Goal: Transaction & Acquisition: Book appointment/travel/reservation

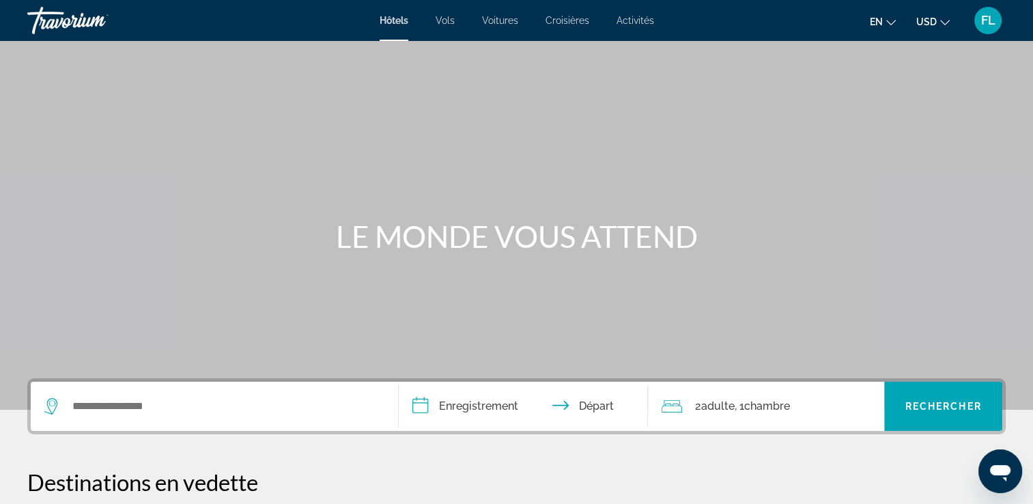
click at [981, 20] on span "FL" at bounding box center [988, 21] width 14 height 14
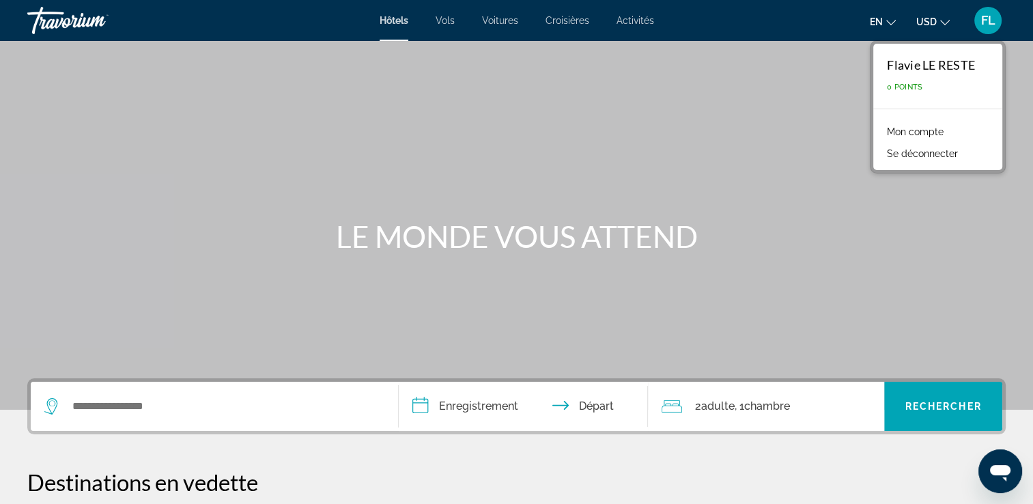
click at [934, 67] on div "Flavie LE RESTE" at bounding box center [931, 64] width 88 height 15
click at [932, 135] on link "Mon compte" at bounding box center [915, 132] width 70 height 18
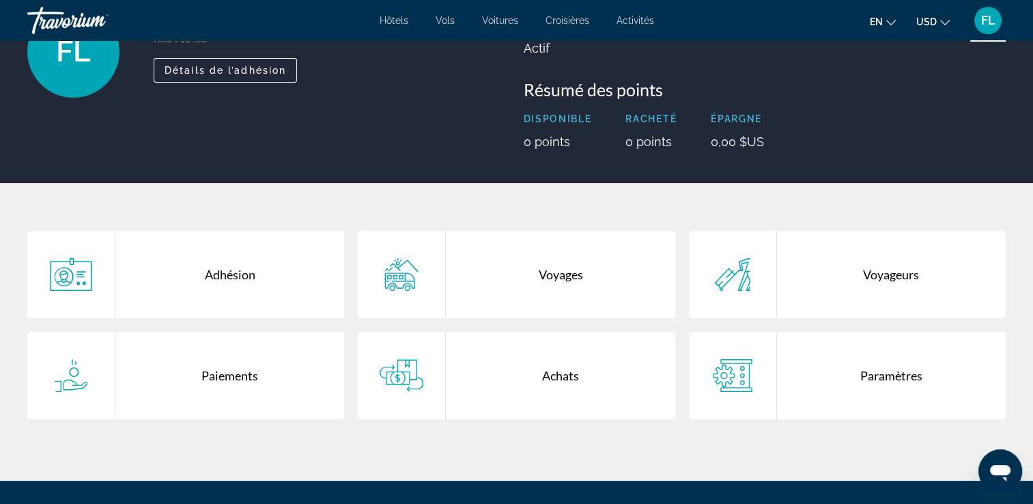
scroll to position [205, 0]
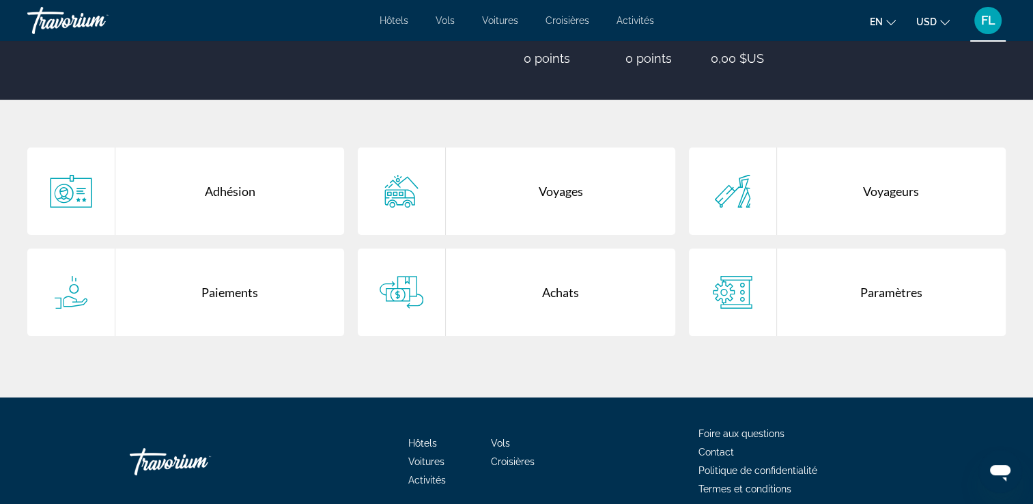
click at [173, 205] on div "Adhésion" at bounding box center [229, 191] width 229 height 87
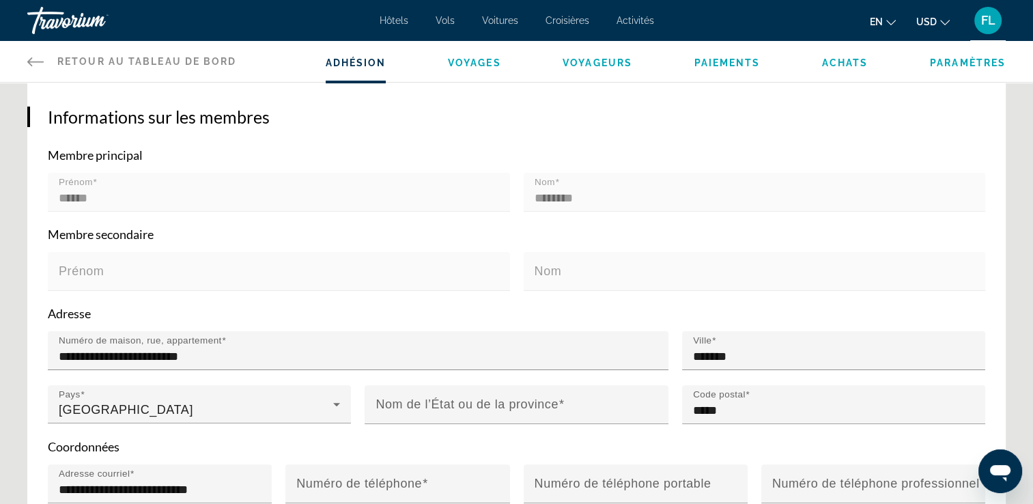
scroll to position [273, 0]
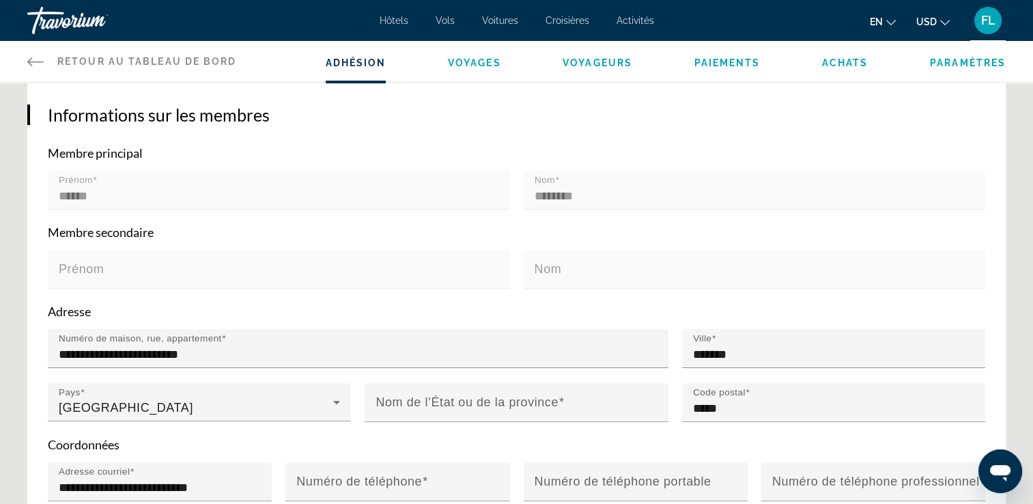
click at [208, 225] on p "Membre secondaire" at bounding box center [517, 232] width 938 height 15
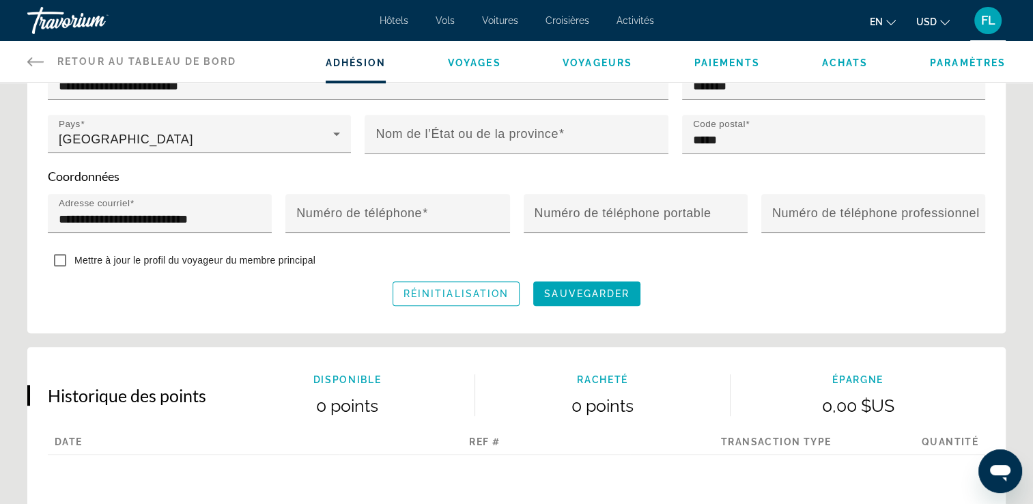
scroll to position [478, 0]
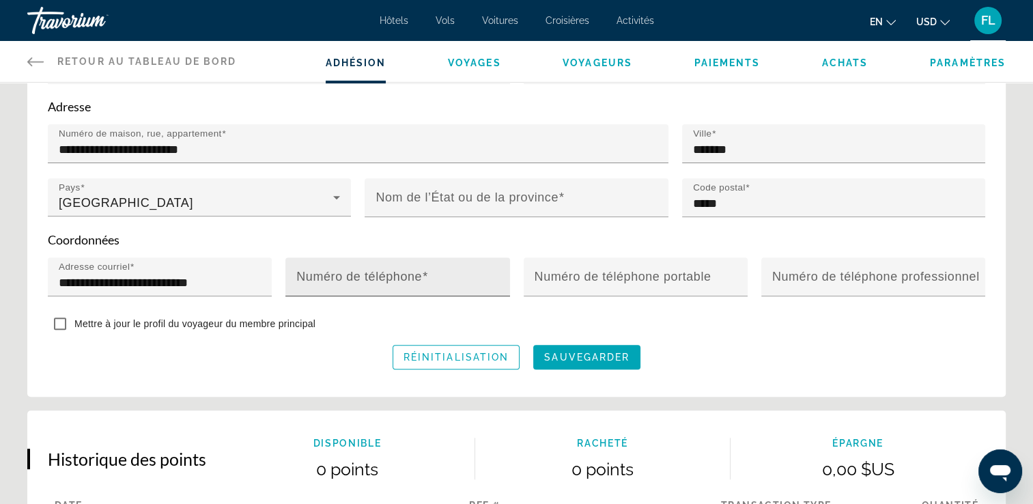
click at [369, 275] on mat-label "Numéro de téléphone" at bounding box center [359, 277] width 126 height 14
click at [369, 275] on input "Numéro de téléphone" at bounding box center [401, 283] width 210 height 16
type input "**********"
click at [587, 359] on span "Sauvegarder" at bounding box center [586, 357] width 85 height 11
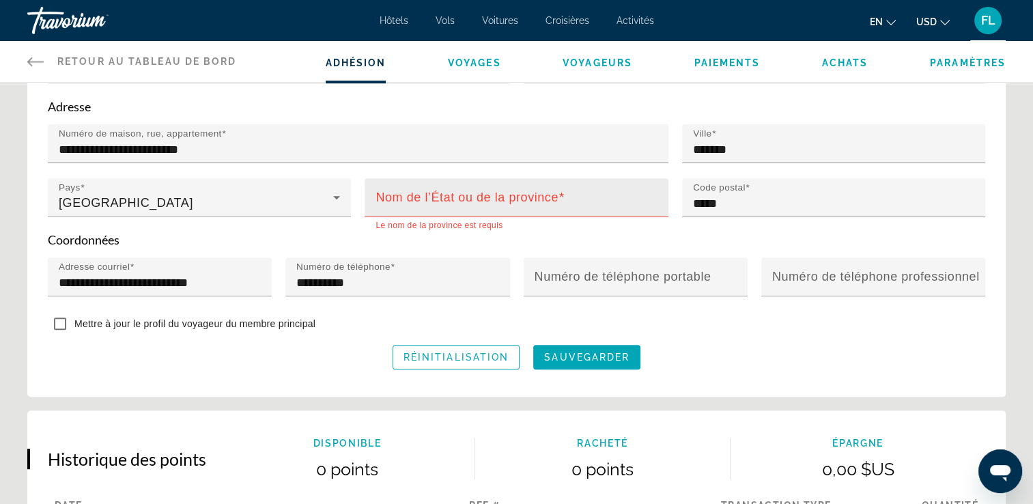
click at [535, 191] on mat-label "Nom de l’État ou de la province" at bounding box center [467, 198] width 183 height 14
click at [535, 195] on input "Nom de l’État ou de la province" at bounding box center [521, 203] width 290 height 16
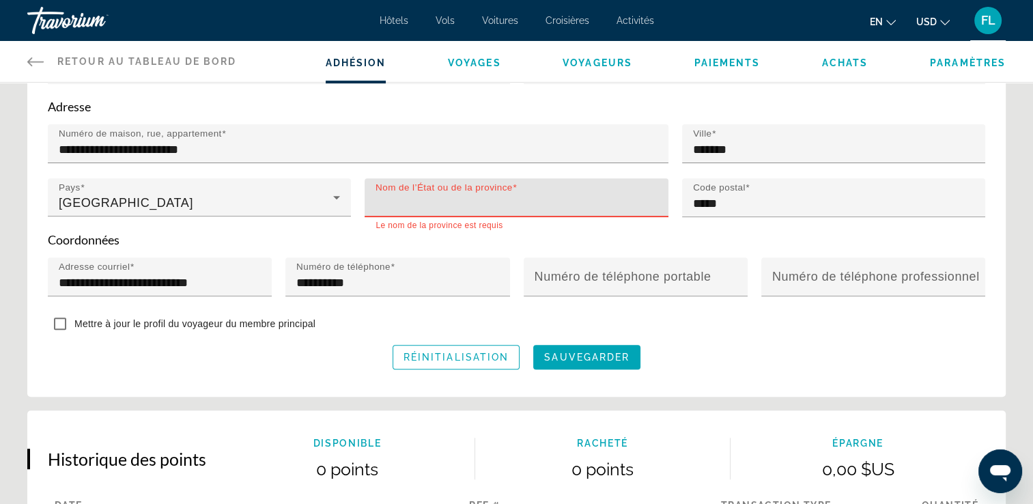
click at [508, 202] on input "Nom de l’État ou de la province" at bounding box center [521, 203] width 290 height 16
type input "*********"
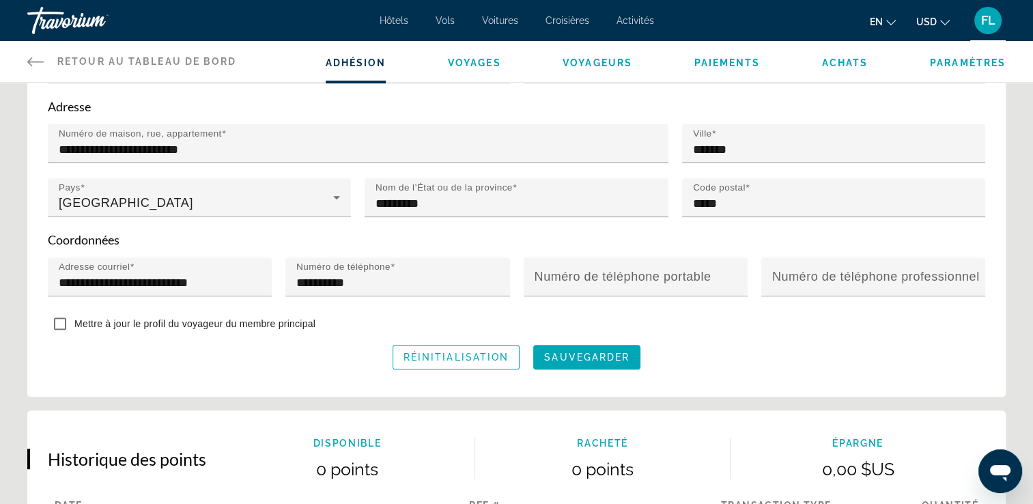
click at [554, 222] on div "Contenu principal" at bounding box center [516, 224] width 303 height 15
click at [584, 356] on span "Sauvegarder" at bounding box center [586, 357] width 85 height 11
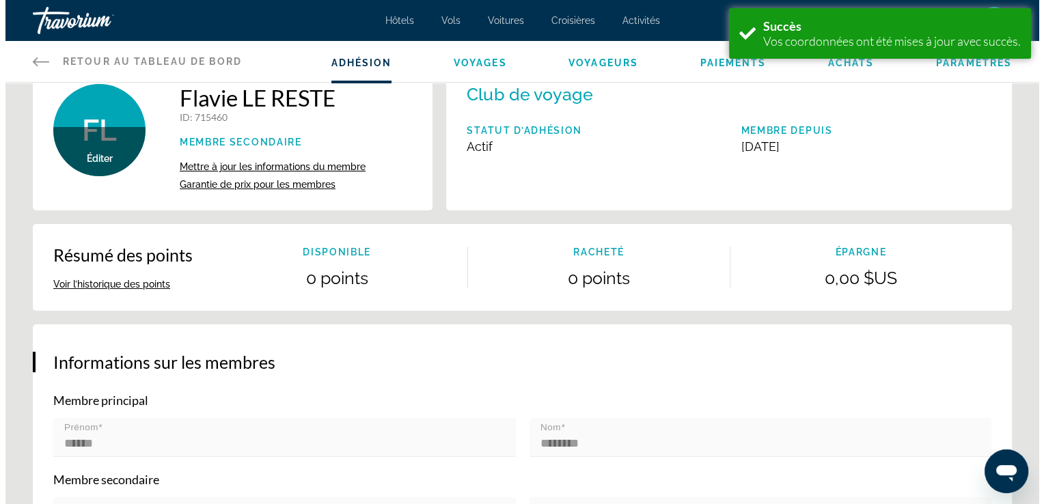
scroll to position [0, 0]
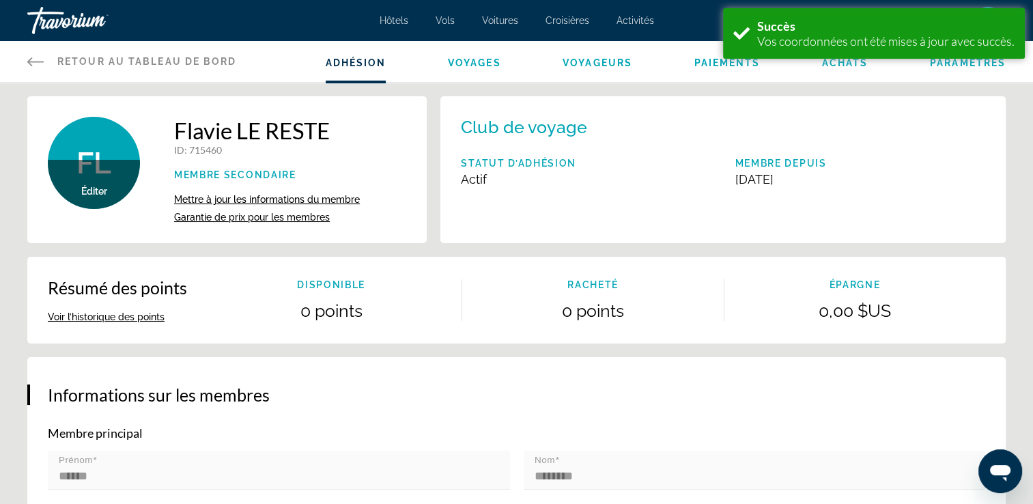
click at [481, 67] on span "Voyages" at bounding box center [474, 62] width 53 height 11
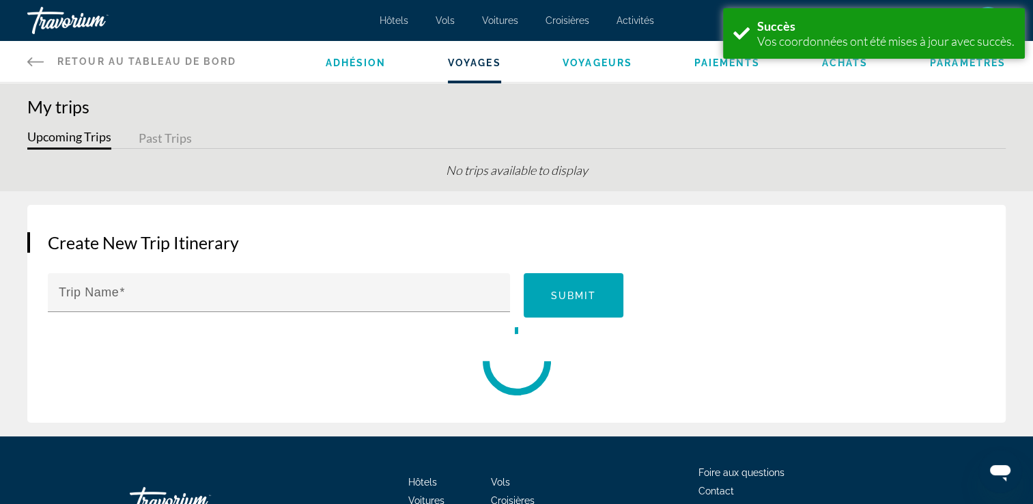
click at [852, 128] on div "Upcoming Trips Past Trips" at bounding box center [516, 138] width 979 height 22
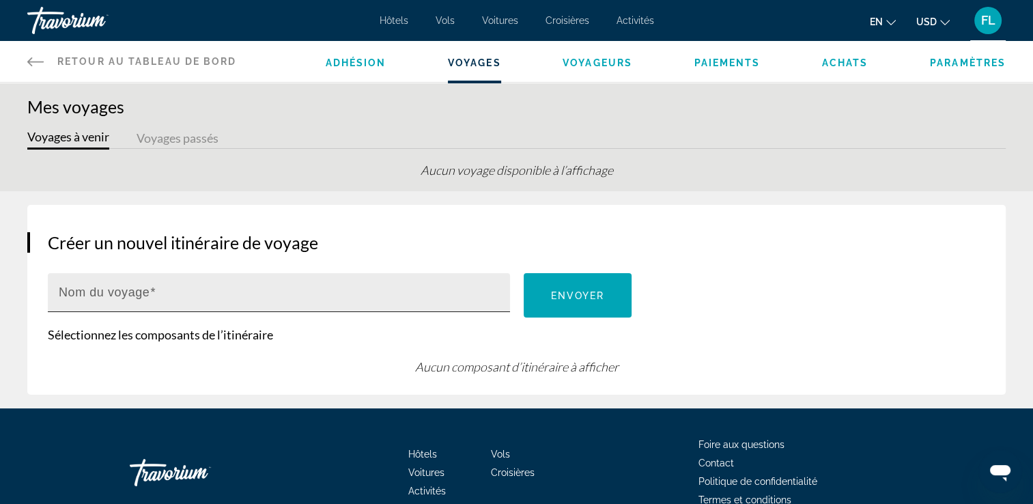
click at [285, 297] on input "Nom du voyage" at bounding box center [283, 298] width 449 height 16
click at [346, 290] on input "*******" at bounding box center [283, 298] width 449 height 16
type input "*******"
click at [175, 135] on button "Voyages passés" at bounding box center [178, 138] width 82 height 21
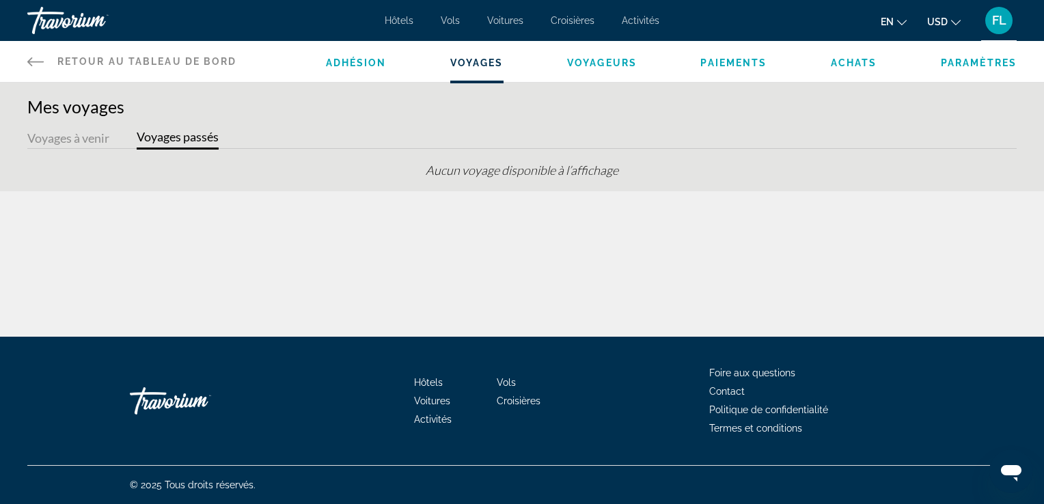
click at [103, 135] on button "Voyages à venir" at bounding box center [68, 138] width 82 height 21
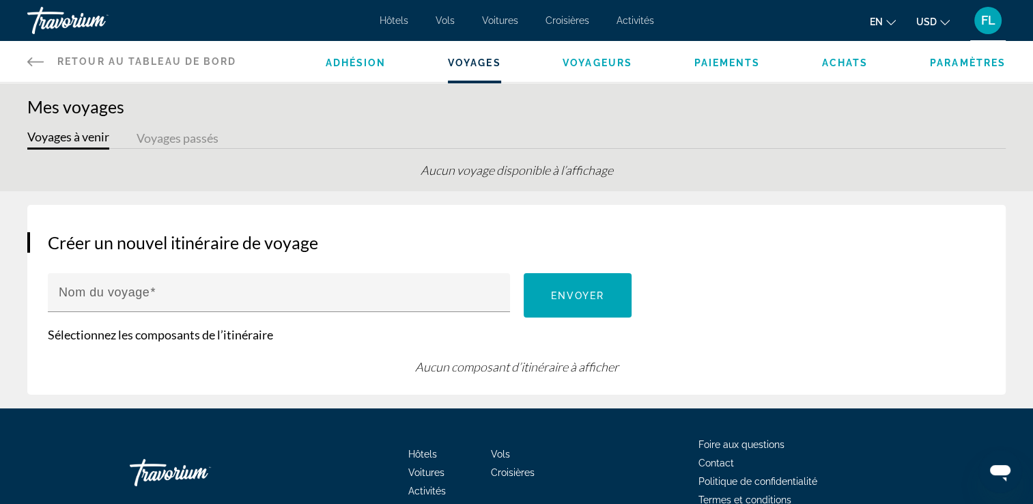
click at [181, 143] on button "Voyages passés" at bounding box center [178, 138] width 82 height 21
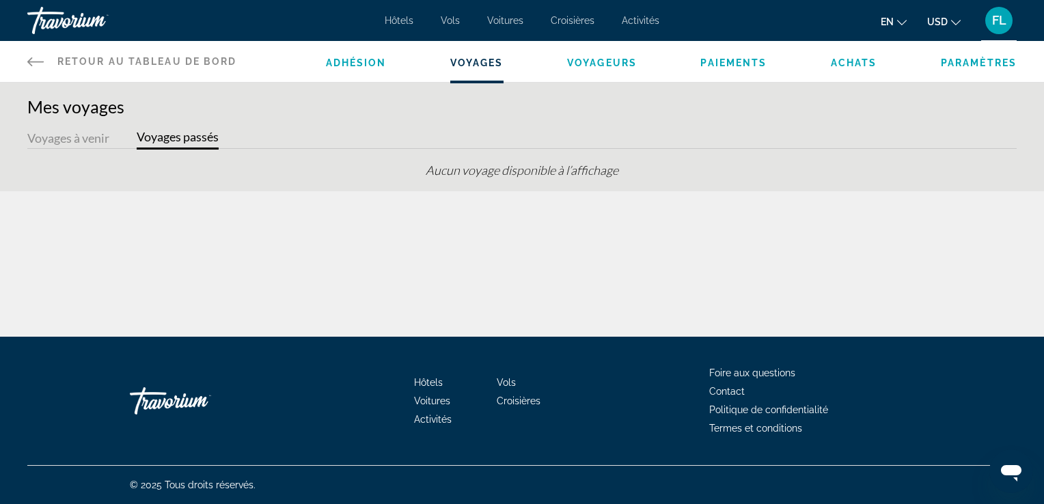
click at [606, 65] on span "Voyageurs" at bounding box center [602, 62] width 70 height 11
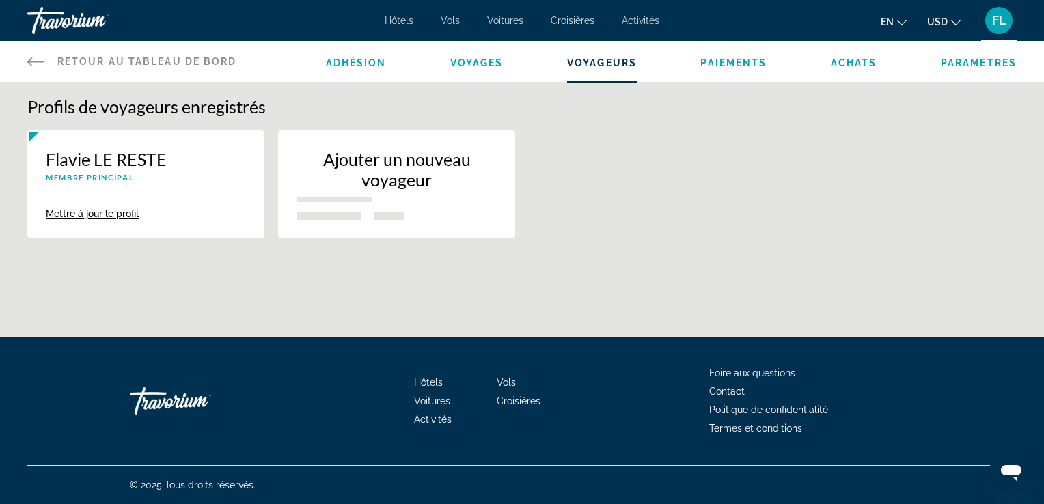
click at [728, 59] on span "Paiements" at bounding box center [733, 62] width 66 height 11
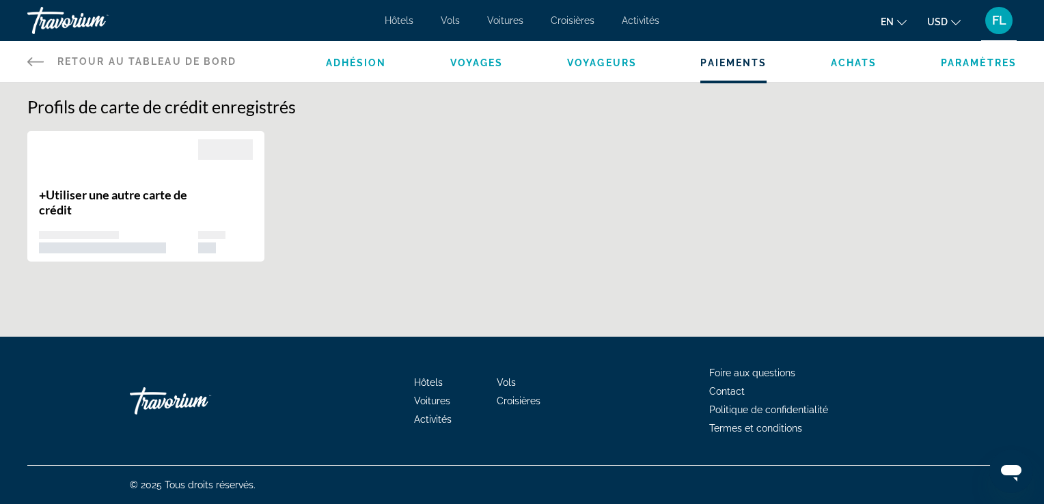
click at [167, 187] on span "Utiliser une autre carte de crédit" at bounding box center [113, 202] width 148 height 30
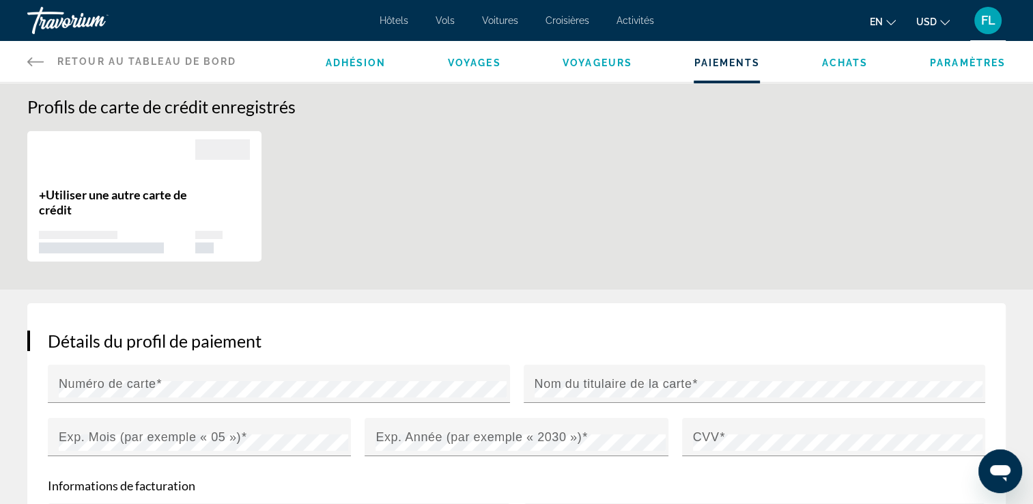
click at [418, 193] on div "+ Utiliser une autre carte de crédit" at bounding box center [516, 202] width 992 height 145
click at [837, 57] on span "Achats" at bounding box center [845, 62] width 46 height 11
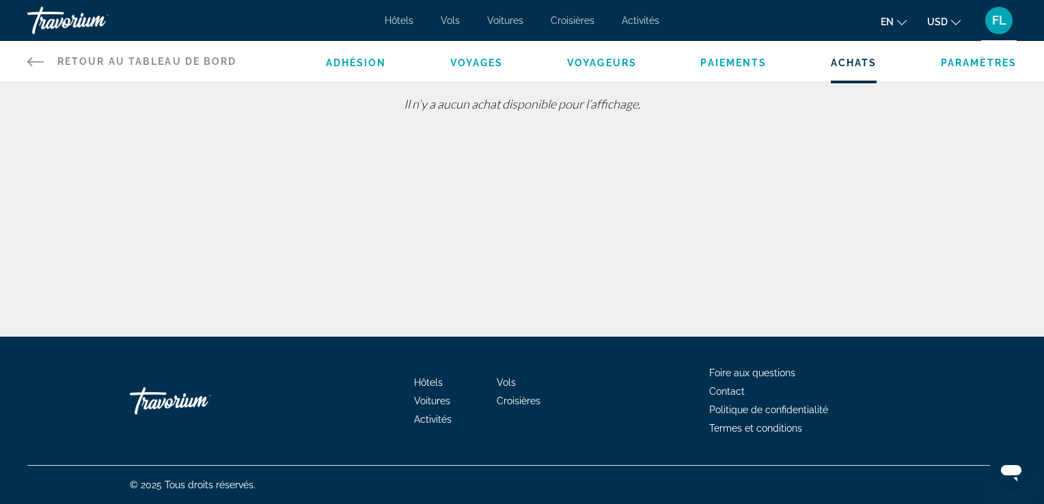
click at [1003, 67] on span "Paramètres" at bounding box center [978, 62] width 76 height 11
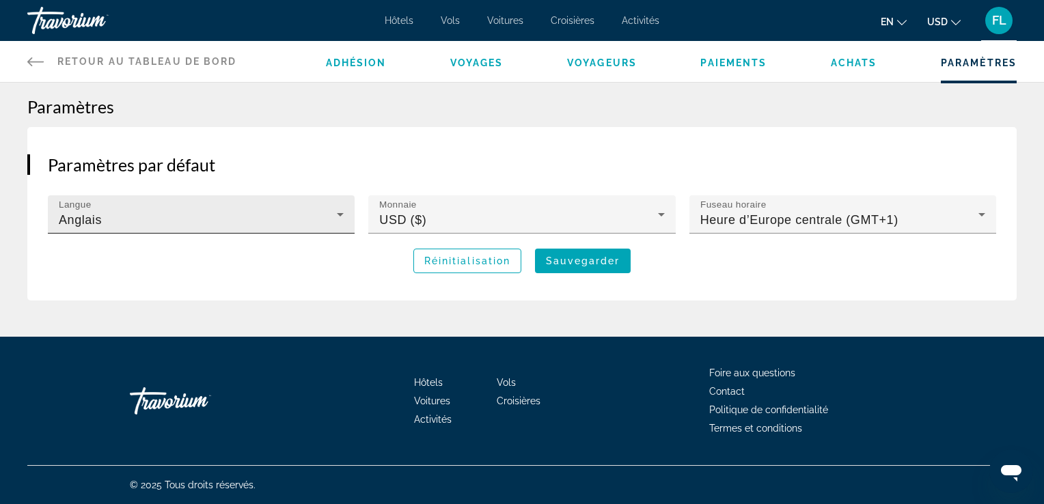
click at [332, 214] on icon "Contenu principal" at bounding box center [340, 214] width 16 height 16
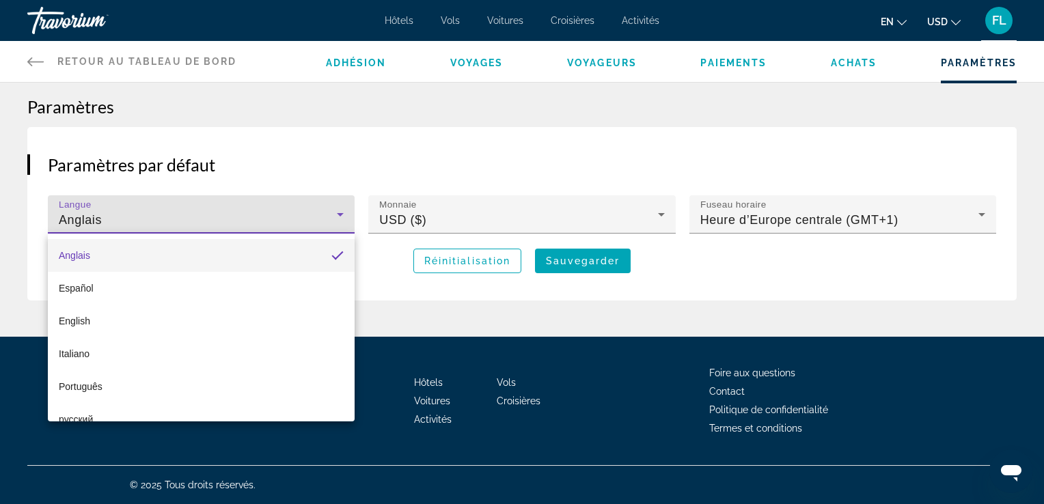
click at [303, 209] on div at bounding box center [522, 252] width 1044 height 504
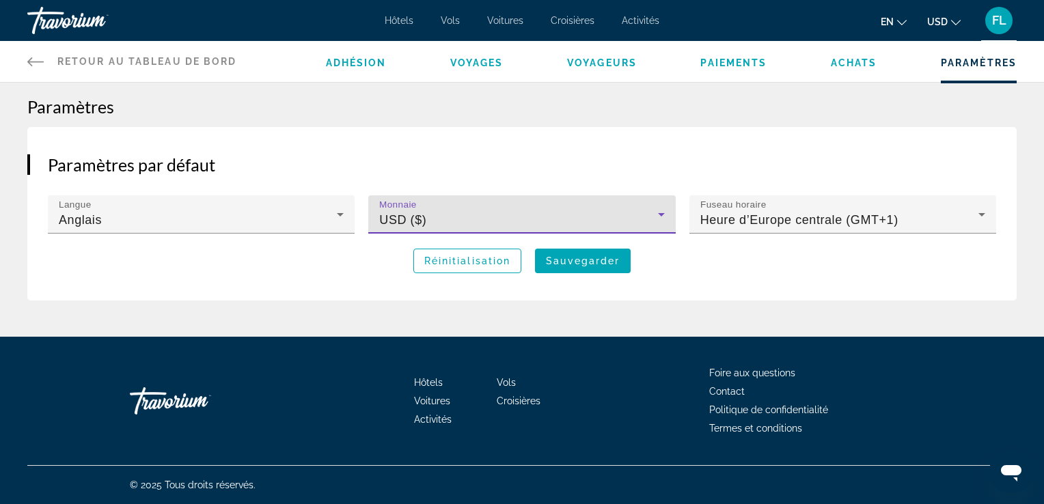
click at [494, 214] on div "USD ($)" at bounding box center [518, 220] width 278 height 16
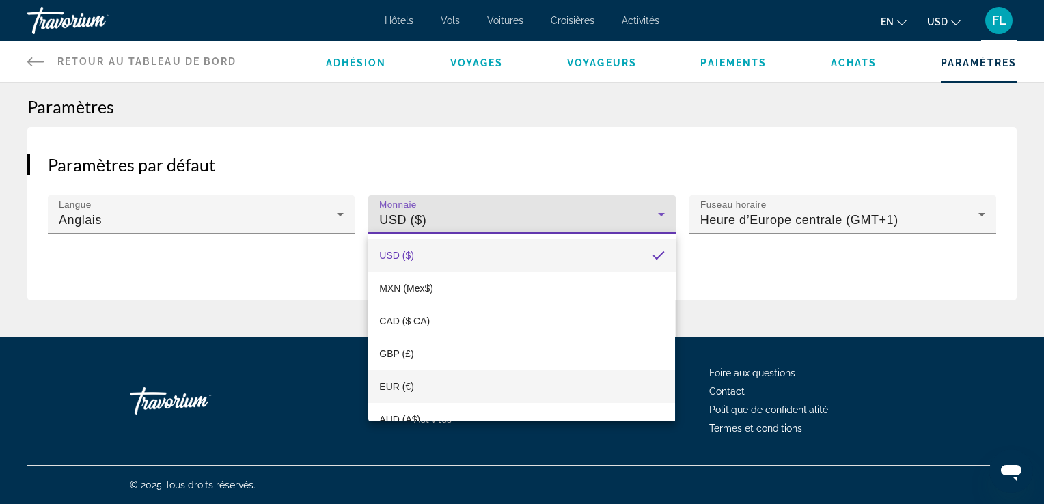
click at [450, 378] on mat-option "EUR (€)" at bounding box center [521, 386] width 307 height 33
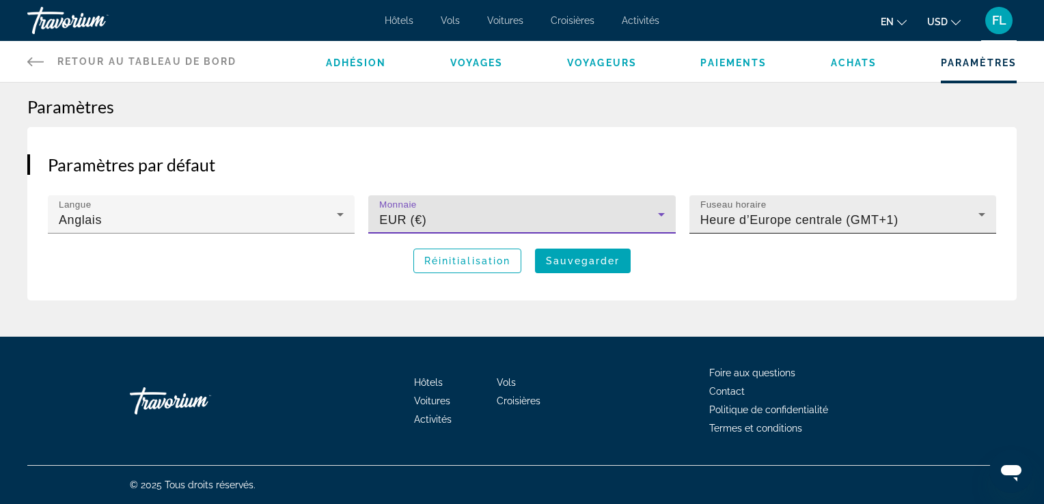
click at [824, 209] on div "Fuseau horaire Heure d’Europe centrale (GMT+1)" at bounding box center [842, 214] width 285 height 38
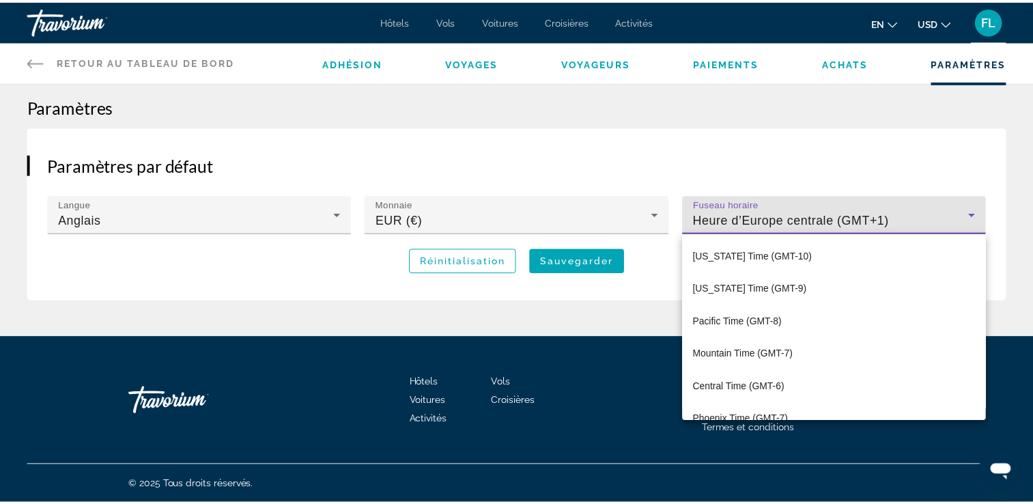
scroll to position [768, 0]
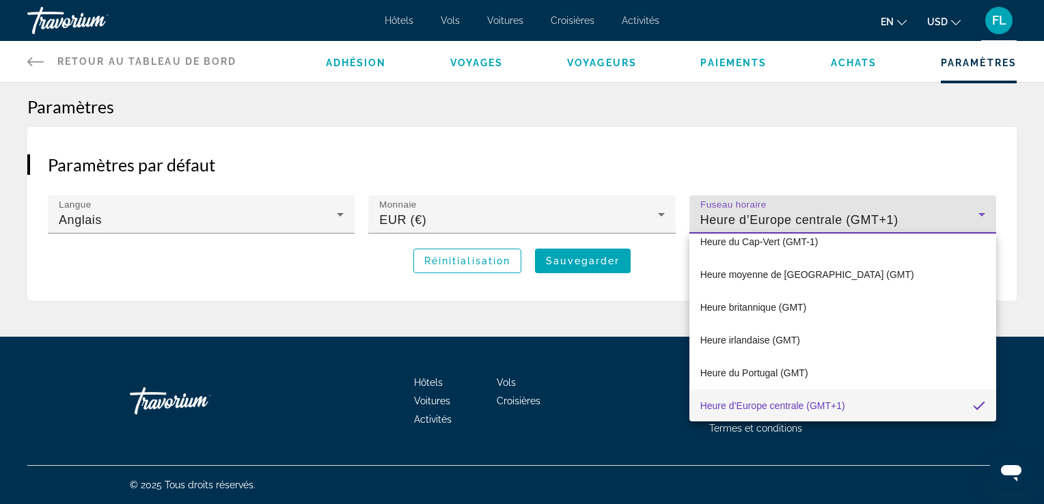
click at [918, 216] on div at bounding box center [522, 252] width 1044 height 504
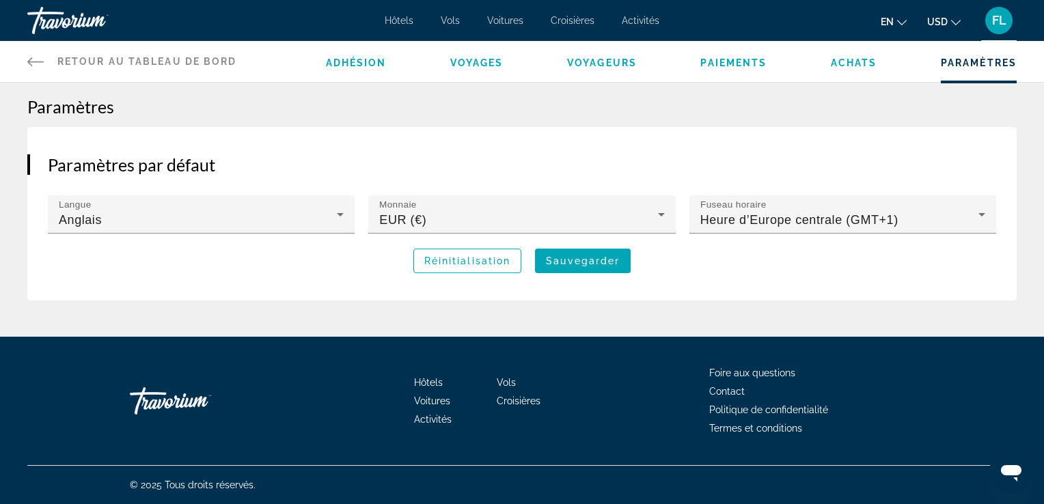
click at [766, 237] on div "Contenu principal" at bounding box center [842, 241] width 307 height 15
click at [622, 262] on span "Contenu principal" at bounding box center [583, 260] width 96 height 33
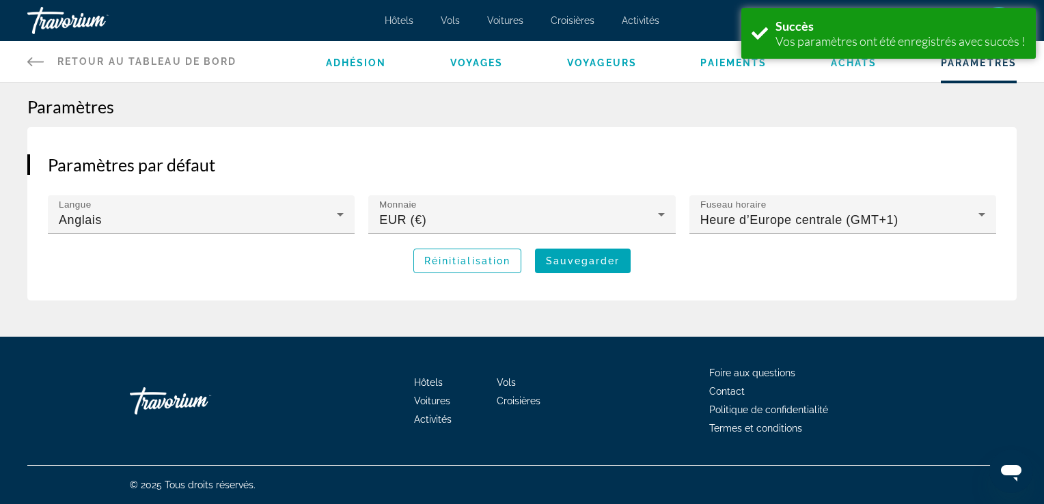
click at [111, 55] on link "Retour au tableau de bord Dashboard" at bounding box center [132, 61] width 210 height 41
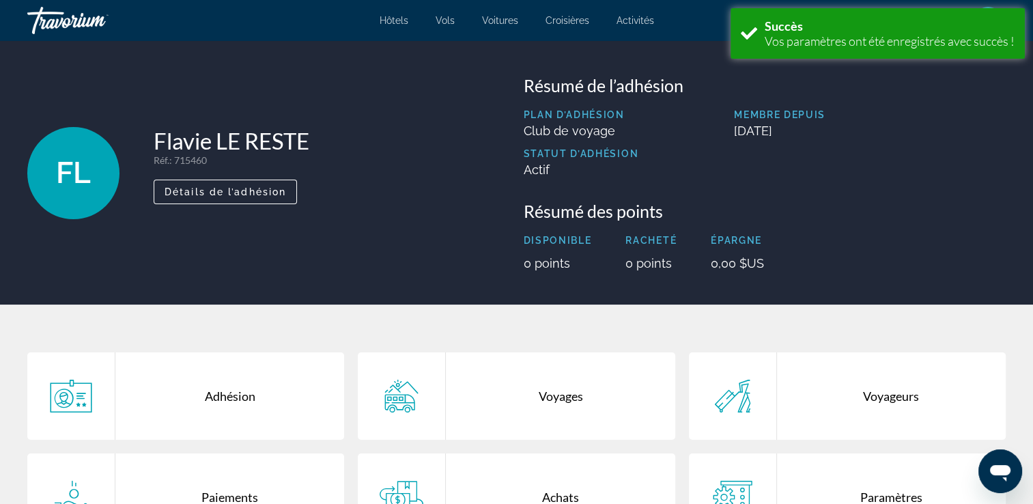
click at [60, 20] on div "Travorium" at bounding box center [95, 21] width 137 height 36
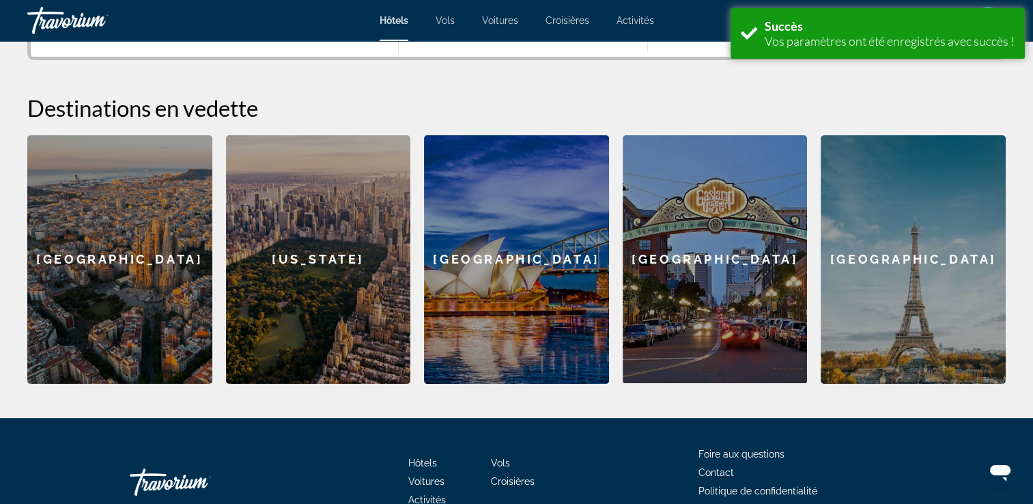
scroll to position [318, 0]
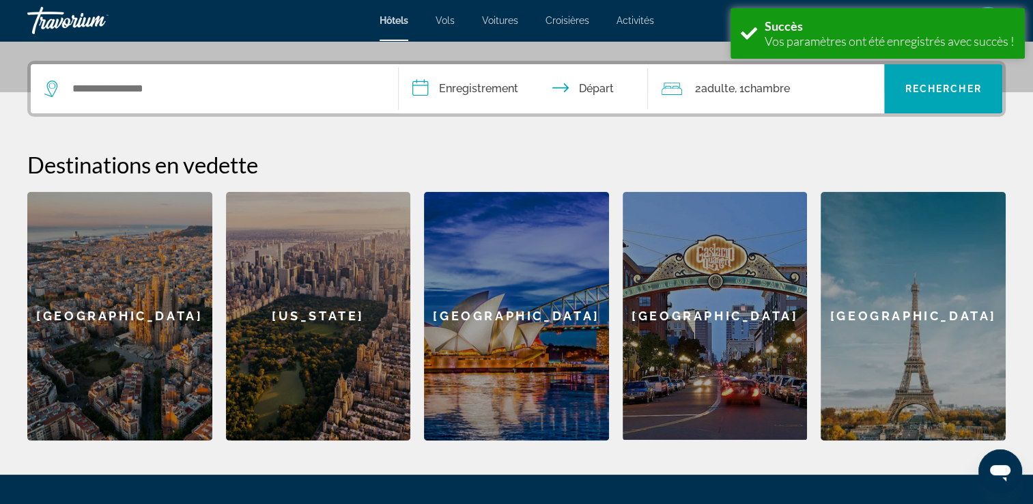
click at [1025, 107] on div "**********" at bounding box center [516, 251] width 1033 height 380
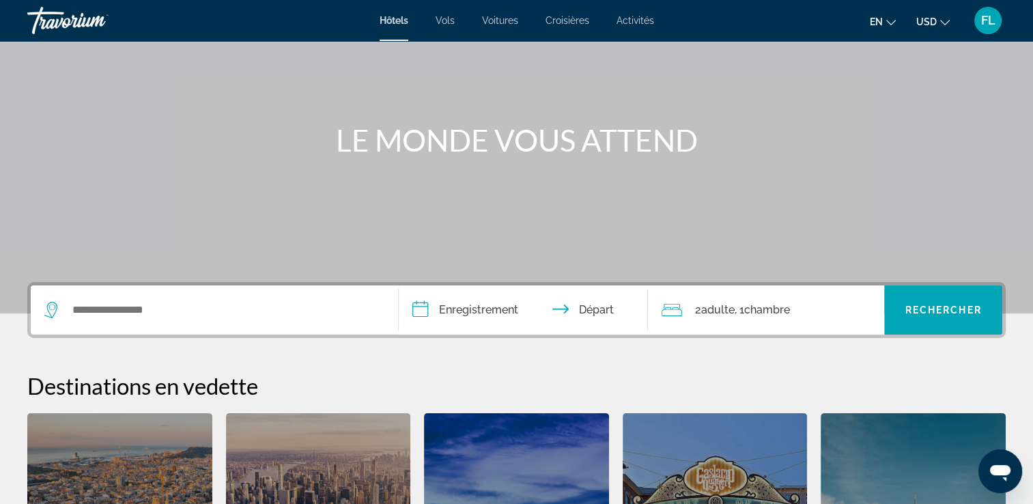
scroll to position [0, 0]
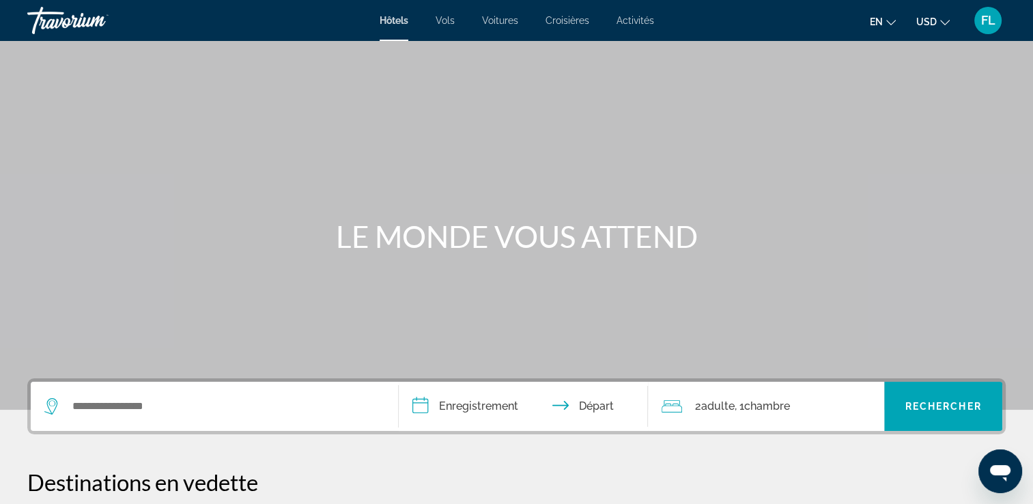
click at [449, 22] on span "Vols" at bounding box center [445, 20] width 19 height 11
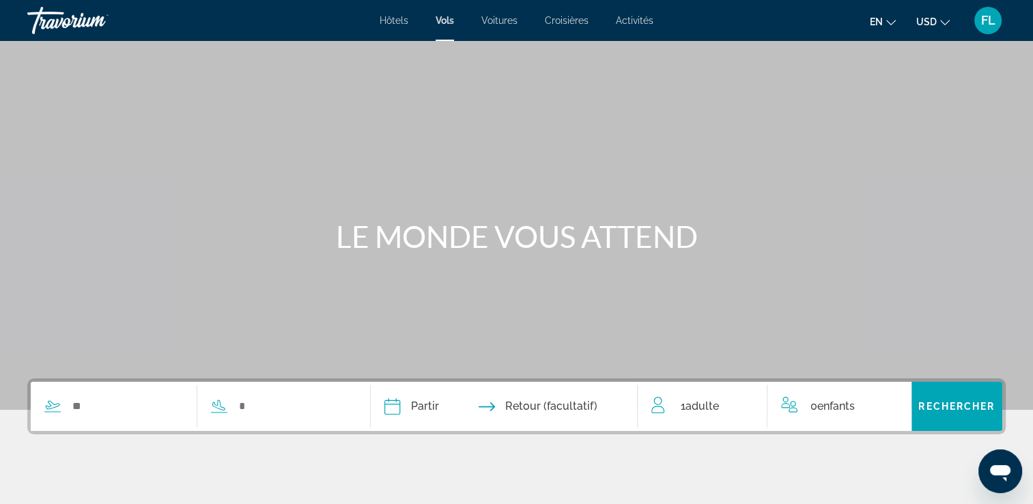
click at [629, 18] on span "Activités" at bounding box center [635, 20] width 38 height 11
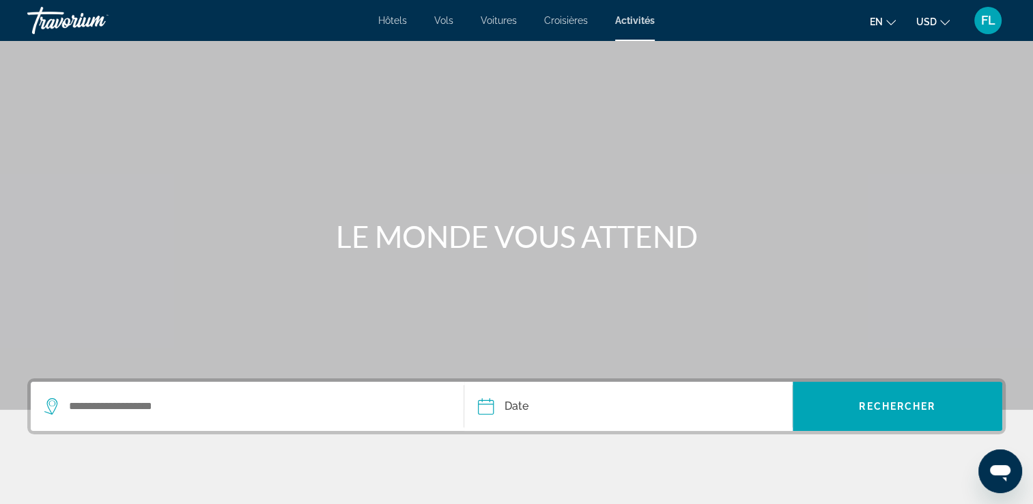
click at [400, 18] on span "Hôtels" at bounding box center [392, 20] width 29 height 11
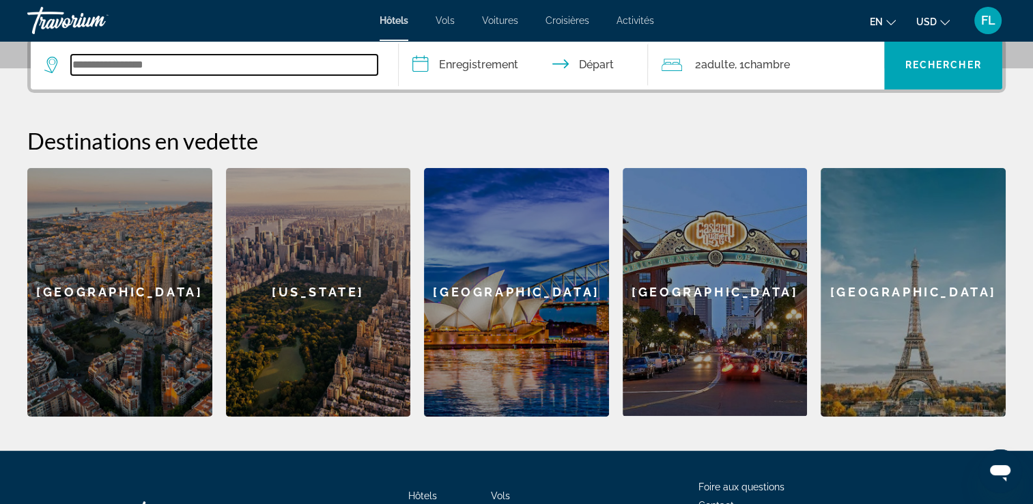
click at [316, 74] on input "Widget de recherche" at bounding box center [224, 65] width 307 height 20
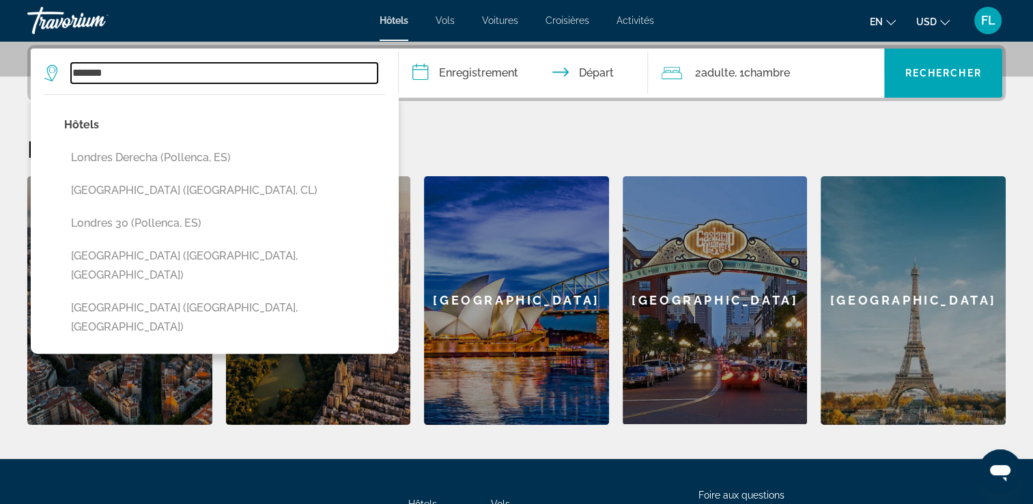
type input "*******"
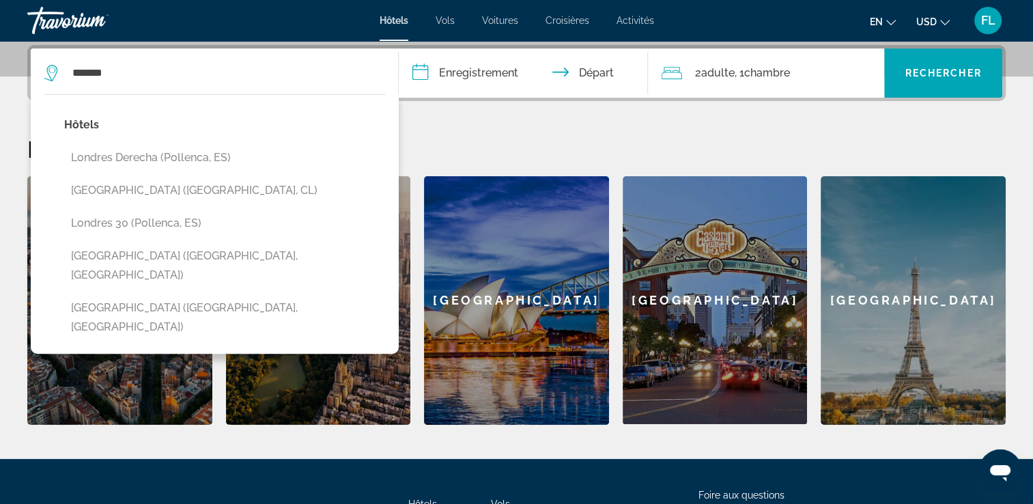
click at [262, 51] on div "******* Hôtels [GEOGRAPHIC_DATA] Derecha ([GEOGRAPHIC_DATA], [GEOGRAPHIC_DATA])…" at bounding box center [214, 72] width 340 height 49
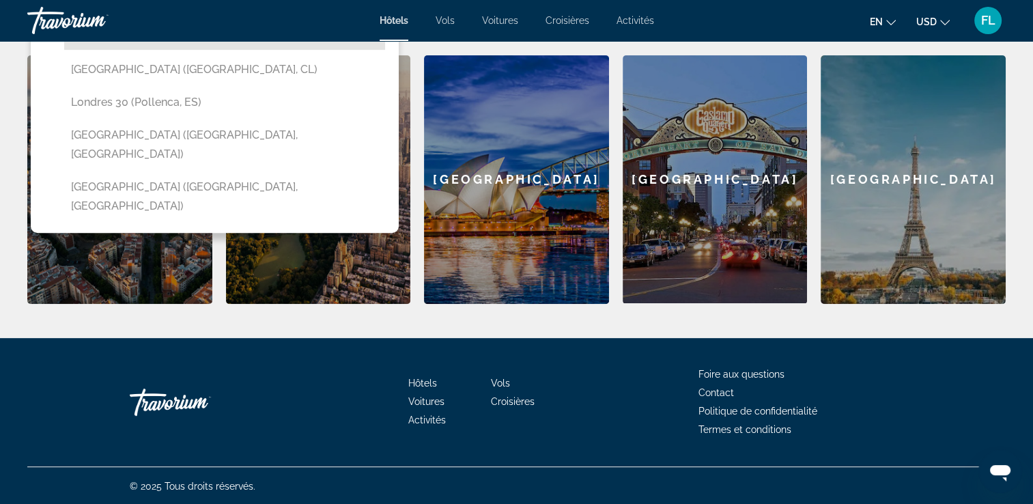
scroll to position [181, 0]
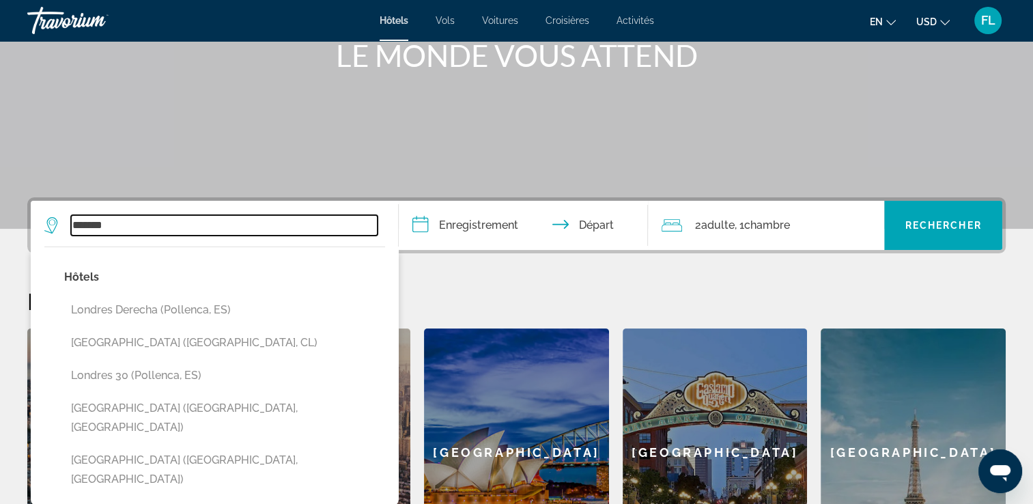
click at [191, 217] on input "*******" at bounding box center [224, 225] width 307 height 20
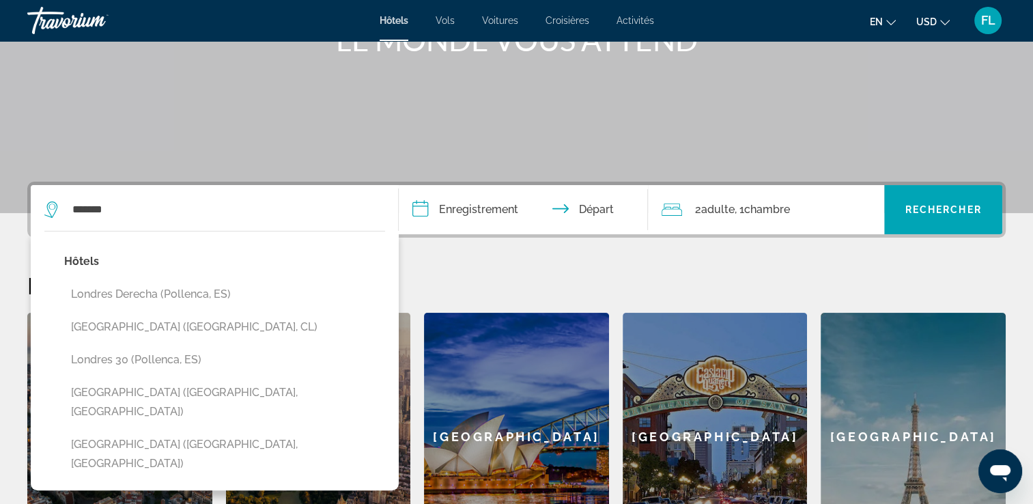
click at [453, 214] on input "**********" at bounding box center [526, 211] width 255 height 53
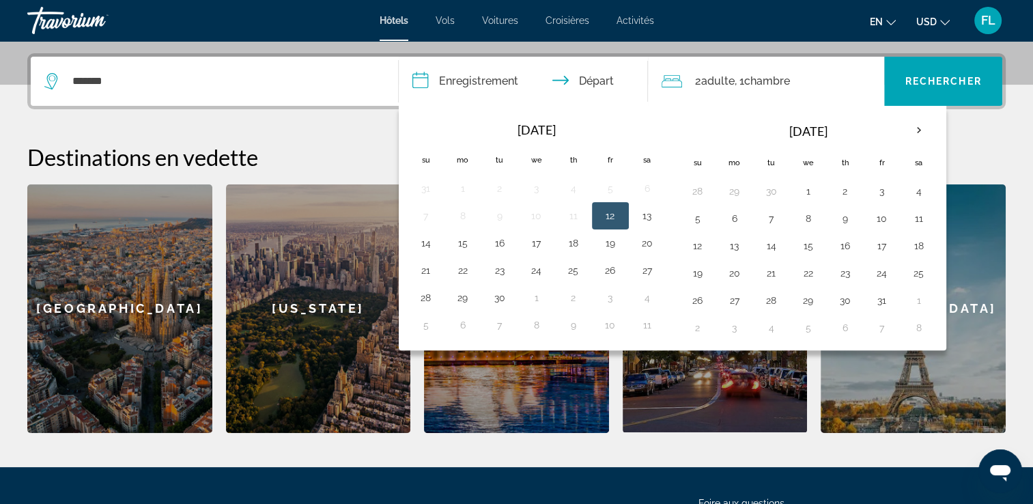
scroll to position [333, 0]
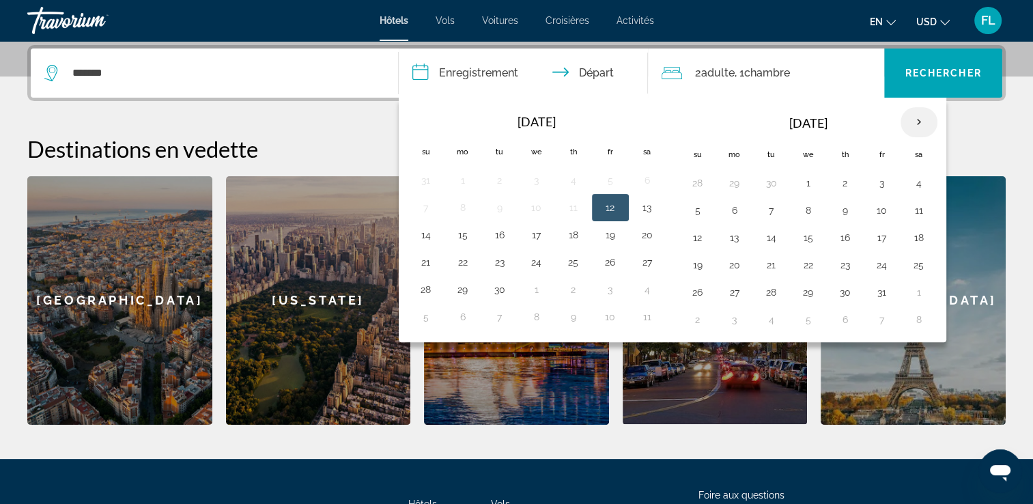
click at [910, 115] on th "Next month" at bounding box center [919, 122] width 37 height 30
click at [921, 118] on th "Next month" at bounding box center [919, 122] width 37 height 30
click at [912, 232] on button "20" at bounding box center [919, 237] width 22 height 19
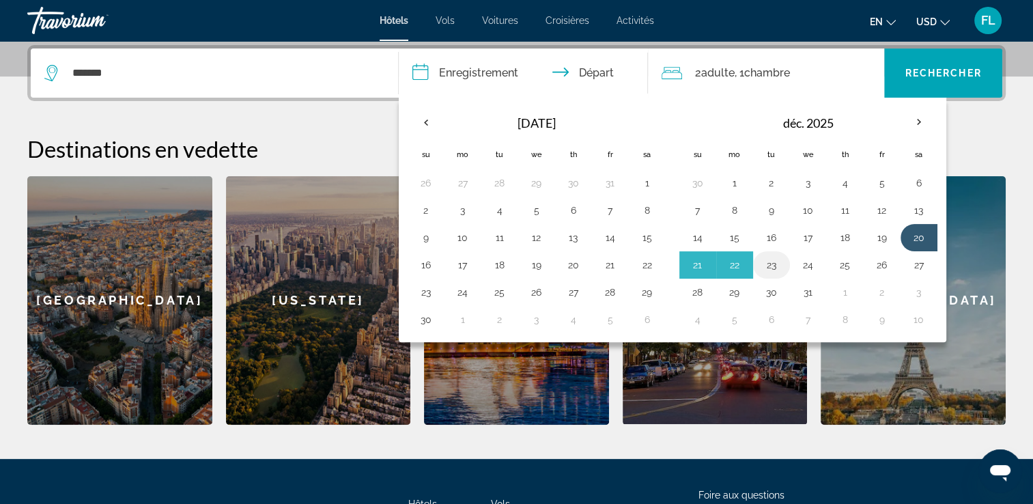
click at [770, 262] on button "23" at bounding box center [772, 264] width 22 height 19
type input "**********"
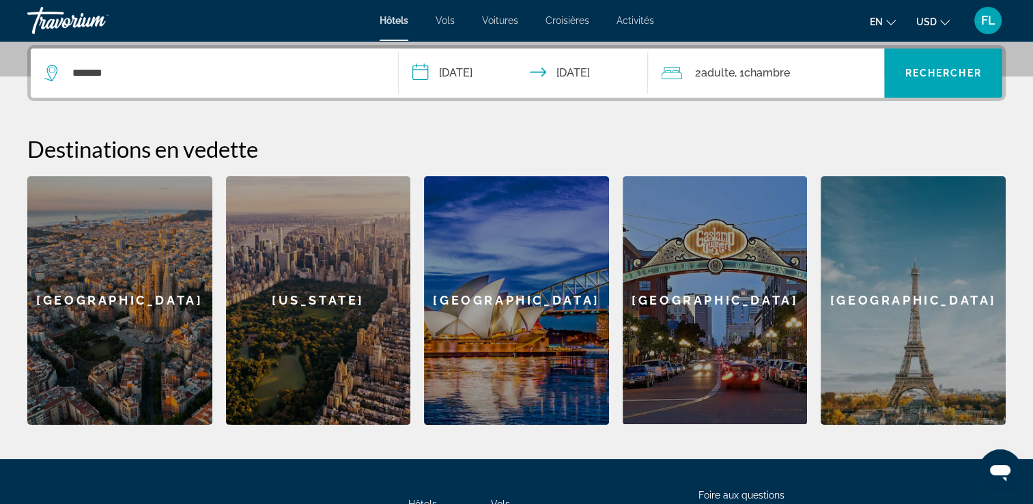
click at [798, 74] on div "2 Adult Adulte , 1 Chambre rooms" at bounding box center [773, 73] width 223 height 19
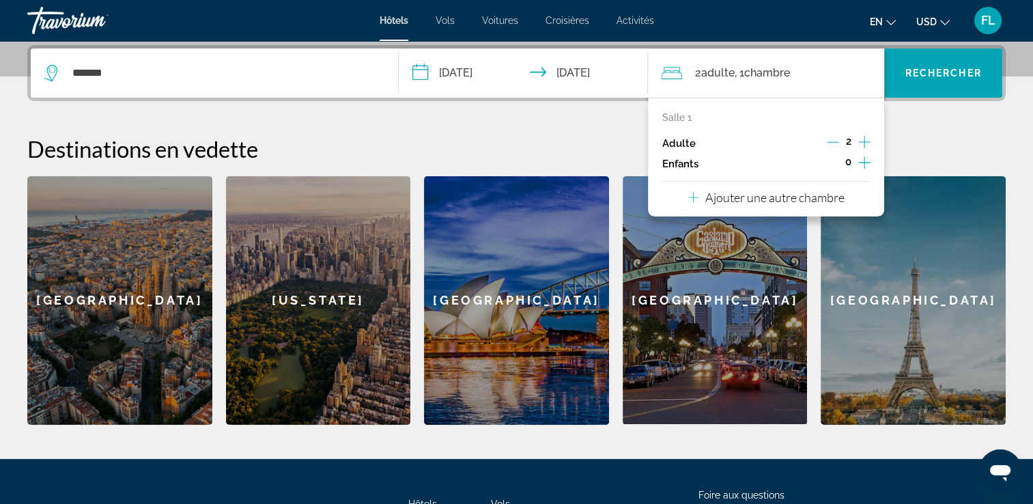
click at [869, 141] on icon "Augmenter les adultes" at bounding box center [864, 142] width 12 height 16
click at [841, 141] on div "3" at bounding box center [849, 143] width 44 height 20
click at [837, 141] on icon "Décrément des adultes" at bounding box center [833, 142] width 12 height 12
click at [950, 68] on span "Rechercher" at bounding box center [944, 73] width 76 height 11
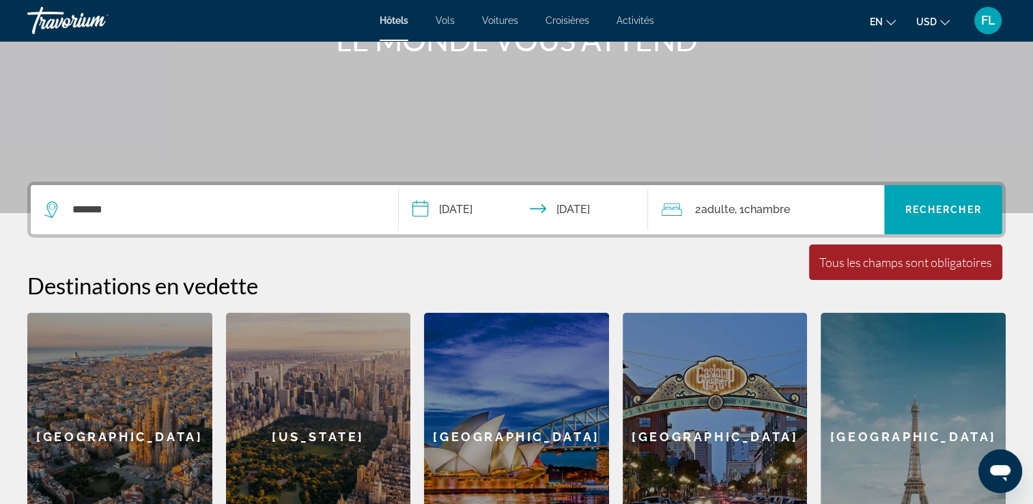
click at [257, 197] on div "*******" at bounding box center [214, 209] width 340 height 49
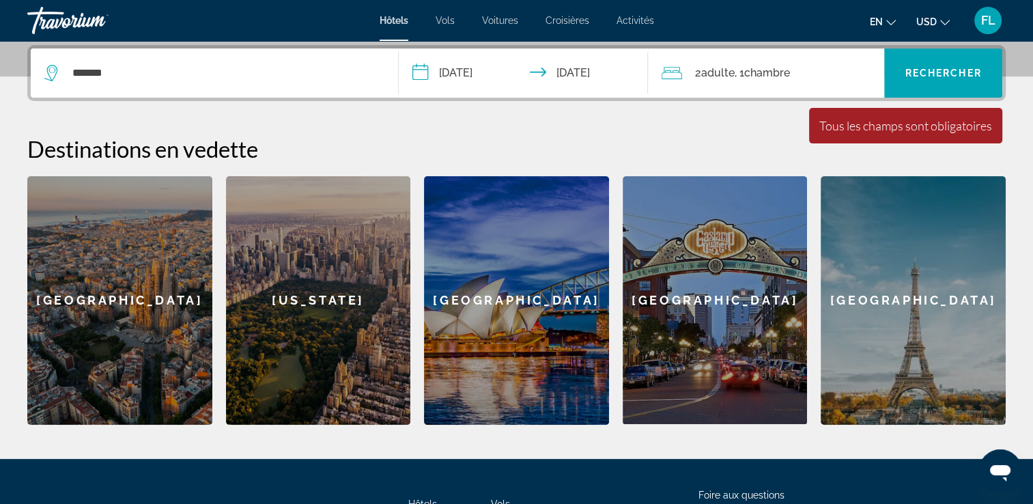
click at [238, 60] on div "*******" at bounding box center [214, 72] width 340 height 49
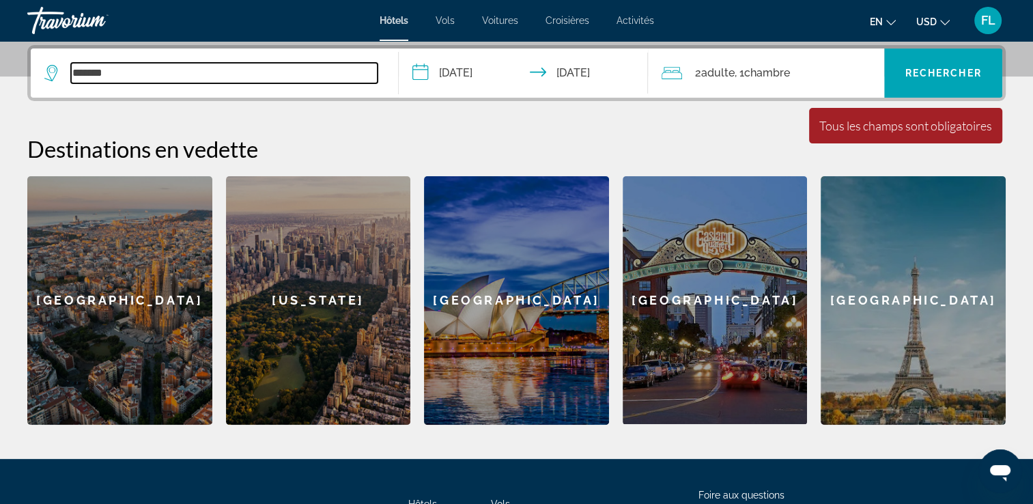
click at [234, 72] on input "*******" at bounding box center [224, 73] width 307 height 20
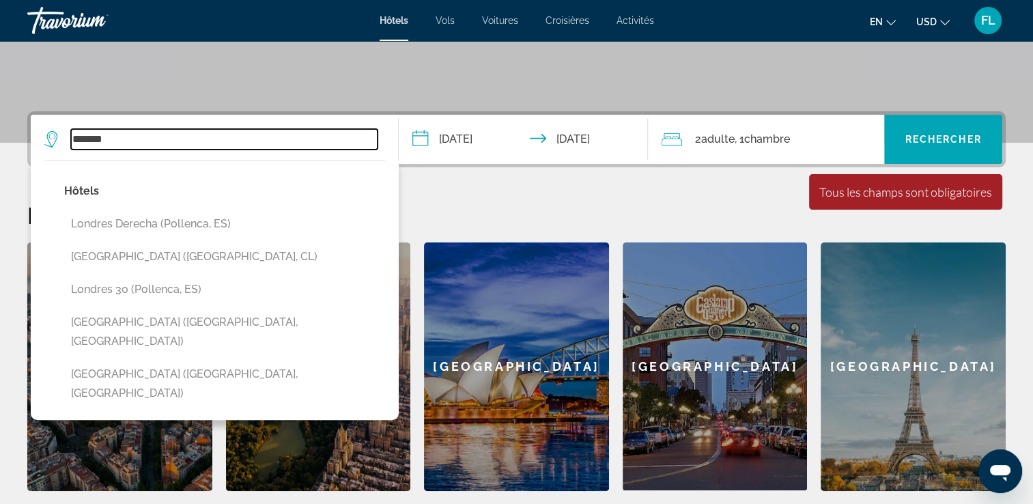
scroll to position [265, 0]
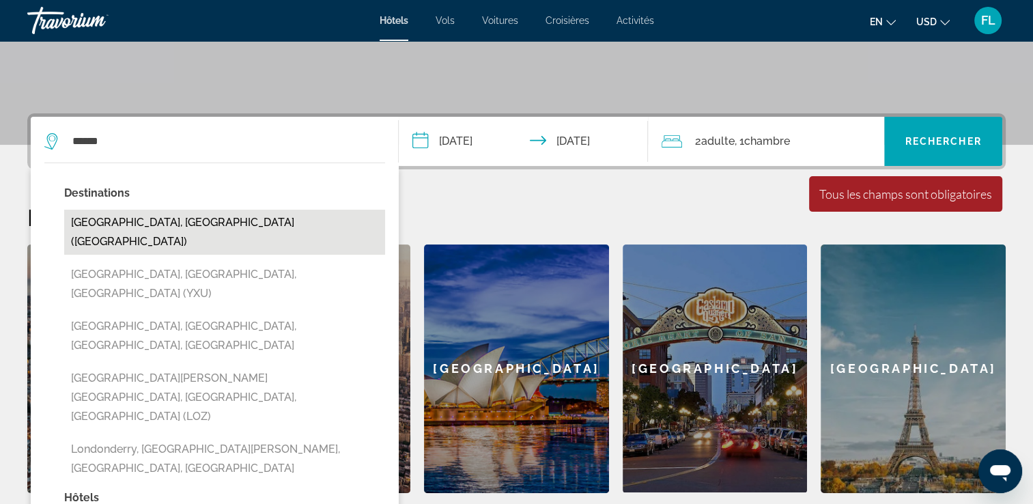
click at [124, 219] on button "[GEOGRAPHIC_DATA], [GEOGRAPHIC_DATA] ([GEOGRAPHIC_DATA])" at bounding box center [224, 232] width 321 height 45
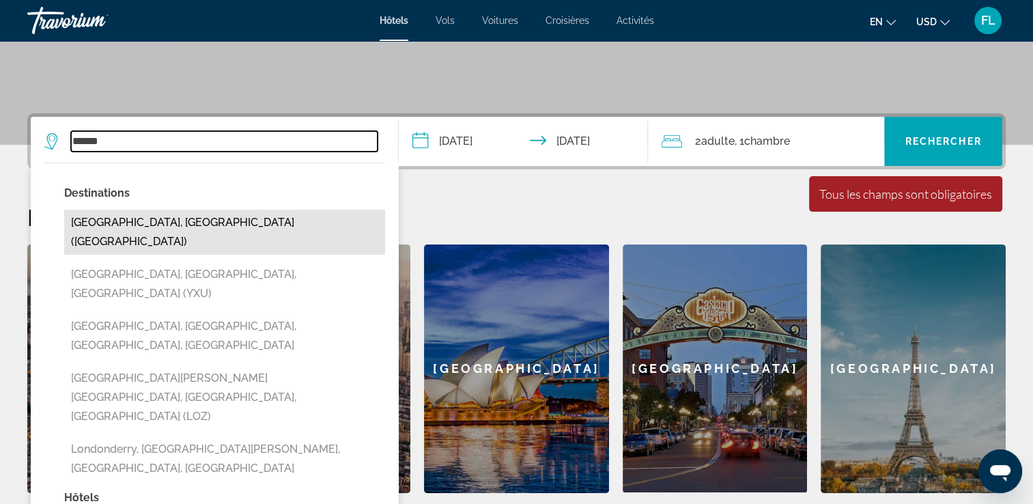
type input "**********"
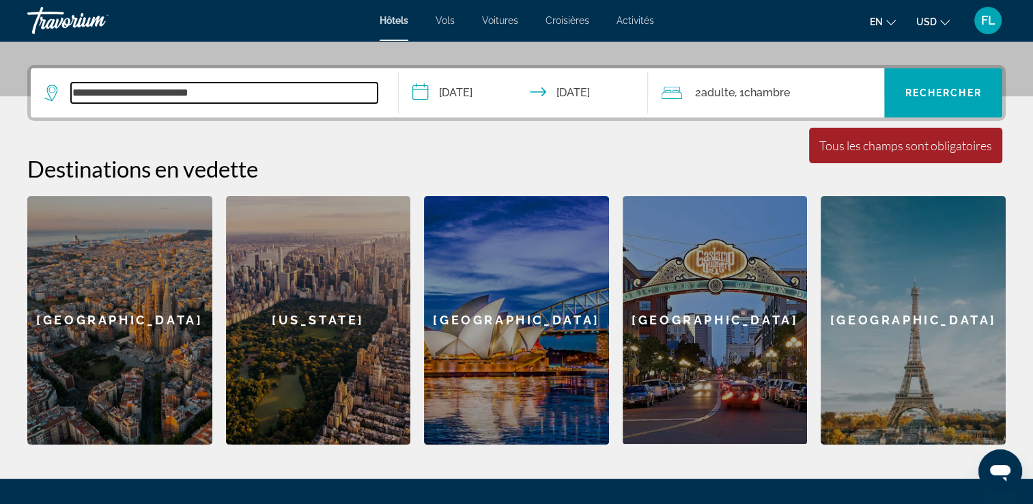
scroll to position [333, 0]
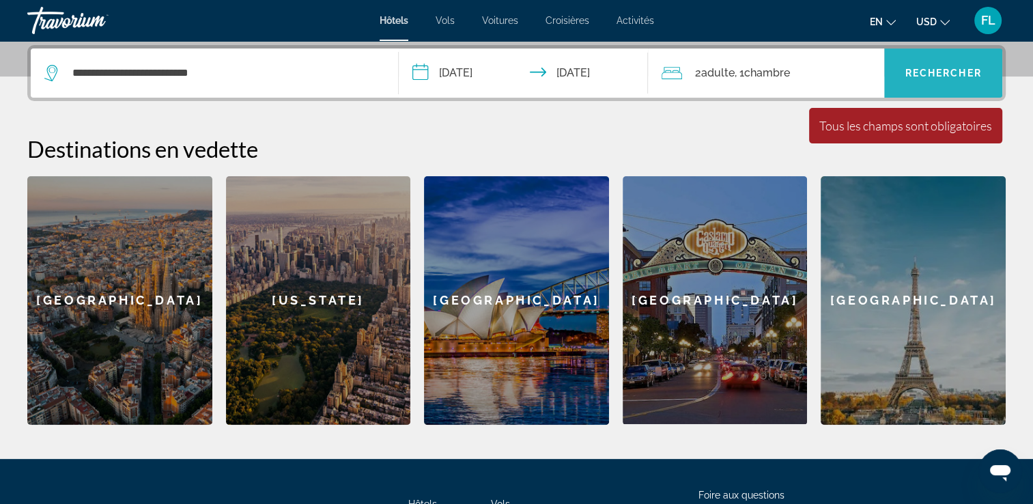
click at [930, 71] on span "Rechercher" at bounding box center [944, 73] width 76 height 11
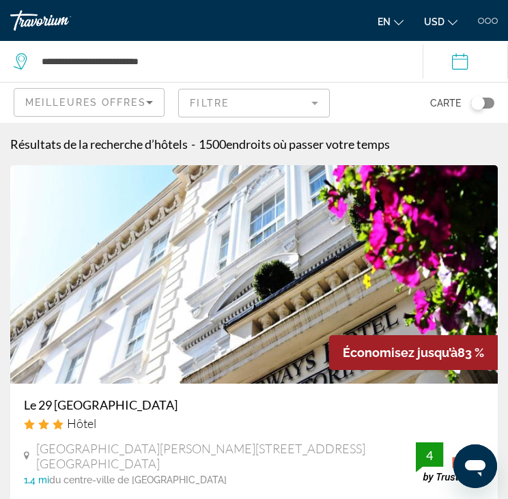
click at [262, 97] on mat-form-field "Filtre" at bounding box center [253, 103] width 151 height 29
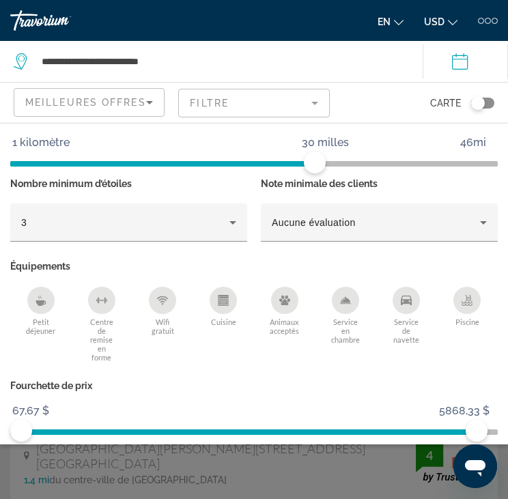
scroll to position [205, 0]
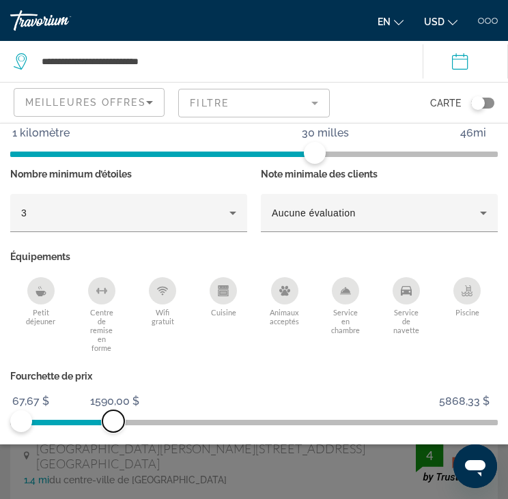
drag, startPoint x: 466, startPoint y: 416, endPoint x: 113, endPoint y: 405, distance: 353.2
click at [113, 420] on ngx-slider "67,67 $ 5868,33 $ 67,67 $ 1590,00 $" at bounding box center [254, 421] width 488 height 3
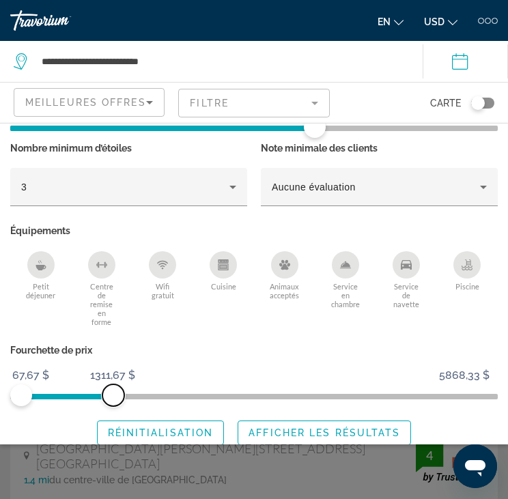
scroll to position [245, 0]
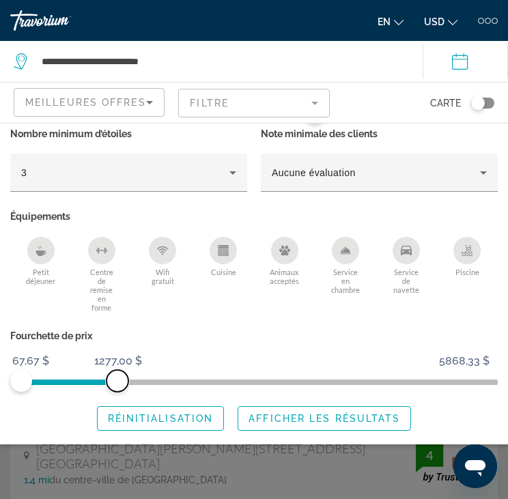
click at [117, 375] on span "ngx-slider-max" at bounding box center [118, 381] width 22 height 22
drag, startPoint x: 107, startPoint y: 386, endPoint x: 87, endPoint y: 382, distance: 19.4
click at [87, 382] on span "ngx-slider" at bounding box center [63, 380] width 85 height 22
drag, startPoint x: 104, startPoint y: 382, endPoint x: 83, endPoint y: 382, distance: 21.2
click at [83, 382] on span "ngx-slider-max" at bounding box center [83, 381] width 22 height 22
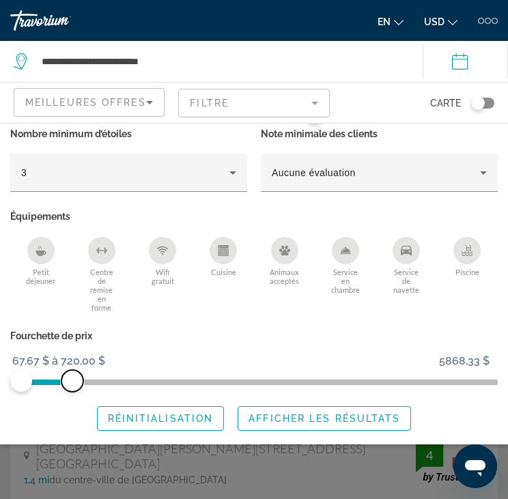
drag, startPoint x: 87, startPoint y: 379, endPoint x: 72, endPoint y: 381, distance: 14.5
click at [72, 381] on span "ngx-slider-max" at bounding box center [72, 381] width 22 height 22
click at [298, 419] on span "Afficher les résultats" at bounding box center [325, 418] width 152 height 11
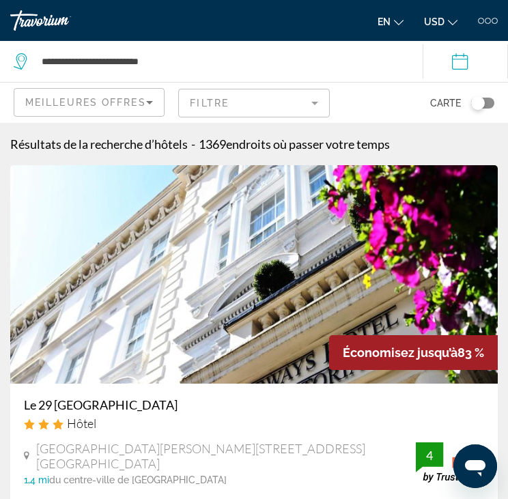
click at [153, 102] on icon "Trier par" at bounding box center [149, 102] width 16 height 16
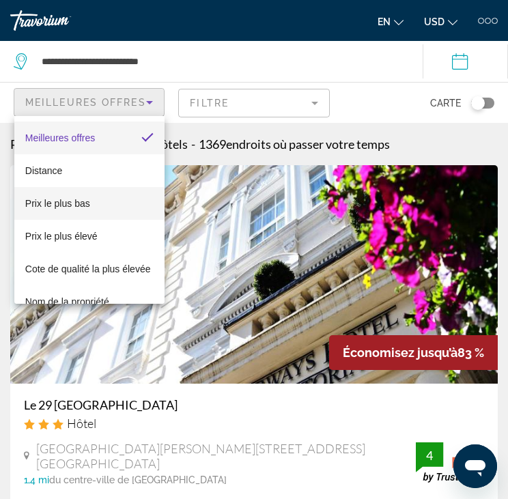
click at [104, 208] on mat-option "Prix le plus bas" at bounding box center [89, 203] width 150 height 33
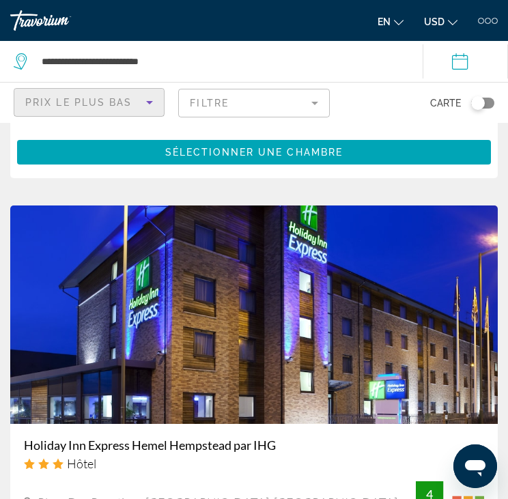
scroll to position [5668, 0]
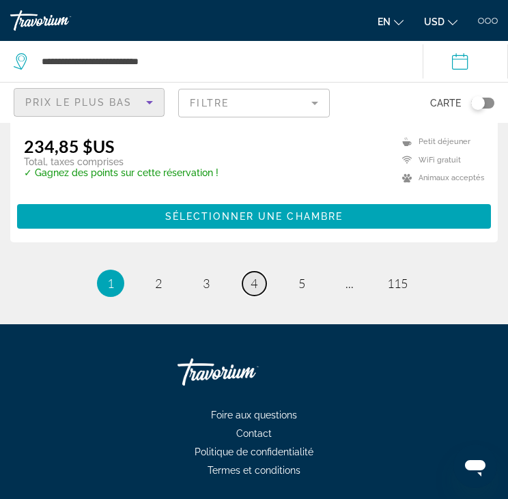
click at [248, 285] on link "page 4" at bounding box center [254, 284] width 24 height 24
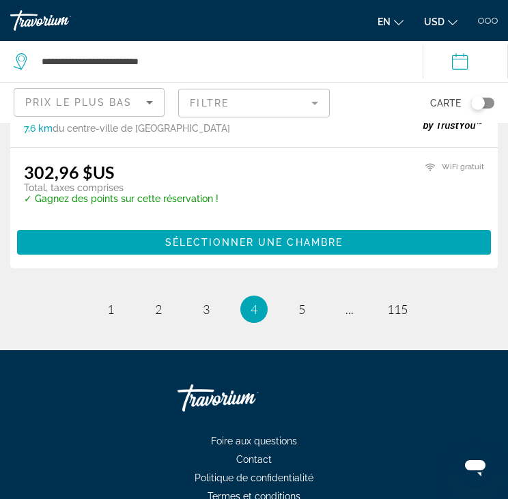
scroll to position [5717, 0]
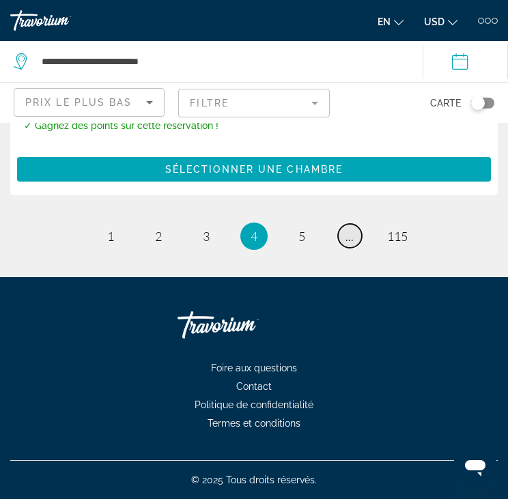
click at [343, 237] on link "page ..." at bounding box center [350, 236] width 24 height 24
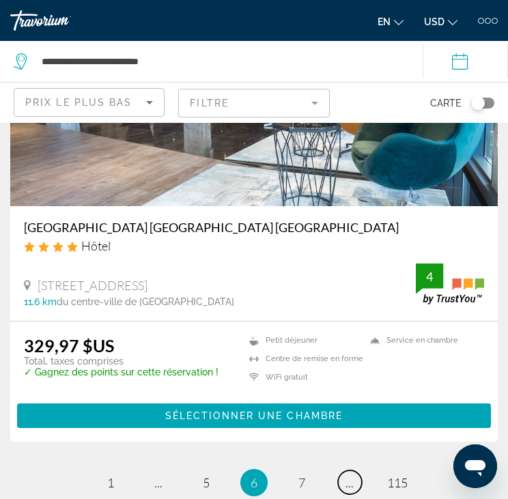
scroll to position [5494, 0]
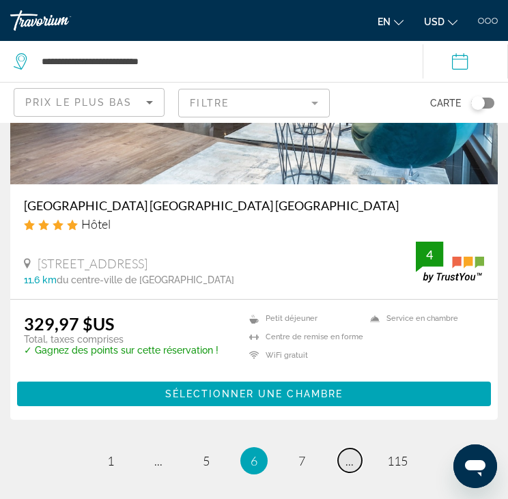
click at [348, 467] on span "..." at bounding box center [350, 460] width 8 height 15
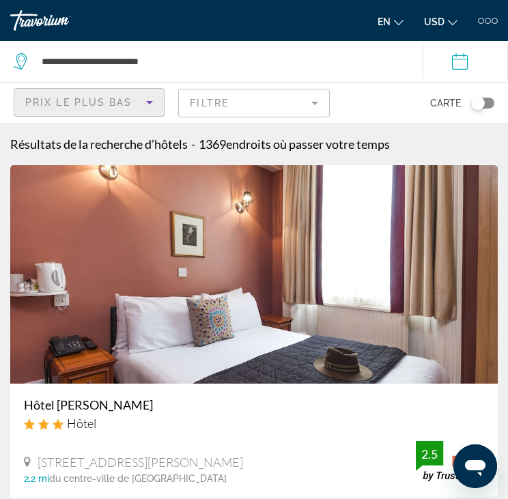
click at [145, 94] on icon "Trier par" at bounding box center [149, 102] width 16 height 16
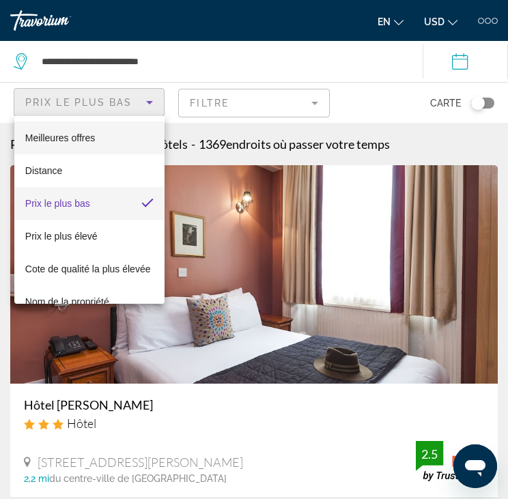
click at [93, 136] on span "Meilleures offres" at bounding box center [60, 137] width 70 height 11
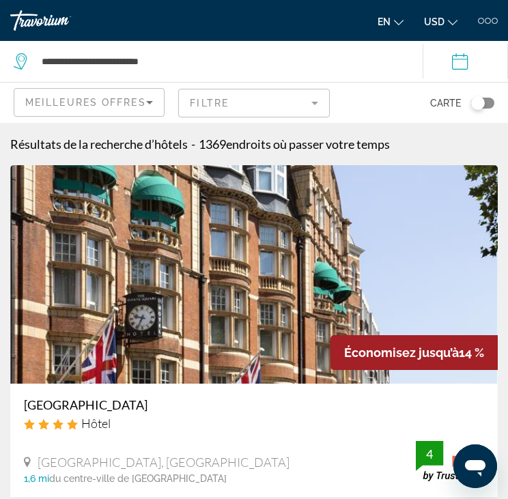
click at [196, 103] on mat-form-field "Filtre" at bounding box center [253, 103] width 151 height 29
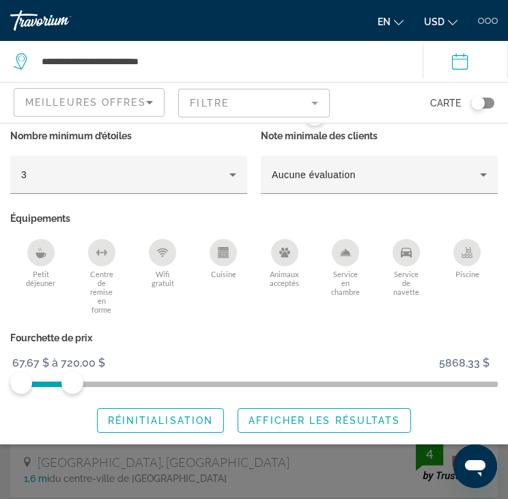
scroll to position [245, 0]
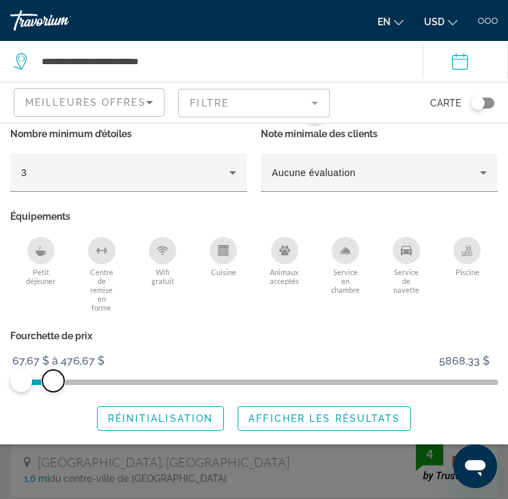
drag, startPoint x: 66, startPoint y: 378, endPoint x: 53, endPoint y: 377, distance: 13.0
click at [53, 377] on span "ngx-slider-max" at bounding box center [53, 381] width 22 height 22
click at [347, 413] on span "Afficher les résultats" at bounding box center [325, 418] width 152 height 11
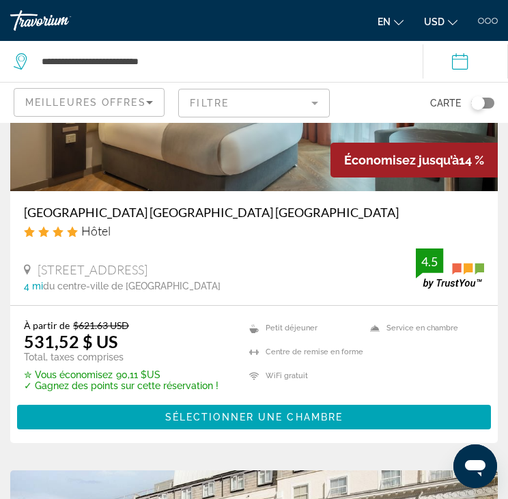
scroll to position [205, 0]
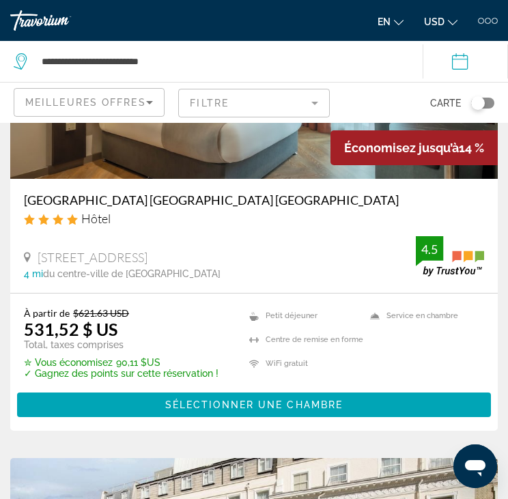
click at [19, 197] on div "[GEOGRAPHIC_DATA] [GEOGRAPHIC_DATA] [GEOGRAPHIC_DATA] Hôtel [STREET_ADDRESS] 4 …" at bounding box center [254, 236] width 488 height 114
click at [25, 199] on h3 "[GEOGRAPHIC_DATA] [GEOGRAPHIC_DATA] [GEOGRAPHIC_DATA]" at bounding box center [254, 200] width 460 height 15
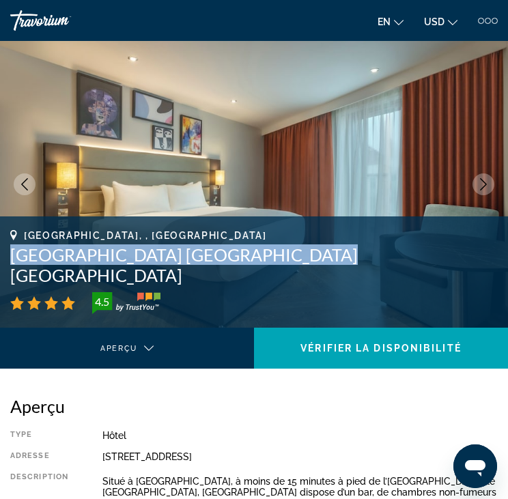
drag, startPoint x: 286, startPoint y: 257, endPoint x: 12, endPoint y: 250, distance: 273.9
click at [12, 250] on h1 "[GEOGRAPHIC_DATA] [GEOGRAPHIC_DATA] [GEOGRAPHIC_DATA]" at bounding box center [254, 264] width 488 height 41
copy h1 "[GEOGRAPHIC_DATA] [GEOGRAPHIC_DATA] [GEOGRAPHIC_DATA]"
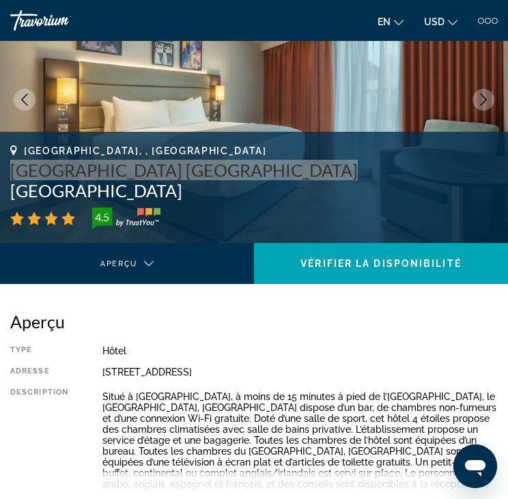
scroll to position [273, 0]
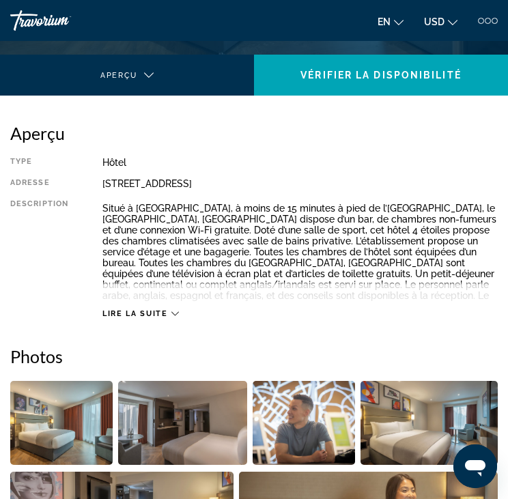
click at [123, 313] on span "Lire la suite" at bounding box center [134, 313] width 65 height 9
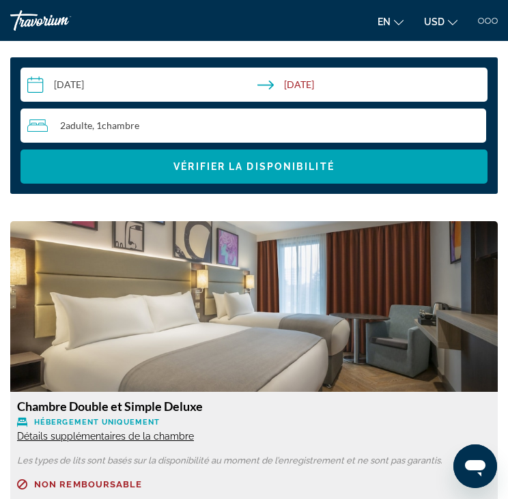
scroll to position [1502, 0]
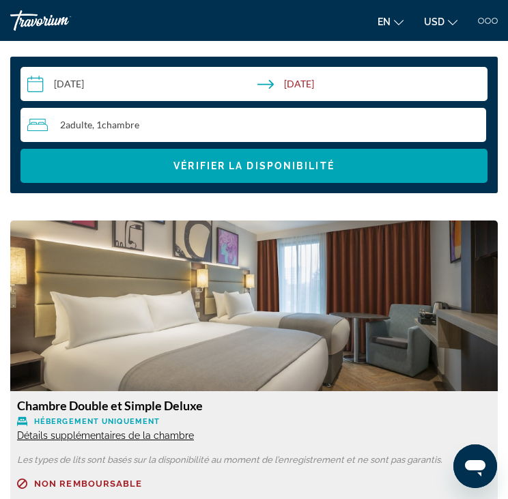
click at [317, 72] on input "**********" at bounding box center [256, 86] width 473 height 38
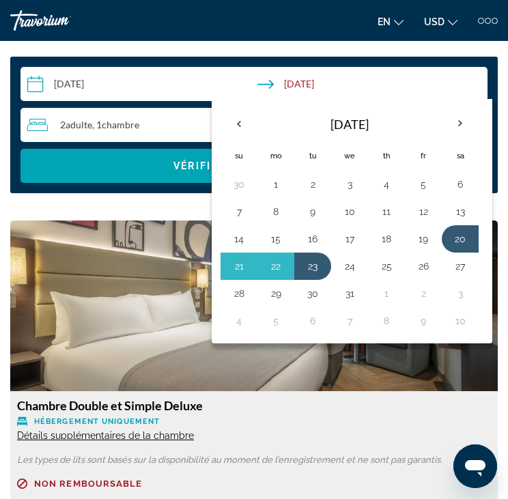
click at [369, 67] on input "**********" at bounding box center [256, 86] width 473 height 38
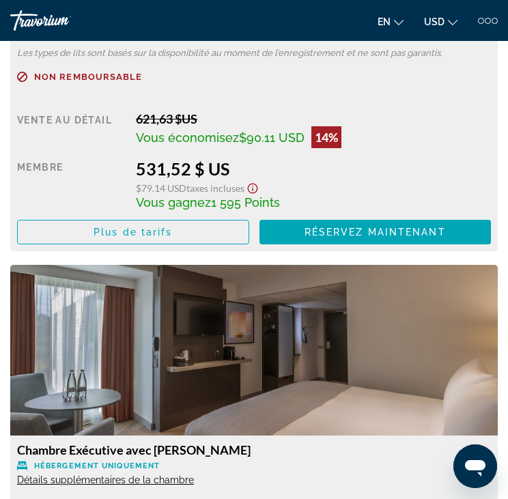
scroll to position [1912, 0]
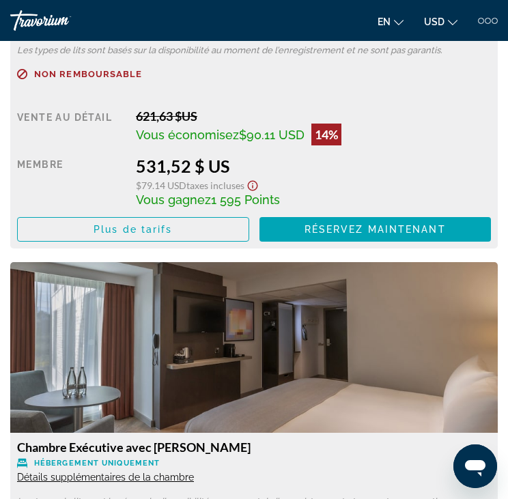
click at [256, 180] on icon "Afficher l’avis de non-responsabilité sur les taxes et les frais" at bounding box center [252, 186] width 16 height 12
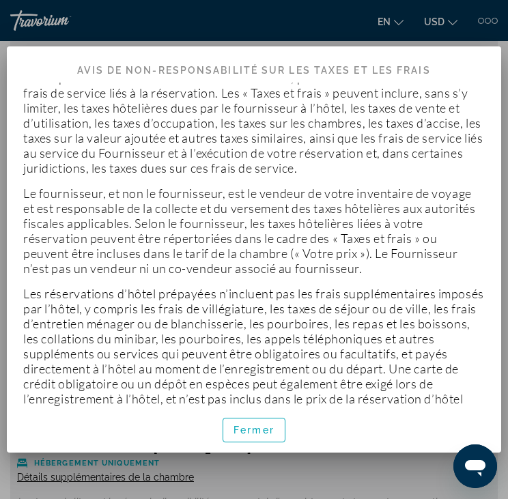
scroll to position [79, 0]
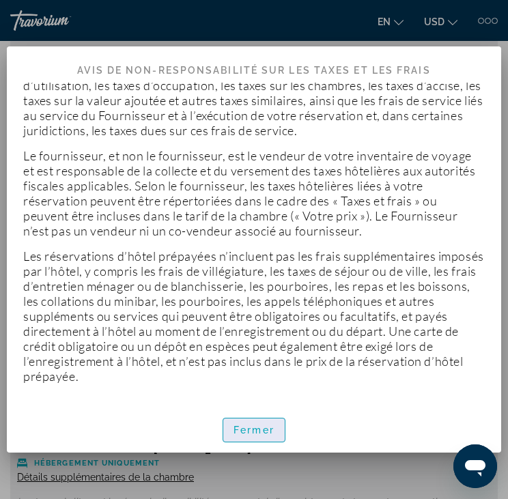
click at [254, 427] on span "Fermer" at bounding box center [254, 430] width 41 height 11
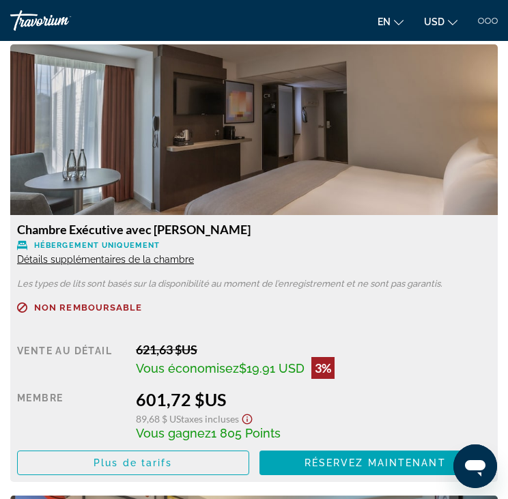
scroll to position [2254, 0]
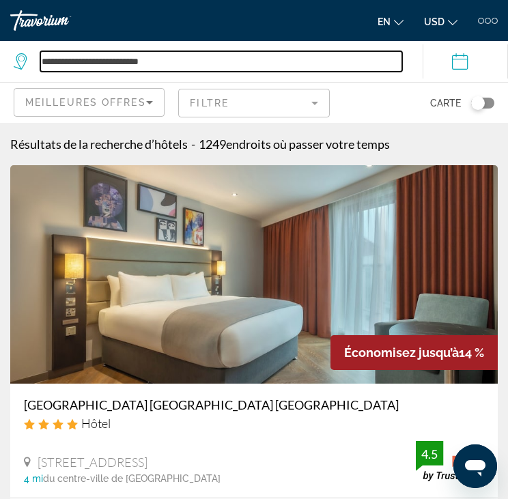
click at [113, 60] on input "**********" at bounding box center [221, 61] width 362 height 20
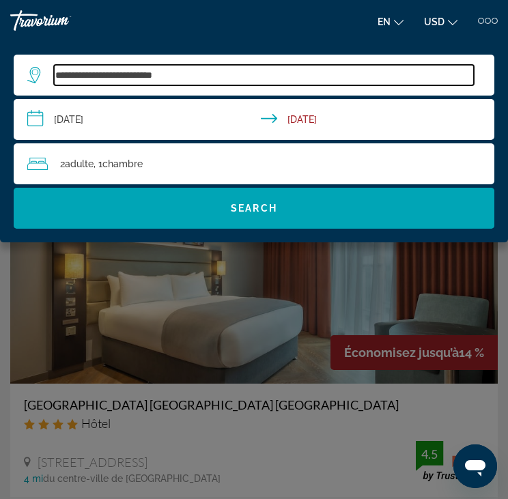
drag, startPoint x: 204, startPoint y: 70, endPoint x: 58, endPoint y: 79, distance: 146.5
click at [58, 79] on input "**********" at bounding box center [264, 75] width 420 height 20
type input "*"
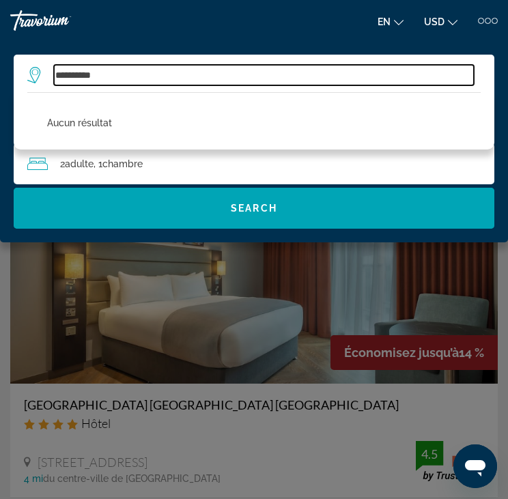
drag, startPoint x: 115, startPoint y: 70, endPoint x: 39, endPoint y: 76, distance: 76.0
click at [39, 76] on div "**********" at bounding box center [250, 75] width 447 height 20
type input "**********"
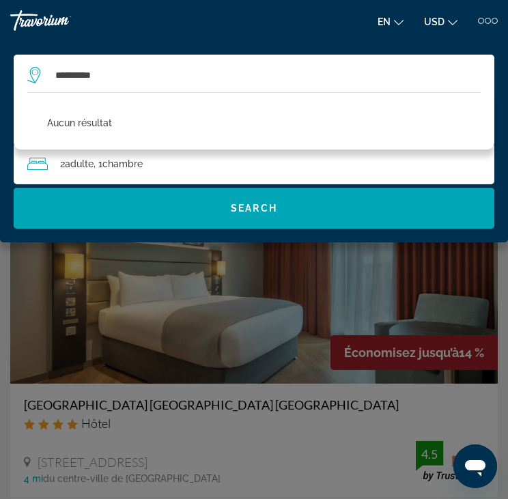
click at [191, 36] on mat-toolbar "Hôtels Vols Voitures Croisières Activités Hotels Flights Cars Cruises Activitie…" at bounding box center [254, 20] width 508 height 41
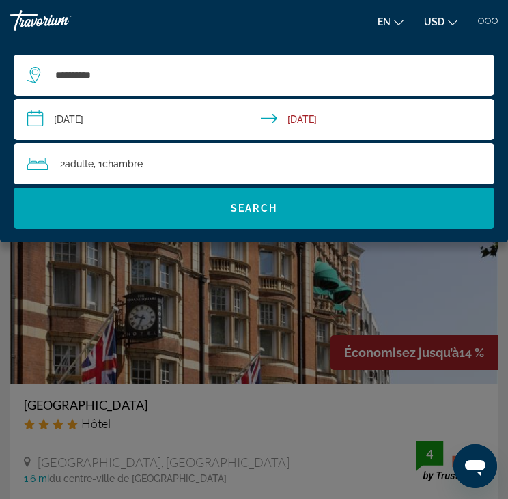
click at [84, 294] on div "Contenu principal" at bounding box center [254, 249] width 508 height 499
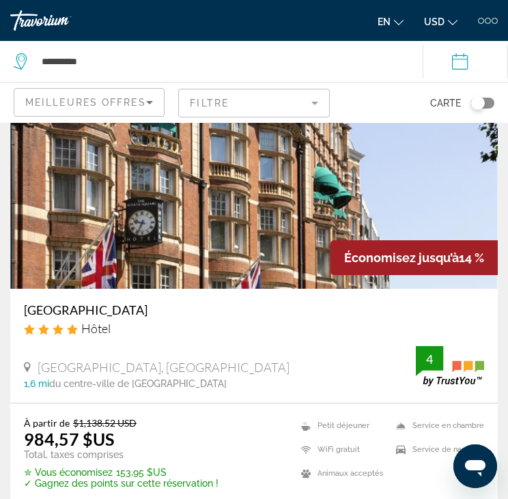
scroll to position [137, 0]
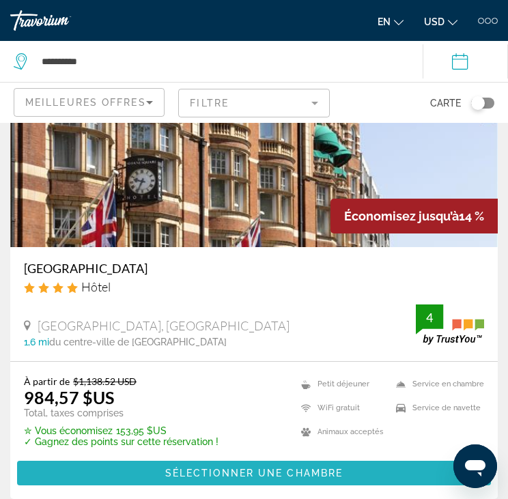
click at [160, 475] on span "Contenu principal" at bounding box center [254, 473] width 474 height 33
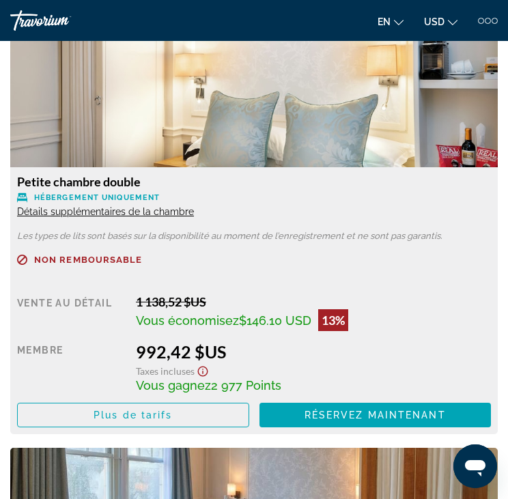
scroll to position [1707, 0]
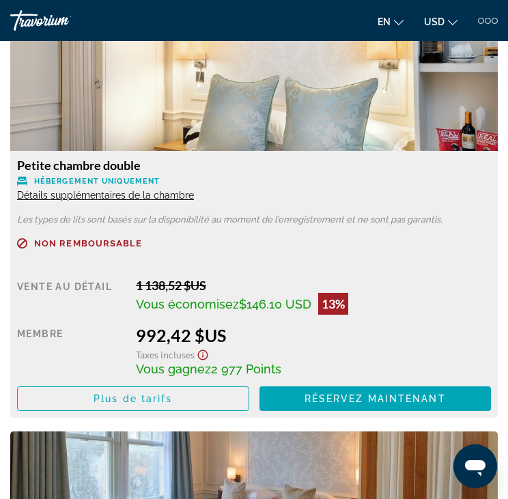
drag, startPoint x: 228, startPoint y: 337, endPoint x: 119, endPoint y: 331, distance: 109.4
click at [119, 331] on div "Vente au détail 1 138,52 $US Vous économisez $146.10 USD 13% when you redeem Me…" at bounding box center [254, 344] width 474 height 133
copy div "992,42 $US"
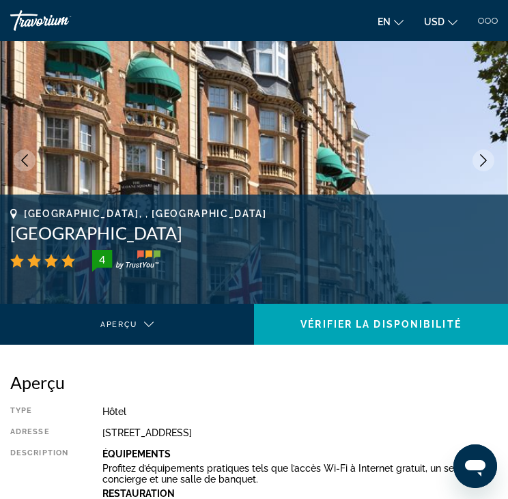
scroll to position [0, 0]
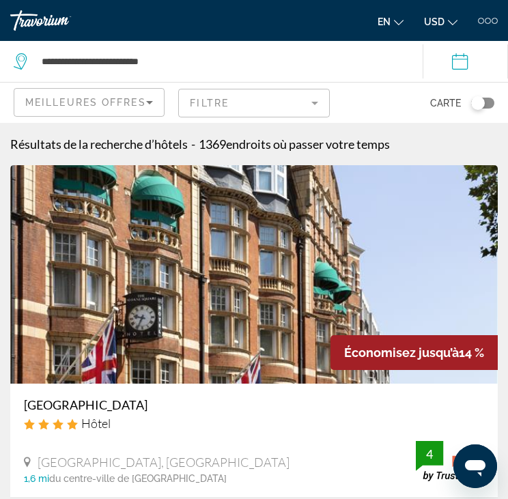
click at [236, 109] on mat-form-field "Filtre" at bounding box center [253, 103] width 151 height 29
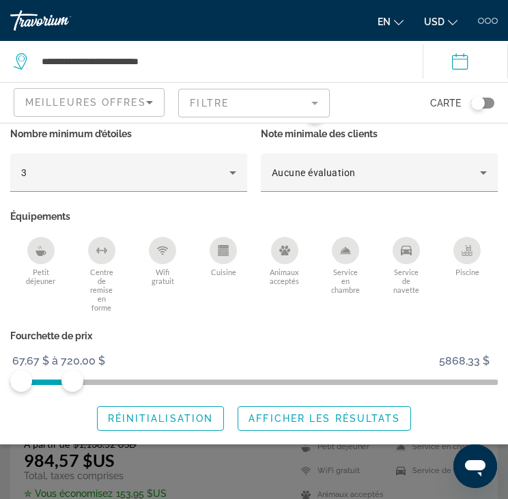
scroll to position [205, 0]
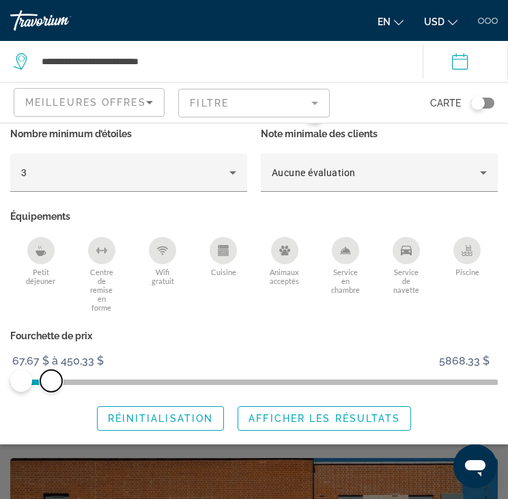
drag, startPoint x: 57, startPoint y: 383, endPoint x: 51, endPoint y: 379, distance: 7.4
click at [51, 379] on span "ngx-slider-max" at bounding box center [51, 381] width 22 height 22
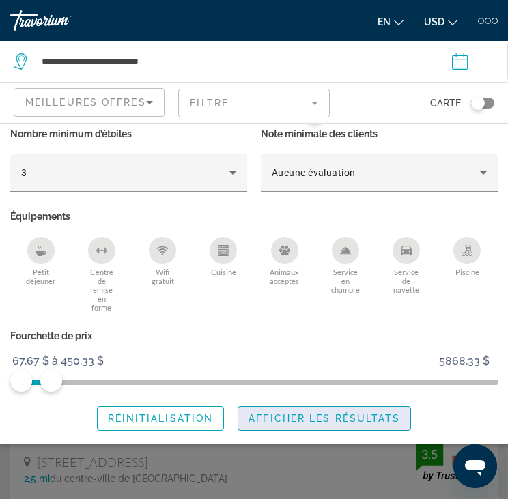
click at [318, 410] on span "Widget de recherche" at bounding box center [324, 418] width 172 height 33
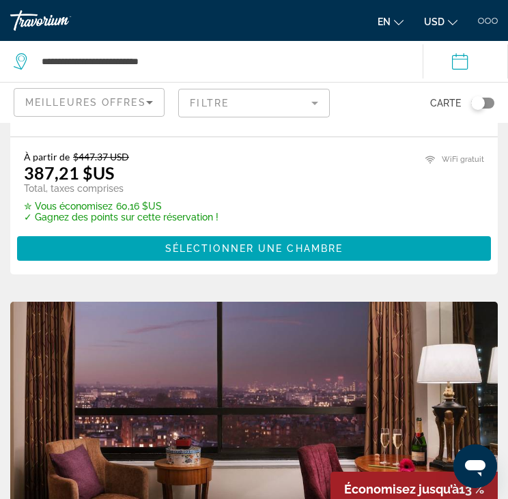
scroll to position [341, 0]
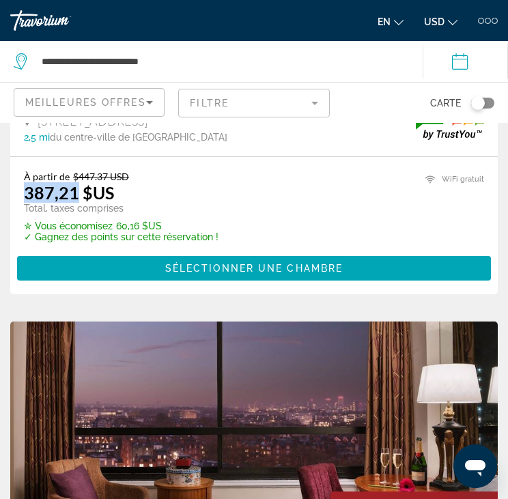
drag, startPoint x: 72, startPoint y: 195, endPoint x: 5, endPoint y: 195, distance: 67.6
click at [5, 195] on app-hotels-search-item "Économisez jusqu’à 13 % [GEOGRAPHIC_DATA] Hôtel [STREET_ADDRESS] 2,5 mi du cent…" at bounding box center [253, 59] width 501 height 471
copy ins "387,21"
click at [258, 206] on div "À partir de $447.37 USD 387,21 $US Total, taxes comprises ✮ Vous économisez 60,…" at bounding box center [254, 207] width 460 height 72
drag, startPoint x: 19, startPoint y: 226, endPoint x: 109, endPoint y: 227, distance: 90.1
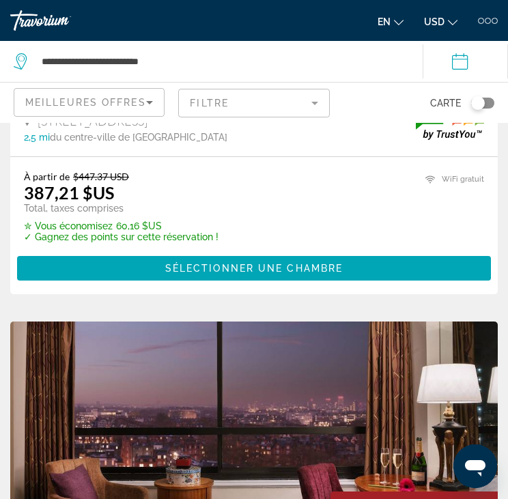
click at [165, 226] on div "À partir de $447.37 USD 387,21 $US Total, taxes comprises ✮ Vous économisez 60,…" at bounding box center [254, 225] width 488 height 137
drag, startPoint x: 23, startPoint y: 237, endPoint x: 223, endPoint y: 237, distance: 199.4
click at [223, 237] on div "À partir de $447.37 USD 387,21 $US Total, taxes comprises ✮ Vous économisez 60,…" at bounding box center [254, 207] width 460 height 72
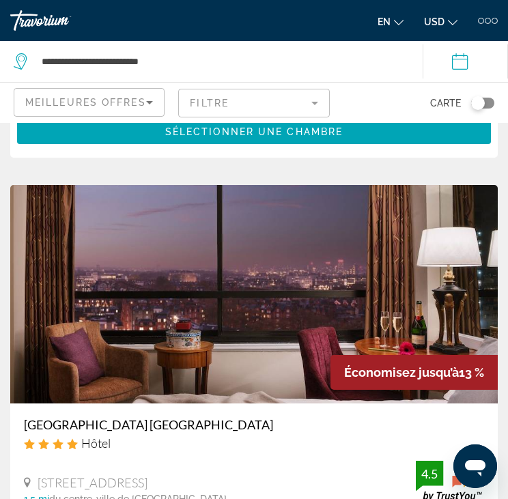
scroll to position [410, 0]
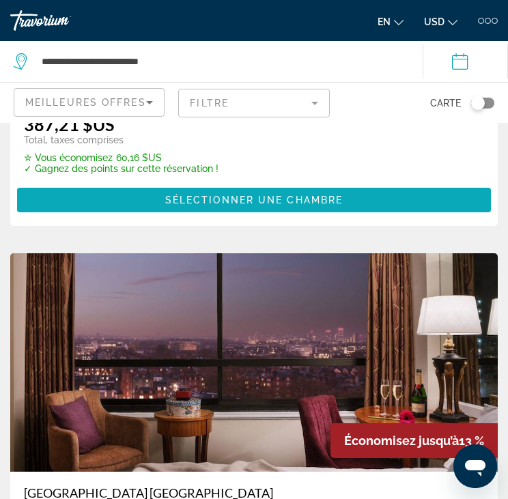
click at [118, 204] on span "Contenu principal" at bounding box center [254, 200] width 474 height 33
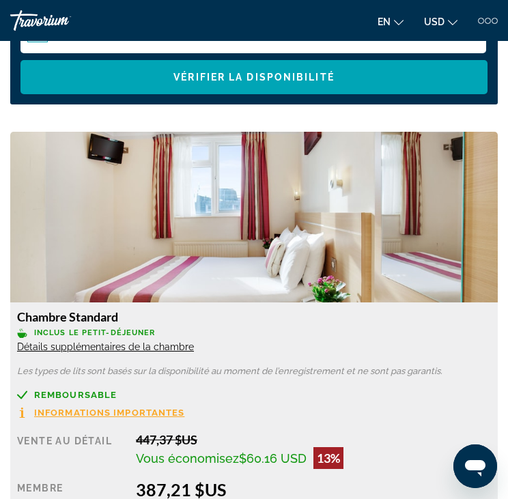
scroll to position [1502, 0]
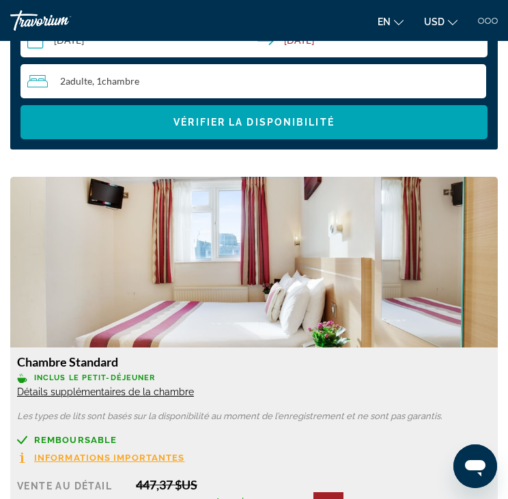
click at [361, 238] on img "Contenu principal" at bounding box center [254, 262] width 488 height 171
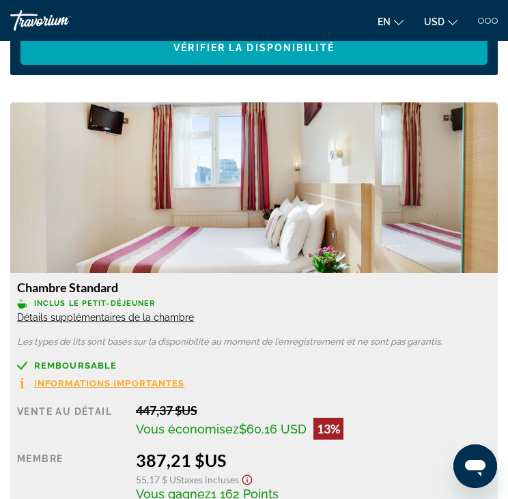
scroll to position [1639, 0]
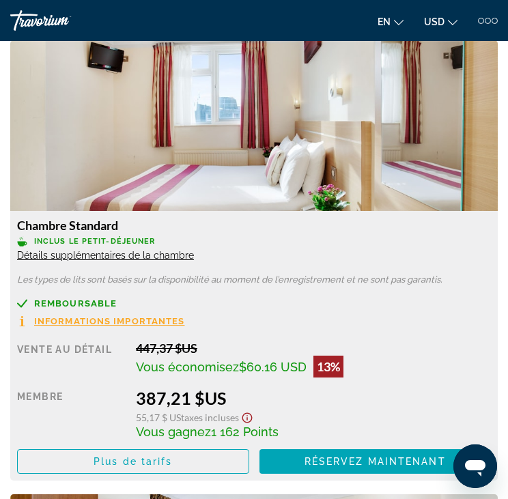
click at [90, 250] on span "Détails supplémentaires de la chambre" at bounding box center [105, 255] width 177 height 11
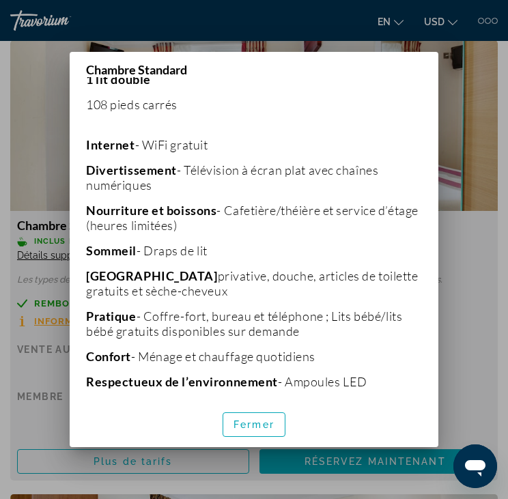
scroll to position [312, 0]
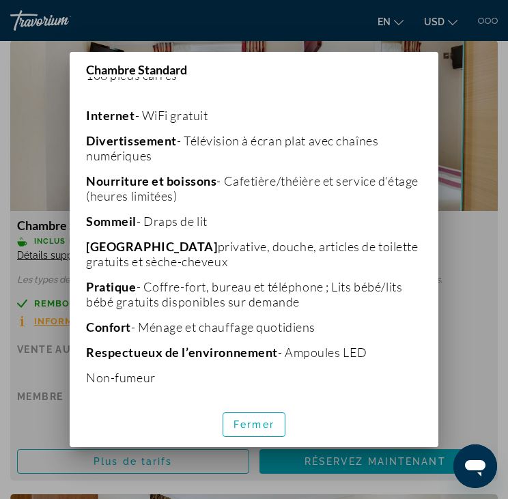
click at [440, 229] on div "Chambre Standard Les types de lits sont basés sur la disponibilité au moment de…" at bounding box center [254, 249] width 382 height 395
click at [484, 201] on div at bounding box center [254, 249] width 508 height 499
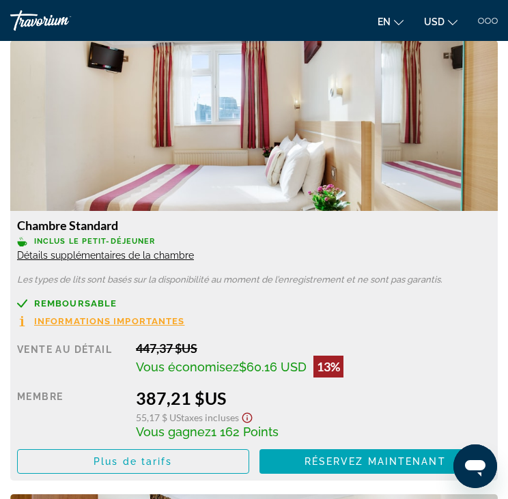
click at [336, 141] on img "Contenu principal" at bounding box center [254, 125] width 488 height 171
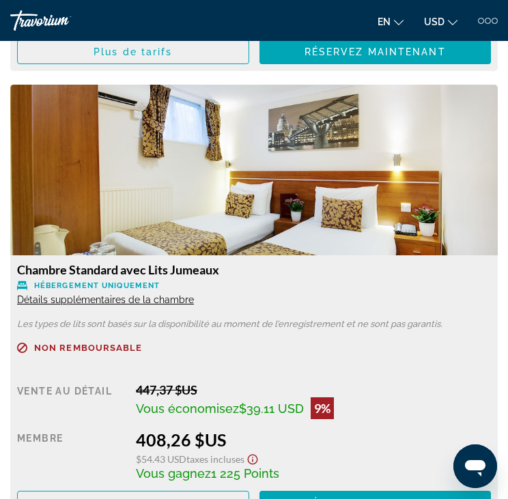
scroll to position [2117, 0]
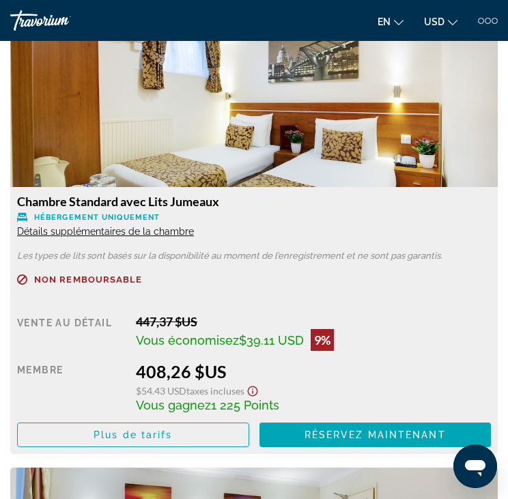
click at [109, 226] on span "Détails supplémentaires de la chambre" at bounding box center [105, 231] width 177 height 11
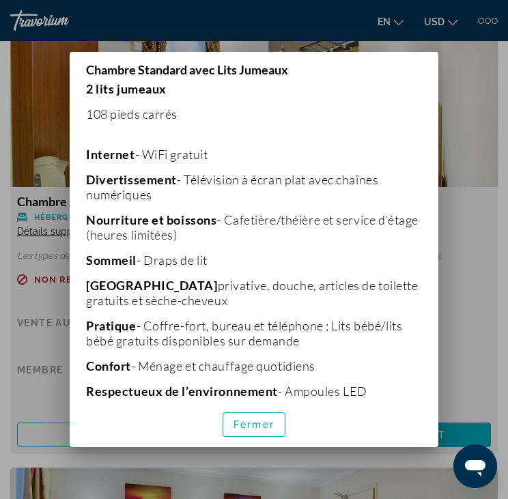
scroll to position [312, 0]
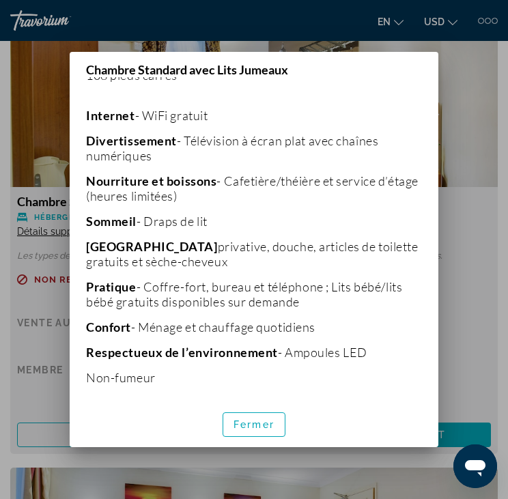
click at [464, 139] on div at bounding box center [254, 249] width 508 height 499
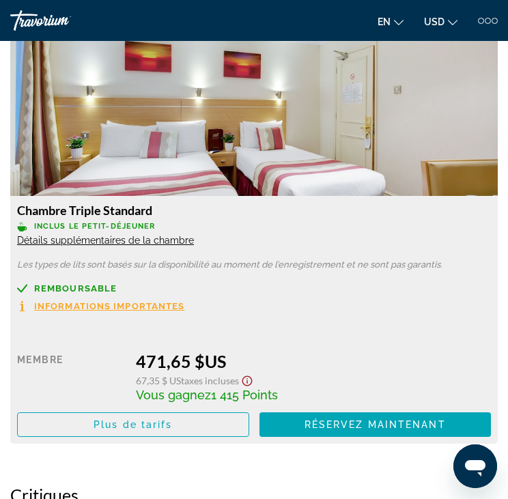
scroll to position [2527, 0]
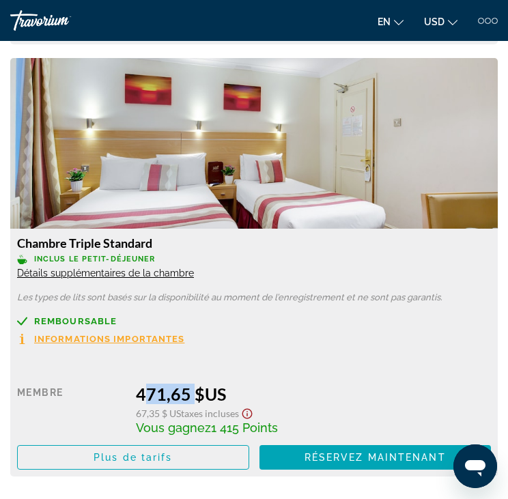
drag, startPoint x: 137, startPoint y: 384, endPoint x: 187, endPoint y: 382, distance: 50.6
click at [187, 384] on font "471,65 $US" at bounding box center [181, 394] width 90 height 20
copy font "471,65"
click at [346, 341] on div "Remboursable Informations importantes Vente au détail 0,00 $ when you redeem Me…" at bounding box center [254, 393] width 474 height 154
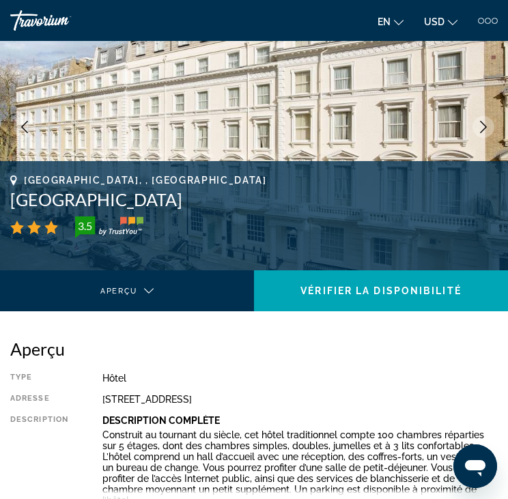
scroll to position [0, 0]
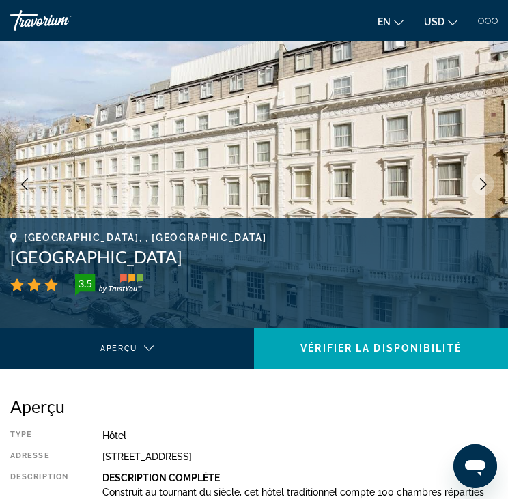
click at [30, 18] on div "Travorium" at bounding box center [61, 20] width 102 height 20
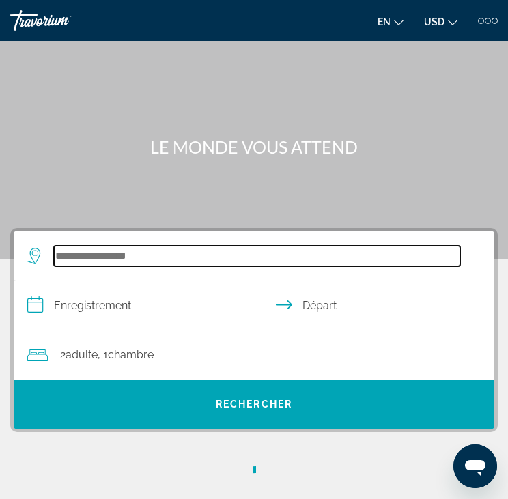
click at [128, 256] on input "Widget de recherche" at bounding box center [257, 256] width 406 height 20
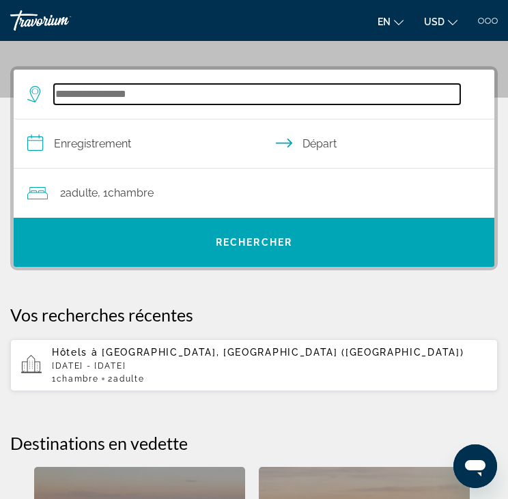
scroll to position [183, 0]
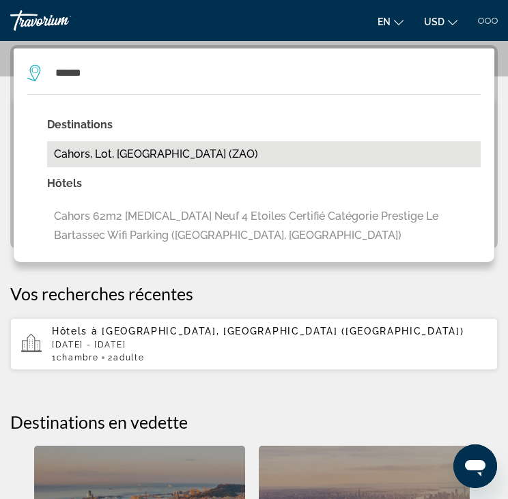
click at [100, 148] on button "Cahors, Lot, [GEOGRAPHIC_DATA] (ZAO)" at bounding box center [264, 154] width 434 height 26
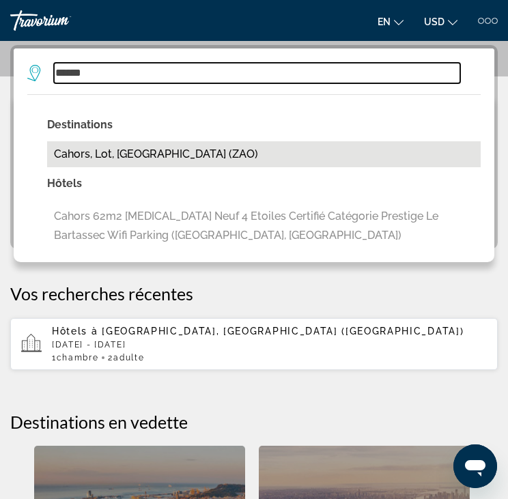
type input "**********"
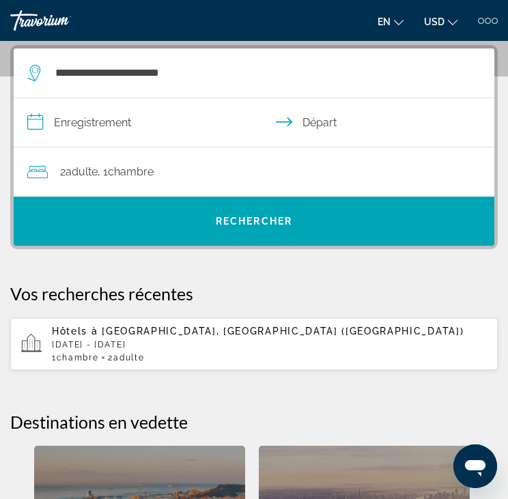
click at [80, 126] on input "**********" at bounding box center [257, 124] width 486 height 53
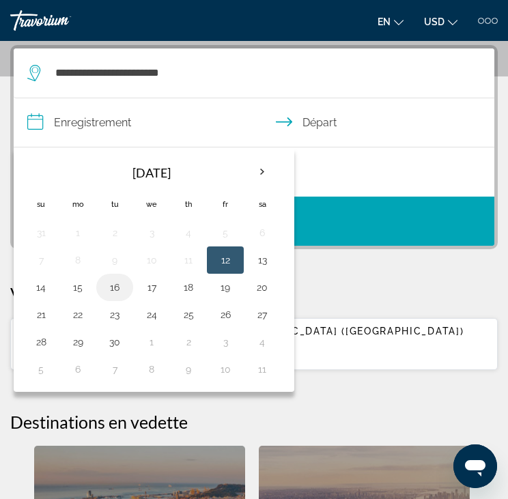
click at [113, 293] on button "16" at bounding box center [115, 287] width 22 height 19
click at [145, 292] on button "17" at bounding box center [152, 287] width 22 height 19
type input "**********"
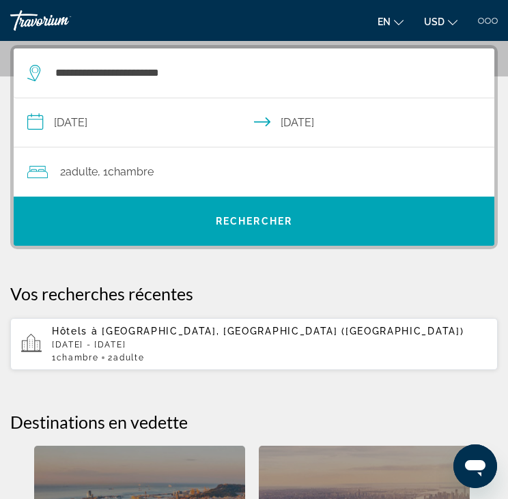
click at [120, 171] on span "Chambre" at bounding box center [131, 171] width 46 height 13
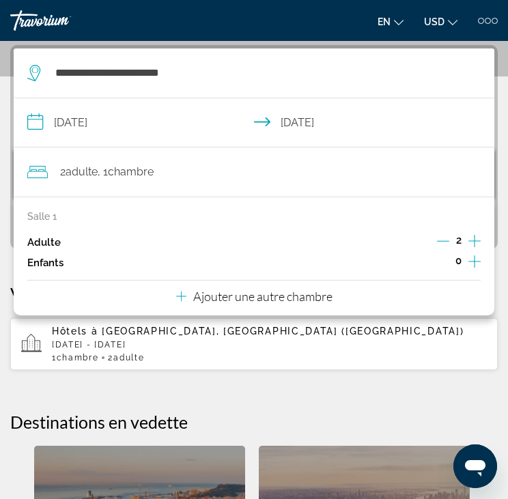
click at [448, 240] on icon "Décrément des adultes" at bounding box center [443, 241] width 12 height 12
click at [298, 341] on p "[DATE] - [DATE]" at bounding box center [269, 345] width 435 height 10
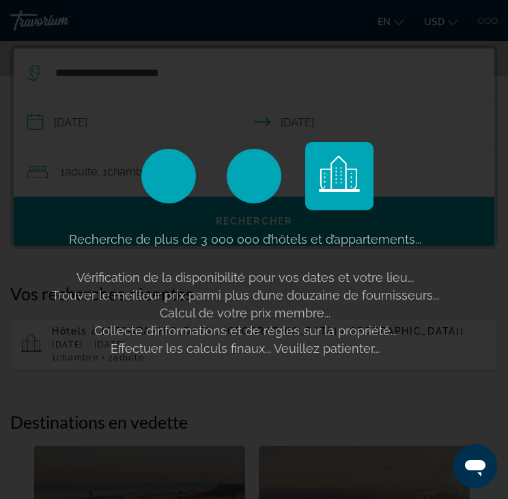
click at [393, 283] on span "Vérification de la disponibilité pour vos dates et votre lieu..." at bounding box center [244, 277] width 337 height 14
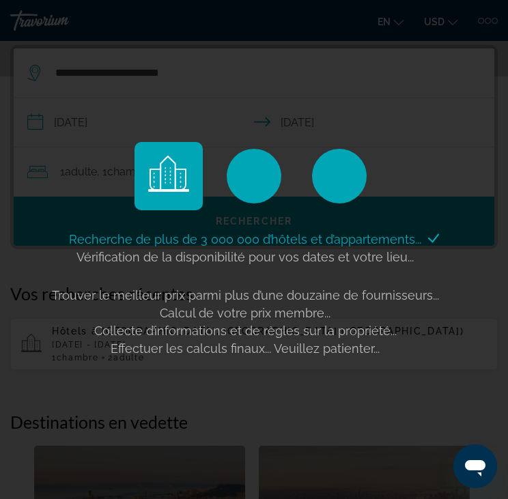
drag, startPoint x: 262, startPoint y: 409, endPoint x: 261, endPoint y: 395, distance: 13.7
click at [261, 409] on div "Recherche de plus de 3 000 000 d’hôtels et d’appartements... Vérification de la…" at bounding box center [254, 249] width 508 height 499
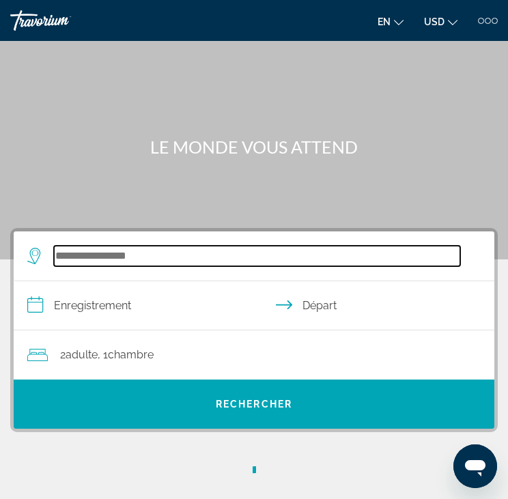
click at [110, 262] on input "Widget de recherche" at bounding box center [257, 256] width 406 height 20
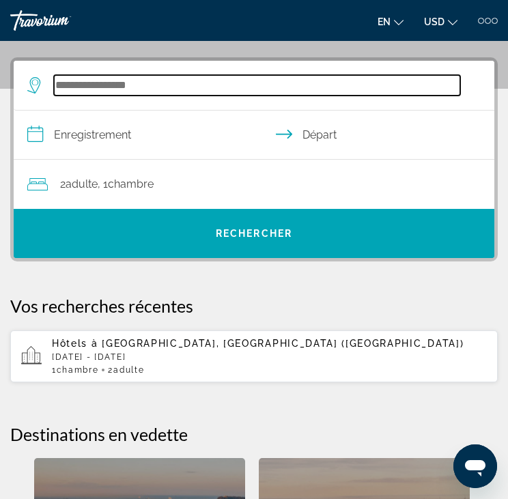
scroll to position [183, 0]
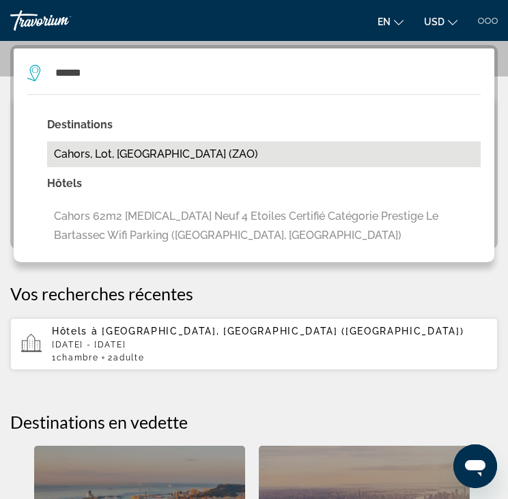
click at [123, 144] on button "Cahors, Lot, [GEOGRAPHIC_DATA] (ZAO)" at bounding box center [264, 154] width 434 height 26
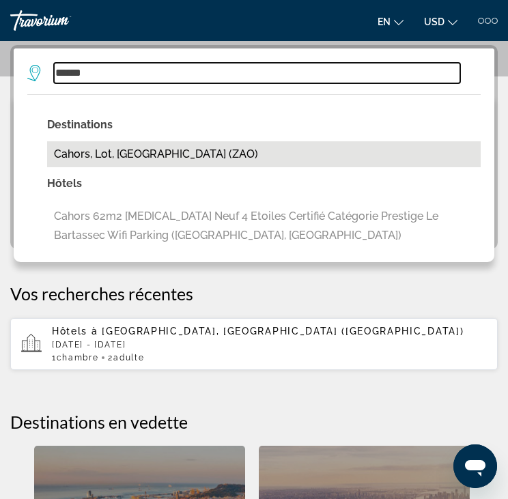
type input "**********"
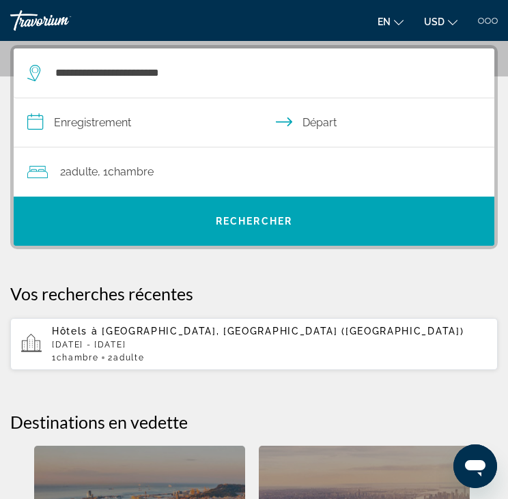
click at [126, 130] on input "**********" at bounding box center [257, 124] width 486 height 53
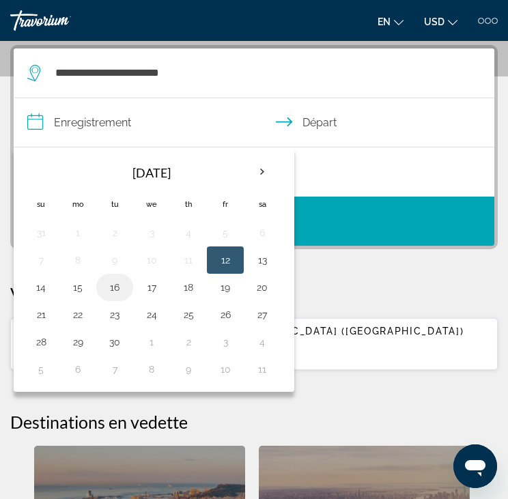
click at [115, 287] on button "16" at bounding box center [115, 287] width 22 height 19
click at [156, 284] on button "17" at bounding box center [152, 287] width 22 height 19
type input "**********"
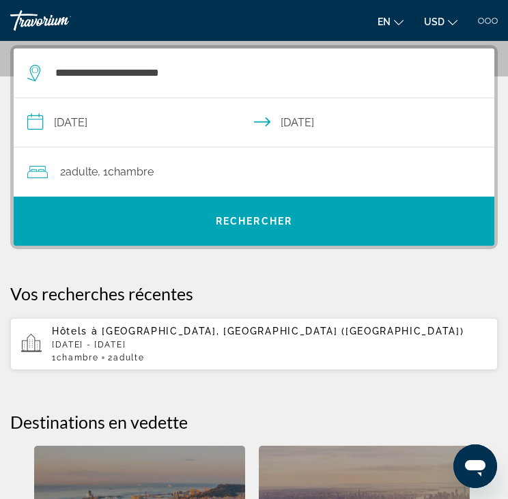
click at [134, 172] on span "Chambre" at bounding box center [131, 171] width 46 height 13
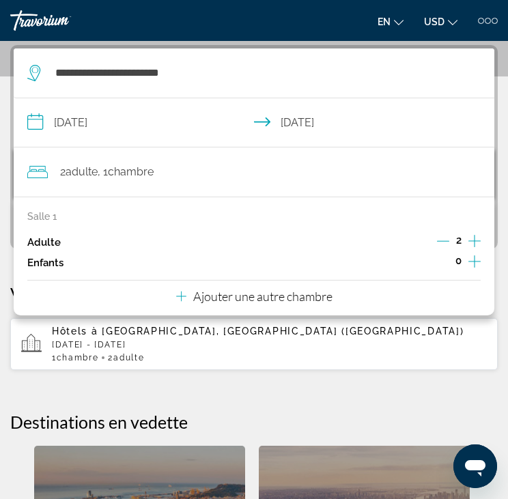
click at [440, 240] on icon "Décrément des adultes" at bounding box center [443, 241] width 12 height 12
click at [403, 400] on div "**********" at bounding box center [254, 387] width 508 height 684
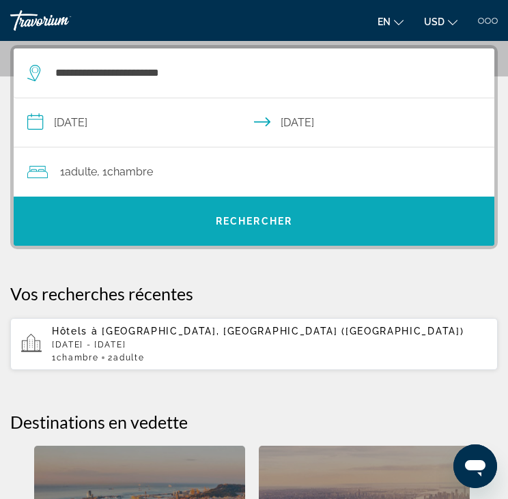
click at [270, 202] on span "Widget de recherche" at bounding box center [254, 221] width 481 height 49
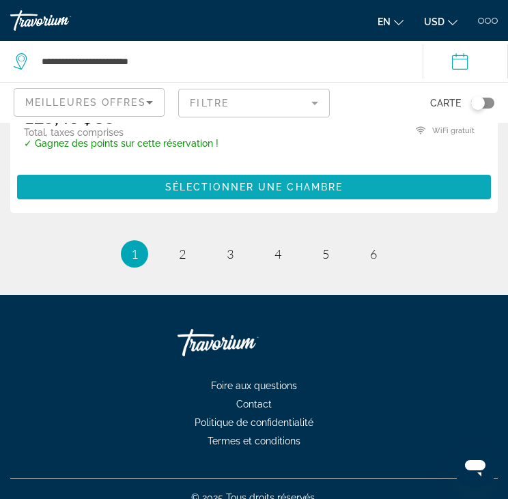
scroll to position [5805, 0]
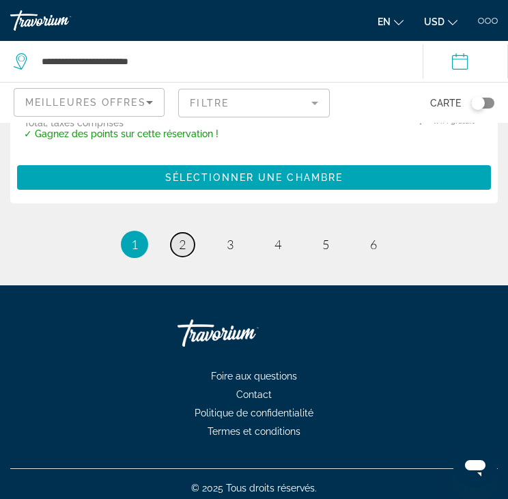
click at [176, 245] on link "page 2" at bounding box center [183, 245] width 24 height 24
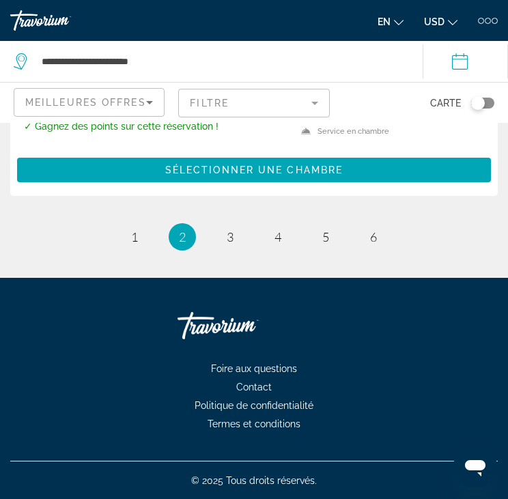
scroll to position [5674, 0]
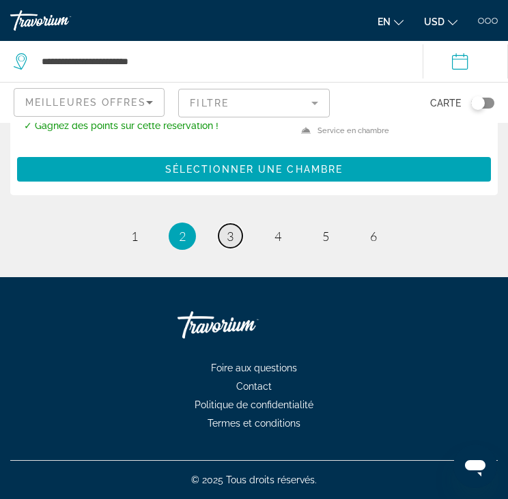
click at [234, 241] on link "page 3" at bounding box center [231, 236] width 24 height 24
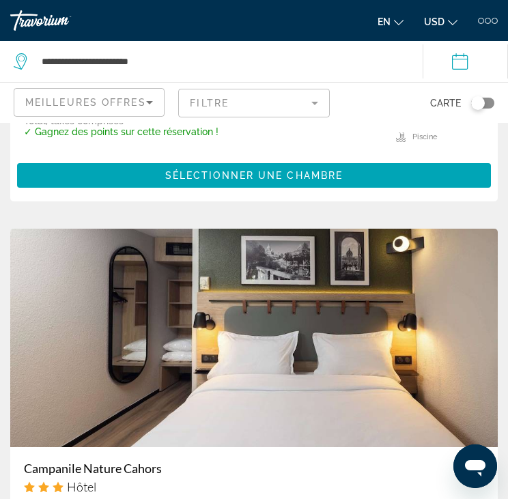
scroll to position [1571, 0]
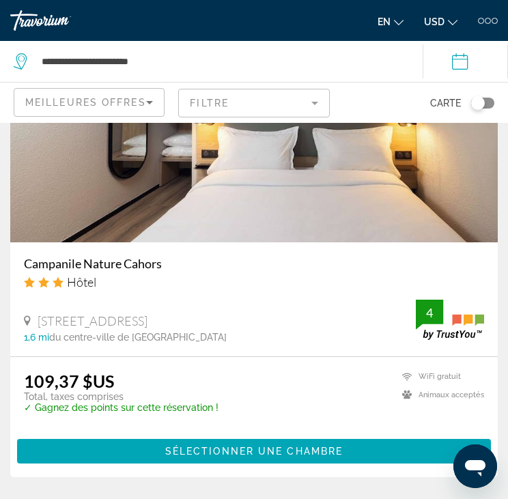
click at [122, 262] on h3 "Campanile Nature Cahors" at bounding box center [254, 263] width 460 height 15
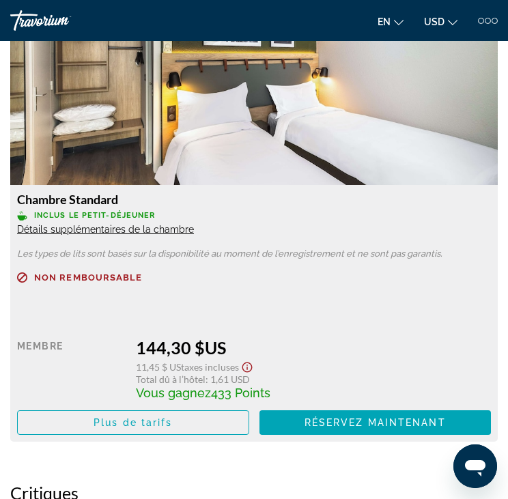
scroll to position [3469, 0]
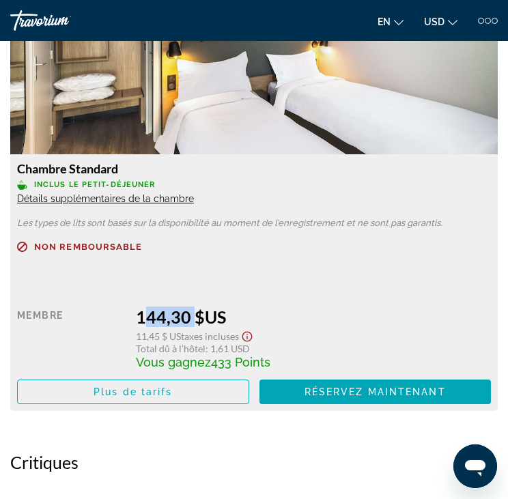
drag, startPoint x: 187, startPoint y: 318, endPoint x: 131, endPoint y: 323, distance: 56.3
click at [131, 323] on div "Vente au détail 0,00 $ when you redeem Membre 144,30 $US 11,45 $ US Taxes inclu…" at bounding box center [254, 342] width 474 height 123
copy font "144,30"
click at [141, 272] on div "Non remboursable Vente au détail 0,00 $ when you redeem Membre 144,30 $US 11,45…" at bounding box center [254, 323] width 474 height 163
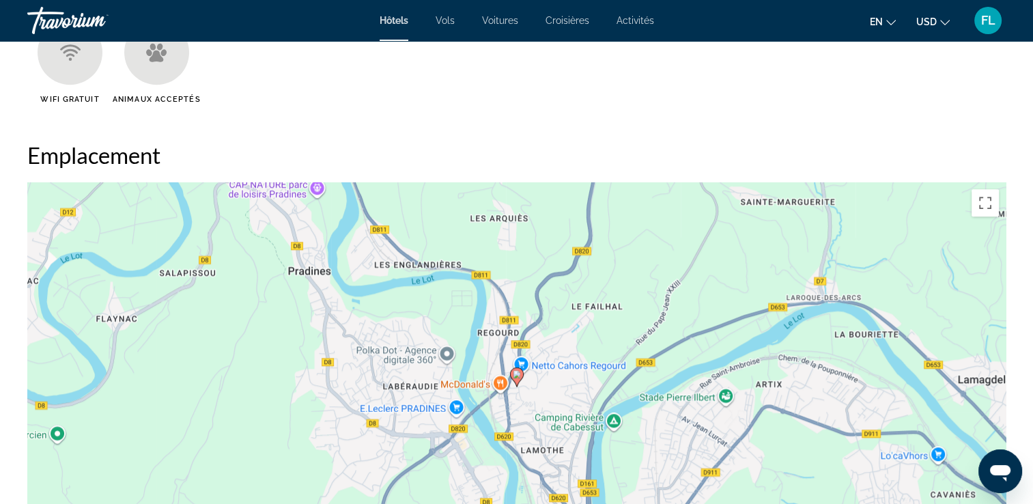
scroll to position [873, 0]
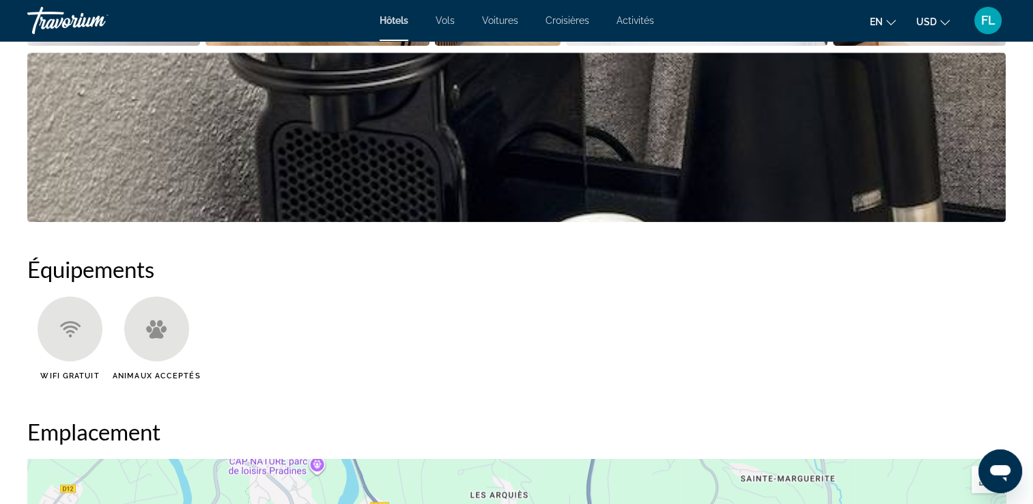
click at [86, 23] on div "Travorium" at bounding box center [95, 21] width 137 height 36
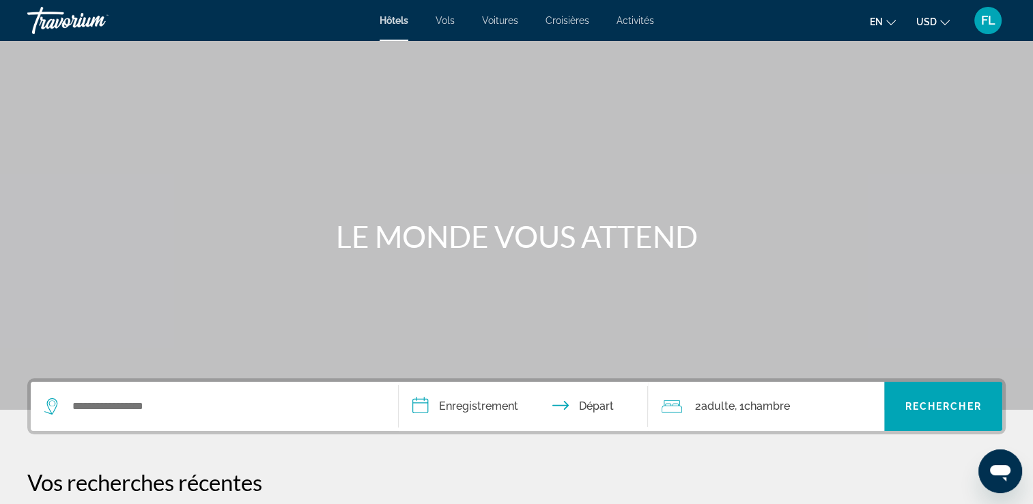
click at [451, 21] on span "Vols" at bounding box center [445, 20] width 19 height 11
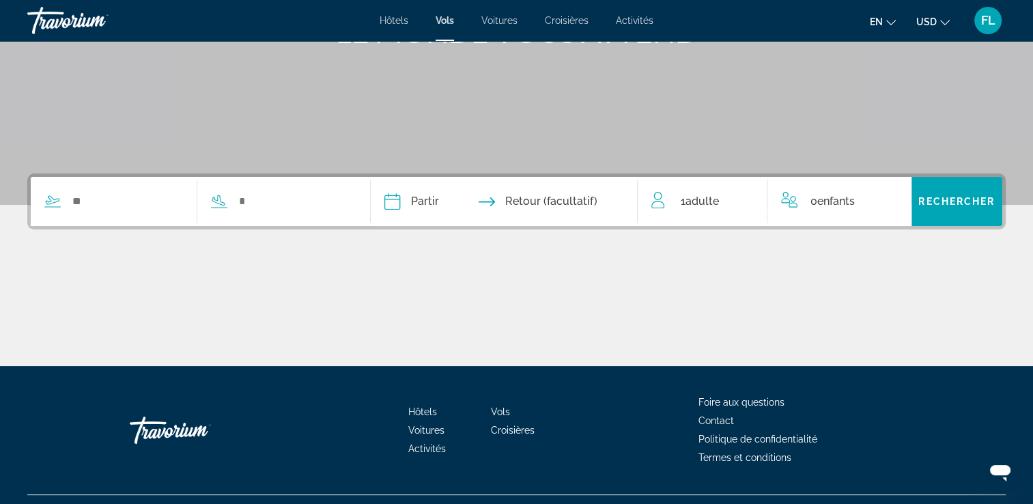
click at [131, 212] on div "Widget de recherche" at bounding box center [190, 201] width 319 height 49
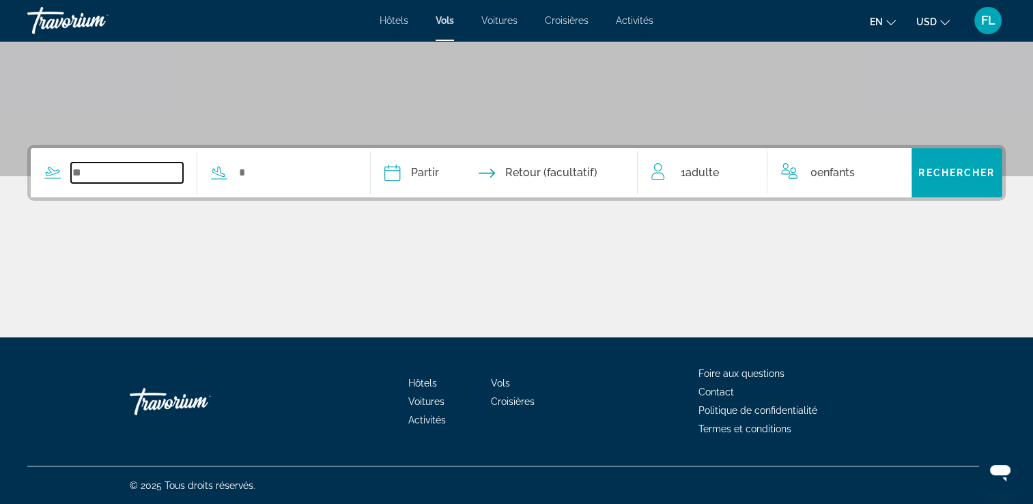
click at [143, 173] on input "Widget de recherche" at bounding box center [127, 173] width 112 height 20
type input "*"
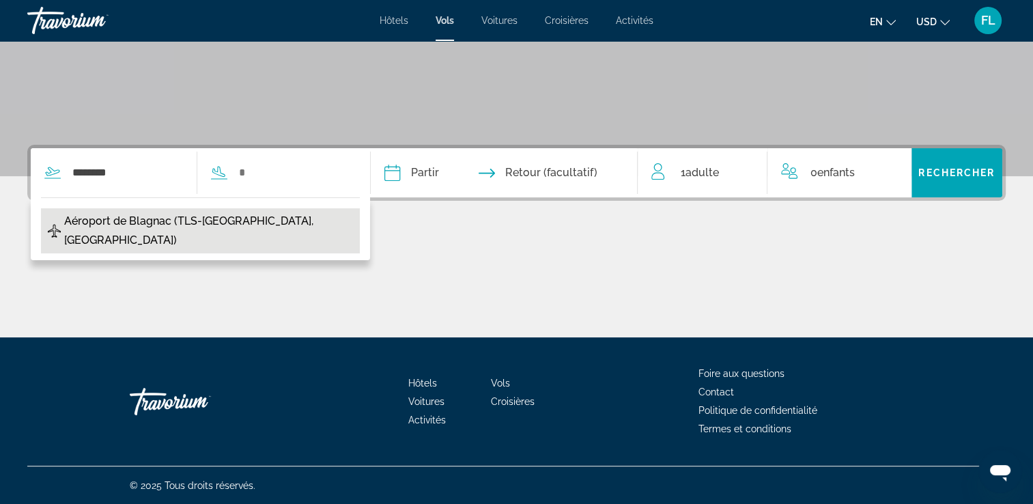
click at [155, 213] on span "Aéroport de Blagnac (TLS-[GEOGRAPHIC_DATA], [GEOGRAPHIC_DATA])" at bounding box center [208, 231] width 289 height 38
type input "**********"
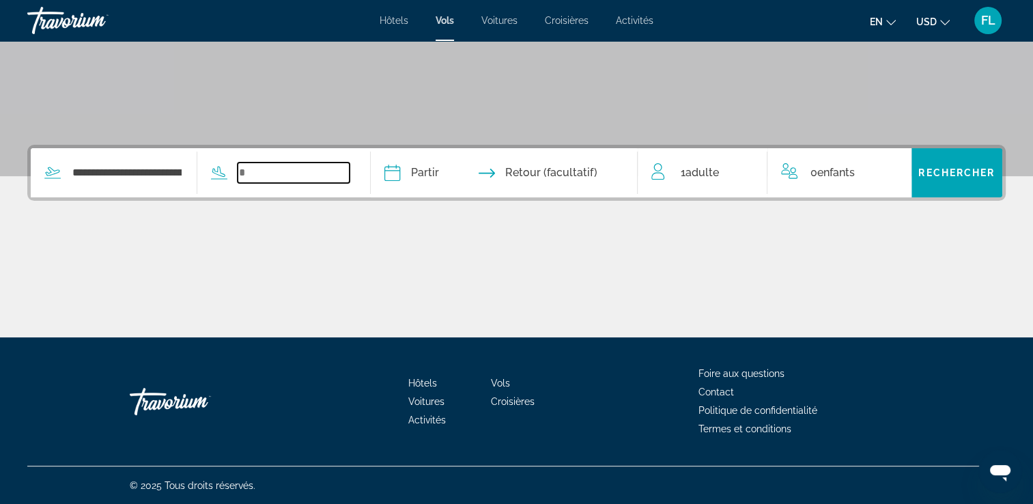
click at [286, 169] on input "Widget de recherche" at bounding box center [294, 173] width 112 height 20
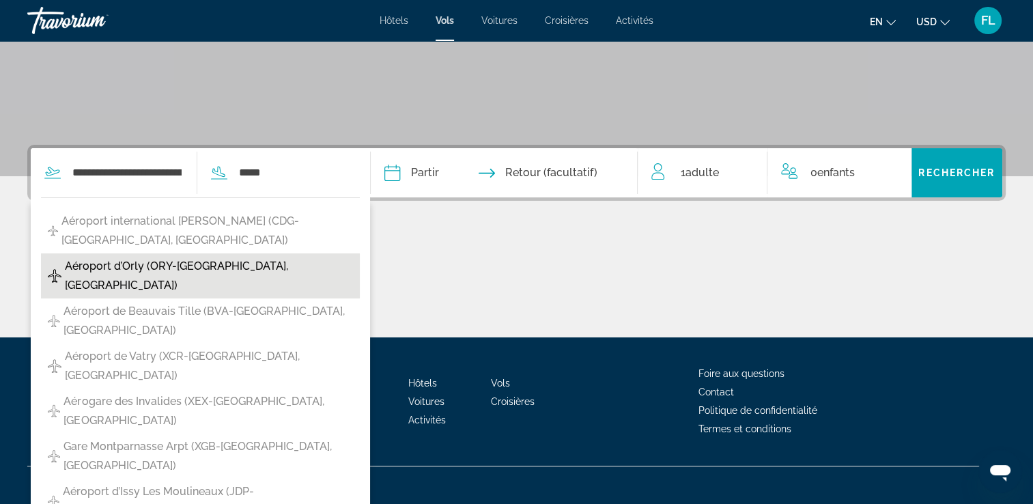
click at [180, 257] on span "Aéroport d’Orly (ORY-[GEOGRAPHIC_DATA], [GEOGRAPHIC_DATA])" at bounding box center [209, 276] width 288 height 38
type input "**********"
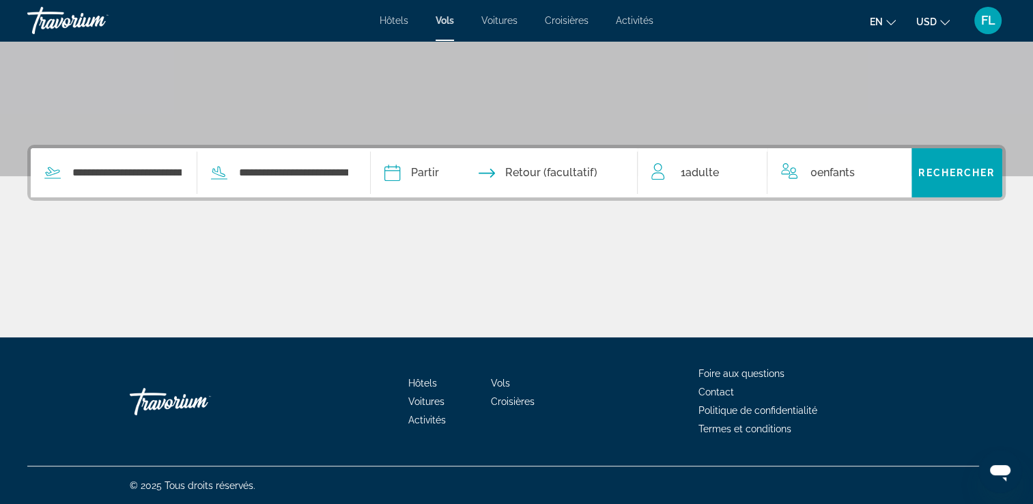
click at [434, 171] on input "Date de départ" at bounding box center [447, 174] width 132 height 53
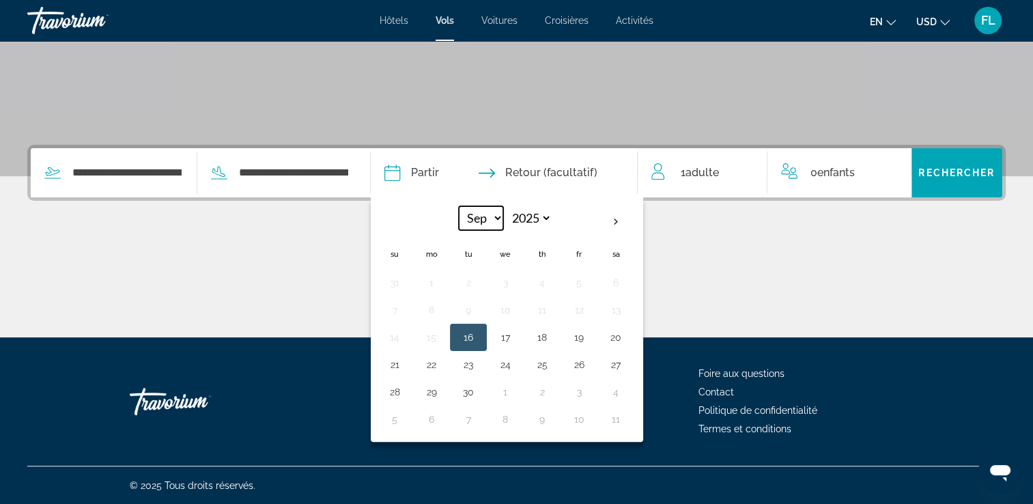
click at [503, 221] on select "*** *** *** *** *** *** *** *** *** *** *** ***" at bounding box center [481, 218] width 44 height 24
click at [552, 209] on select "**** **** **** **** **** ****" at bounding box center [529, 218] width 44 height 24
select select "****"
click at [531, 206] on select "**** **** **** **** **** ****" at bounding box center [529, 218] width 44 height 24
drag, startPoint x: 516, startPoint y: 214, endPoint x: 509, endPoint y: 225, distance: 13.3
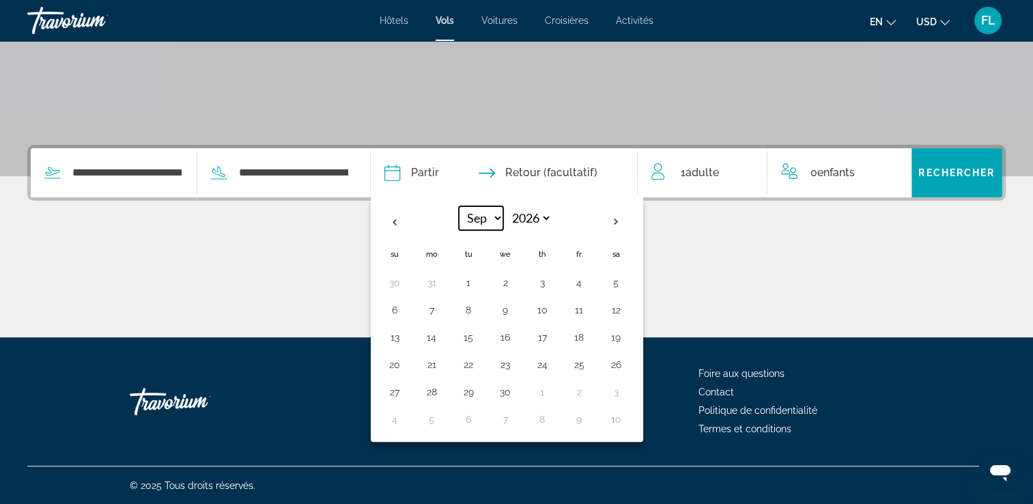
click at [503, 214] on select "*** *** *** *** *** *** *** *** *** *** *** ***" at bounding box center [481, 218] width 44 height 24
select select "*"
click at [482, 206] on select "*** *** *** *** *** *** *** *** *** *** *** ***" at bounding box center [481, 218] width 44 height 24
click at [555, 314] on td "9" at bounding box center [542, 309] width 37 height 27
click at [553, 313] on button "9" at bounding box center [542, 309] width 22 height 19
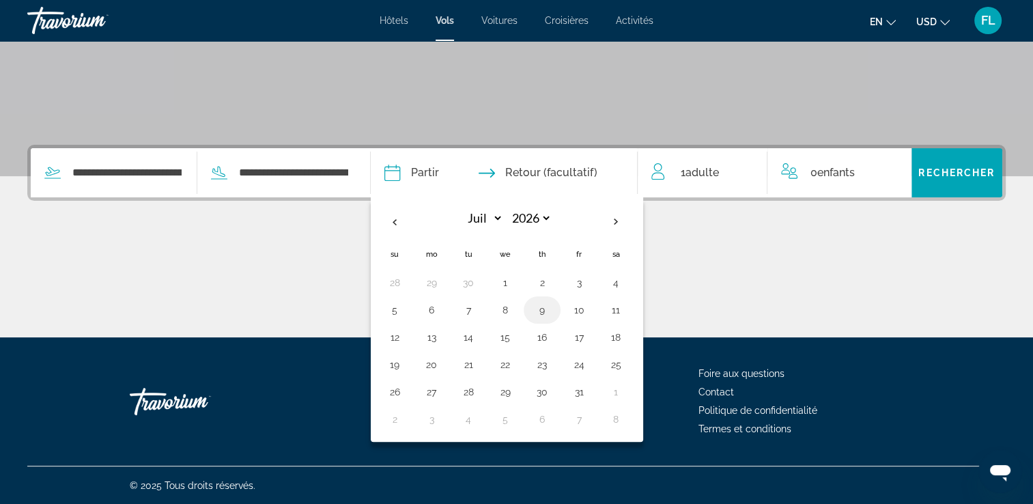
type input "**********"
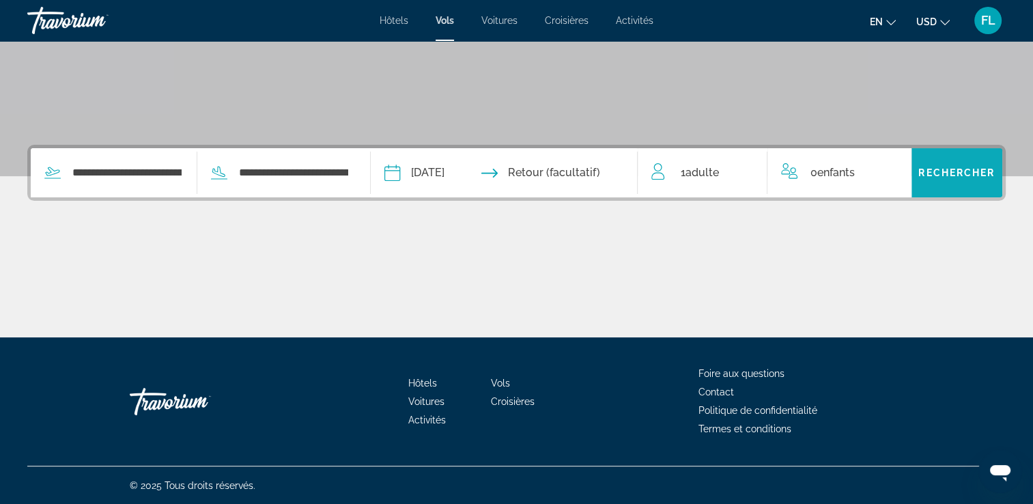
click at [953, 173] on span "Rechercher" at bounding box center [957, 172] width 76 height 11
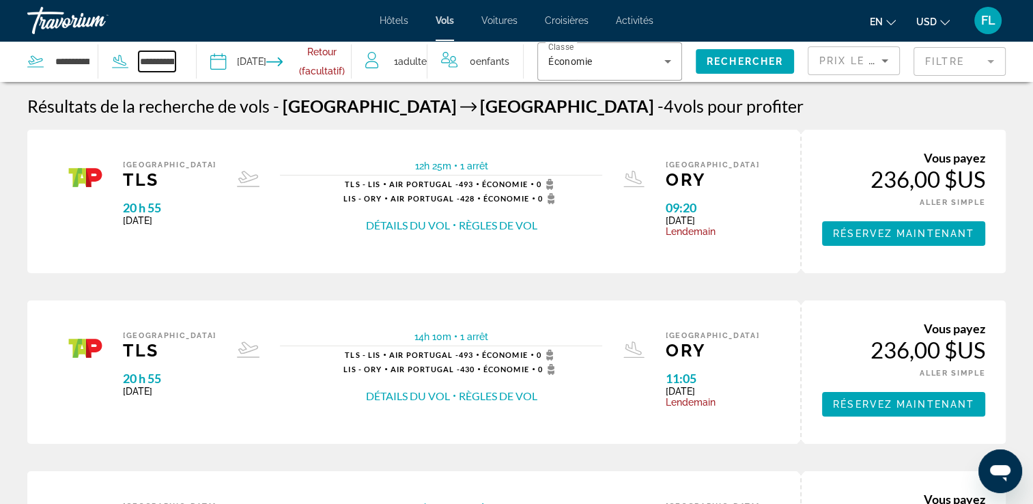
click at [152, 65] on input "**********" at bounding box center [157, 61] width 37 height 20
drag, startPoint x: 139, startPoint y: 62, endPoint x: 349, endPoint y: 62, distance: 209.7
click at [349, 62] on div "**********" at bounding box center [176, 61] width 352 height 41
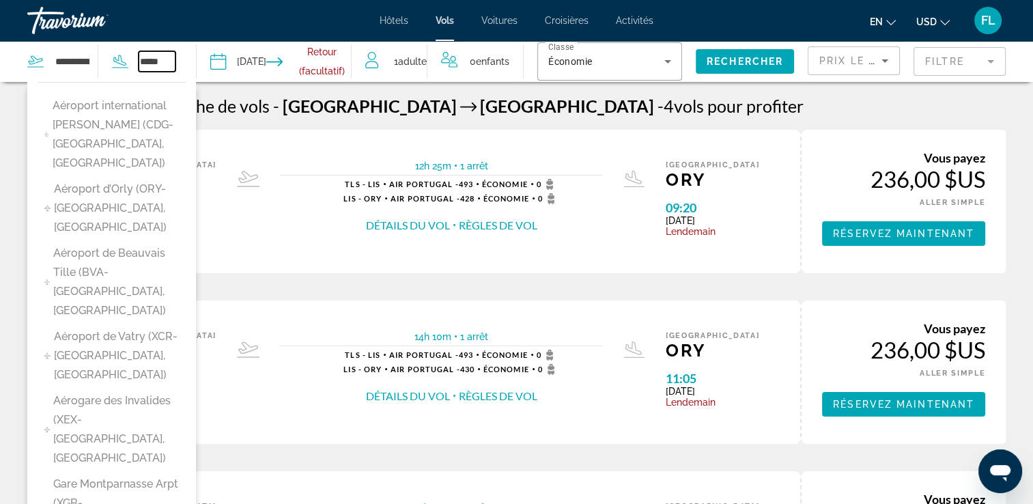
type input "*****"
click at [254, 112] on h1 "Résultats de la recherche de vols" at bounding box center [148, 106] width 242 height 20
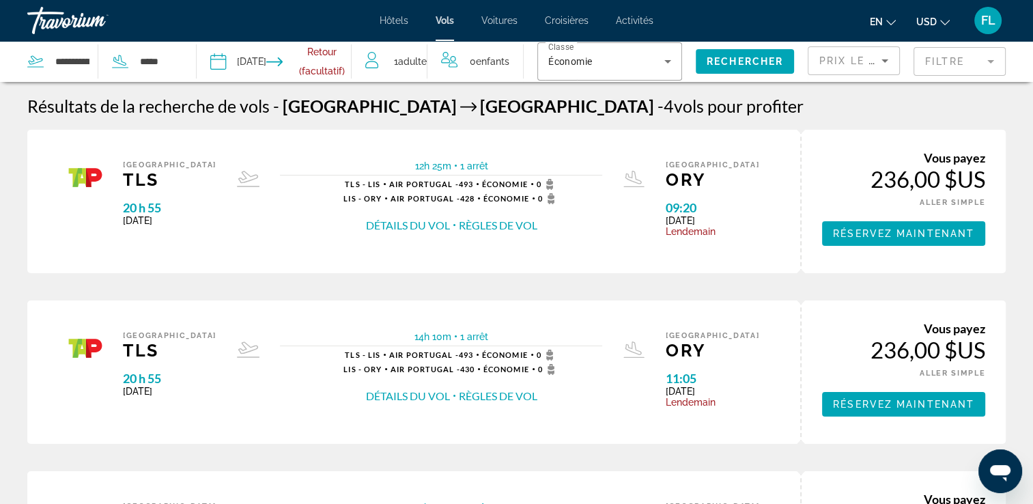
click at [274, 57] on input "Date de départ : 9 juil. 2026" at bounding box center [245, 63] width 76 height 45
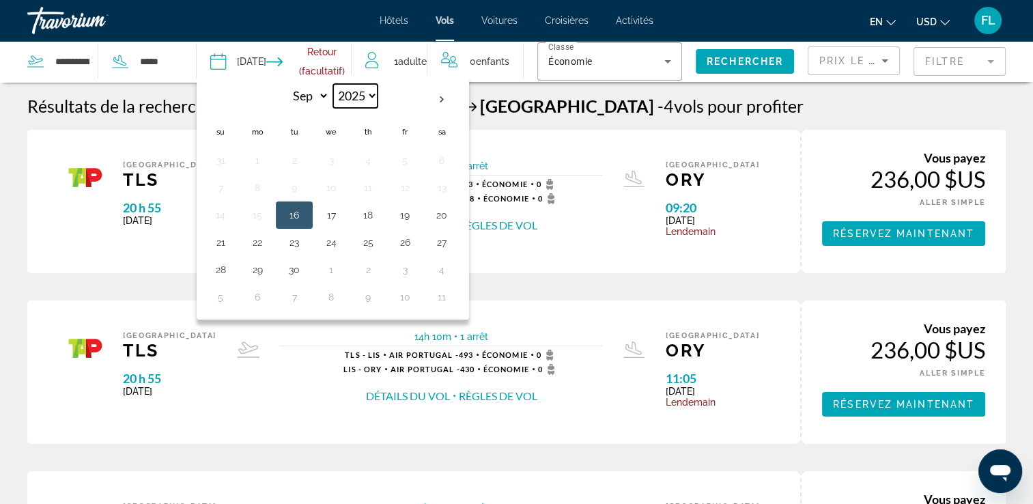
click at [359, 98] on select "**** **** **** **** **** ****" at bounding box center [355, 96] width 44 height 24
click at [333, 84] on select "**** **** **** **** **** ****" at bounding box center [355, 96] width 44 height 24
click at [443, 98] on th "Next month" at bounding box center [441, 100] width 37 height 30
select select "**"
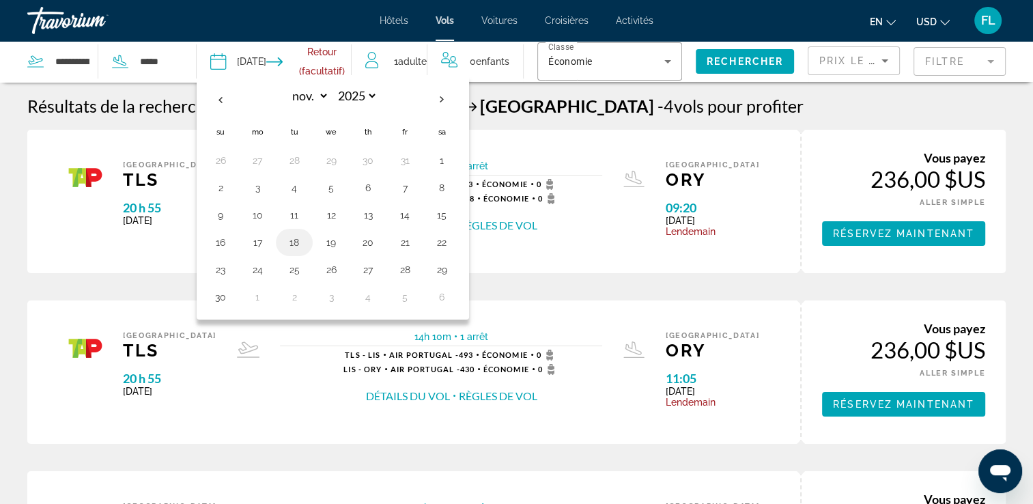
click at [294, 244] on button "18" at bounding box center [294, 242] width 22 height 19
type input "**********"
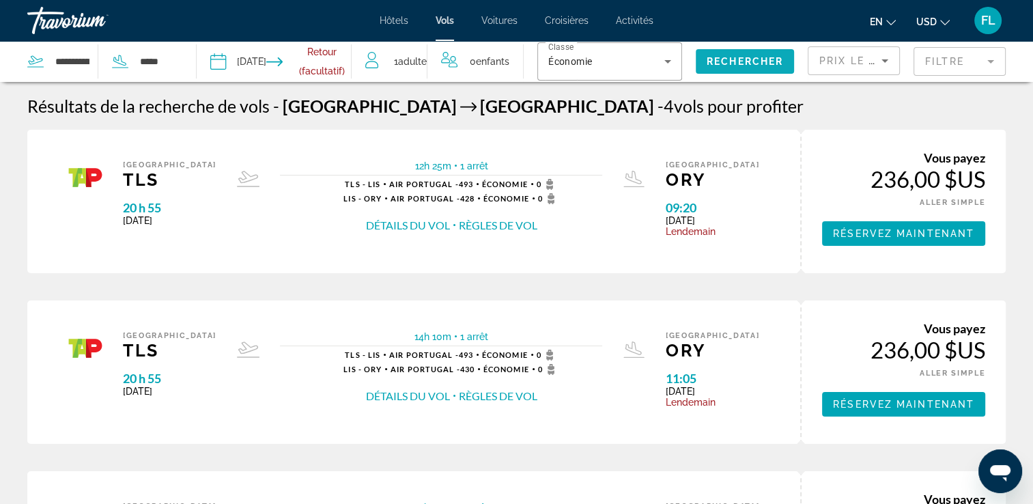
click at [764, 56] on span "Rechercher" at bounding box center [745, 61] width 76 height 11
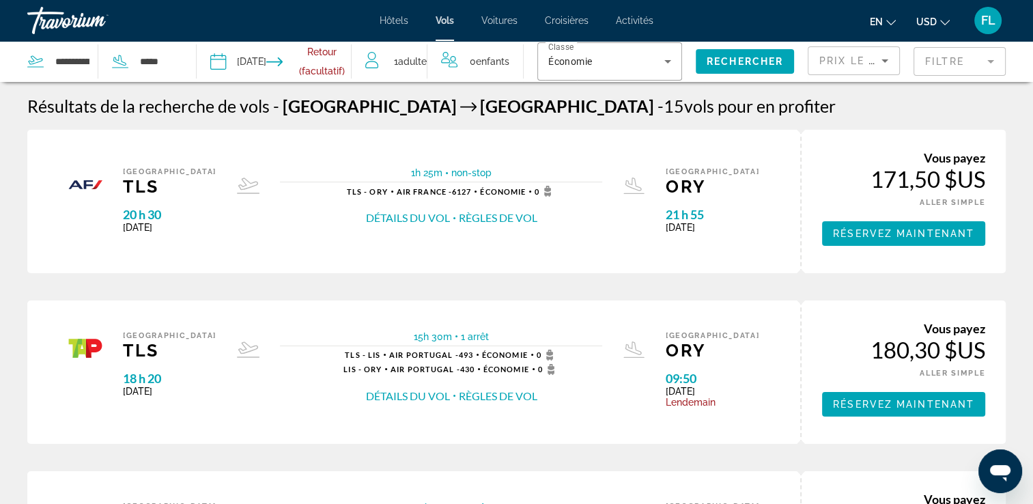
click at [860, 63] on span "Prix le plus bas" at bounding box center [873, 60] width 107 height 11
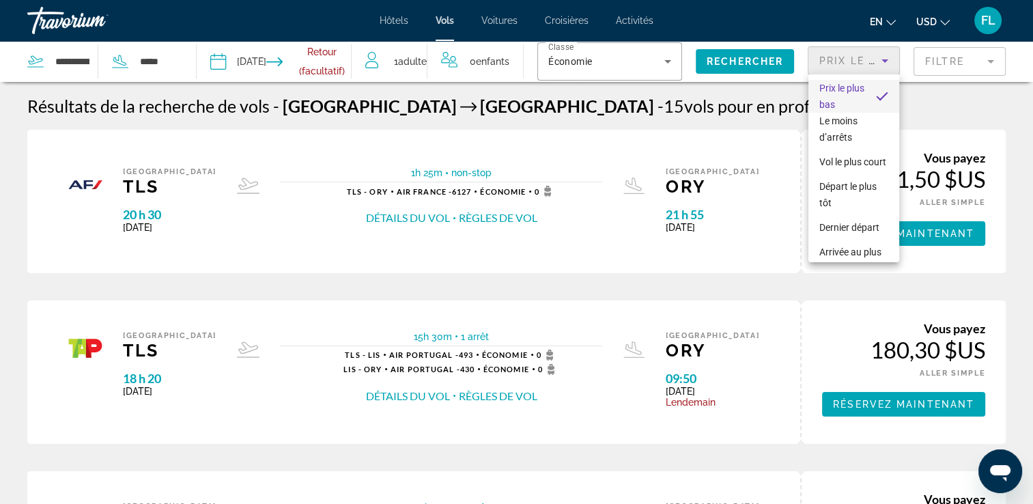
click at [869, 64] on div at bounding box center [516, 252] width 1033 height 504
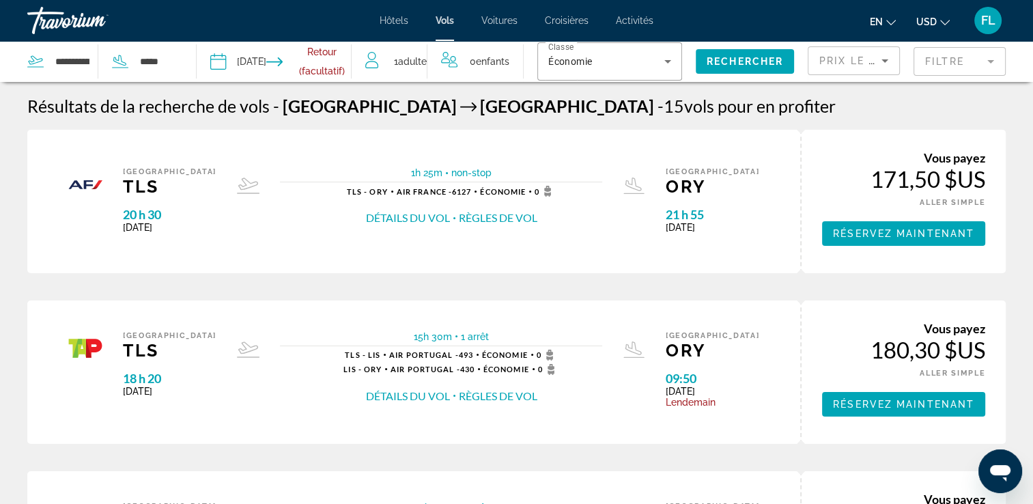
click at [953, 64] on mat-form-field "Filtre" at bounding box center [960, 61] width 92 height 29
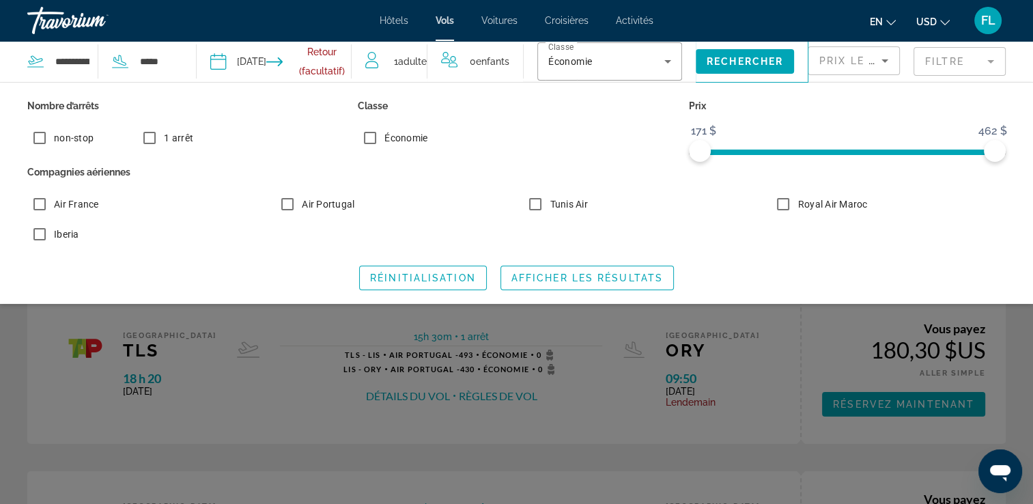
click at [953, 64] on mat-form-field "Filtre" at bounding box center [960, 61] width 92 height 29
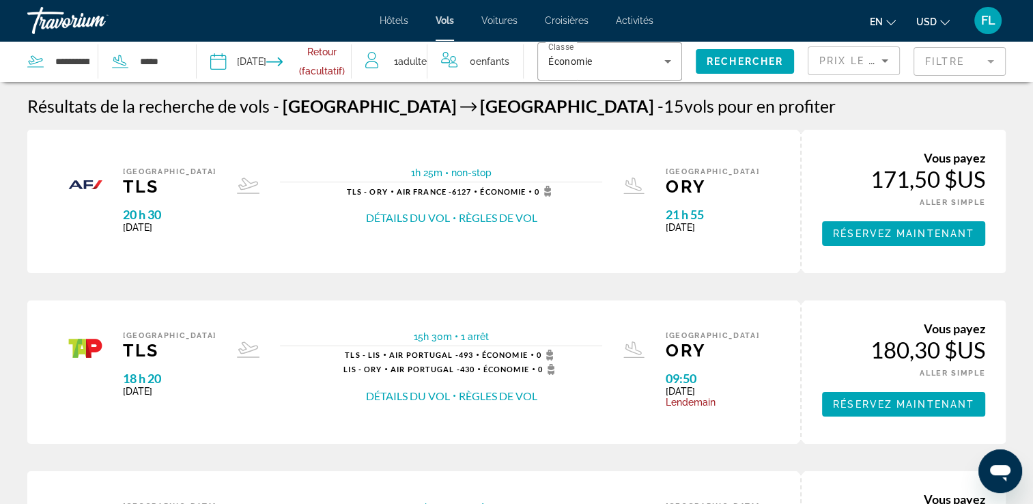
click at [935, 23] on span "USD" at bounding box center [926, 21] width 20 height 11
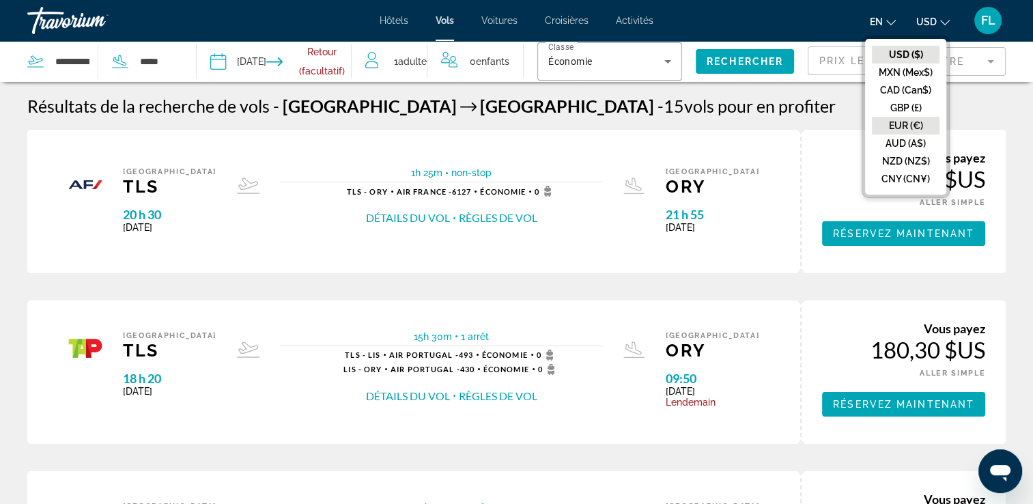
click at [921, 123] on button "EUR (€)" at bounding box center [906, 126] width 68 height 18
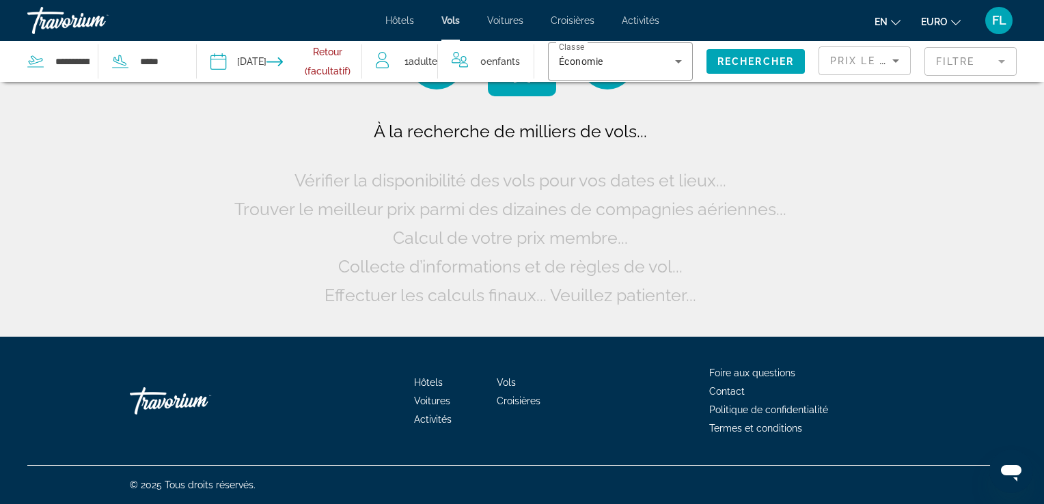
click at [885, 21] on span "en" at bounding box center [880, 21] width 13 height 11
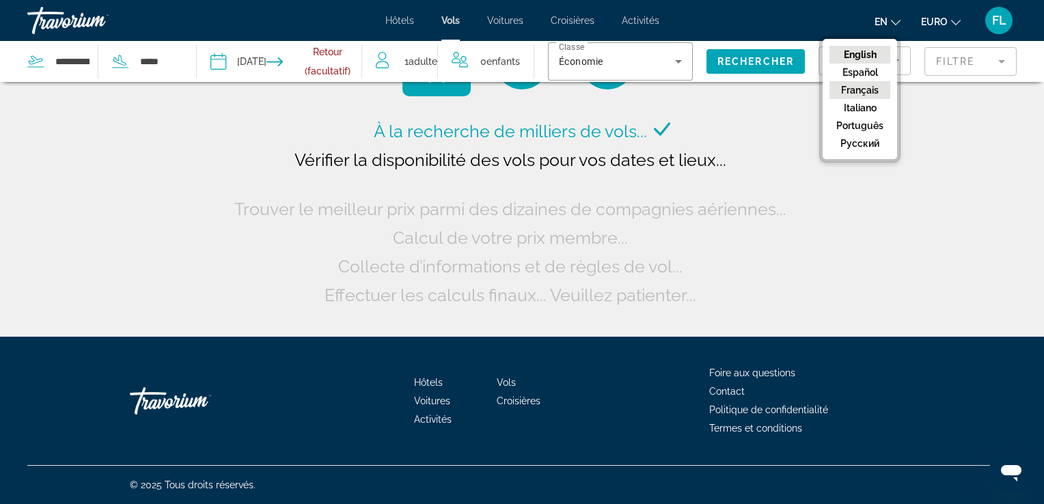
click at [866, 92] on button "Français" at bounding box center [859, 90] width 61 height 18
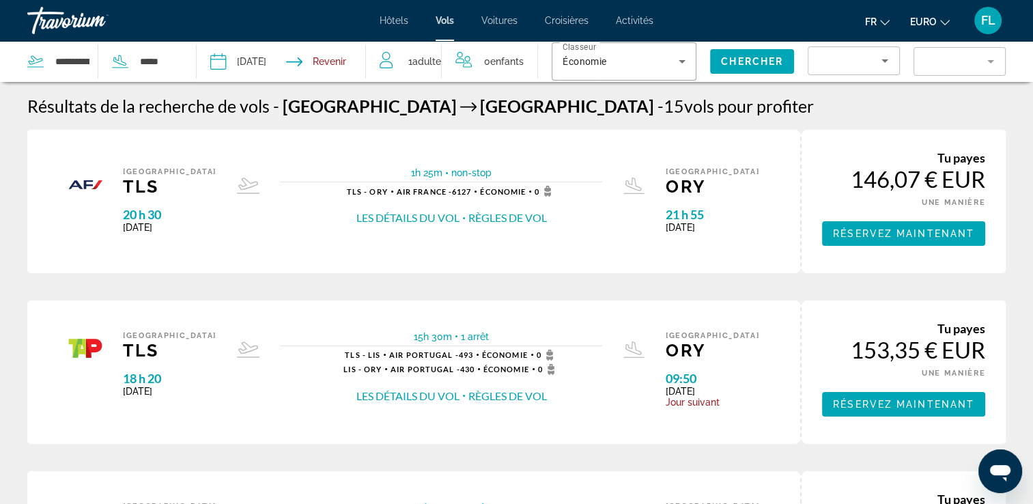
click at [59, 23] on div "Travorium" at bounding box center [95, 21] width 137 height 36
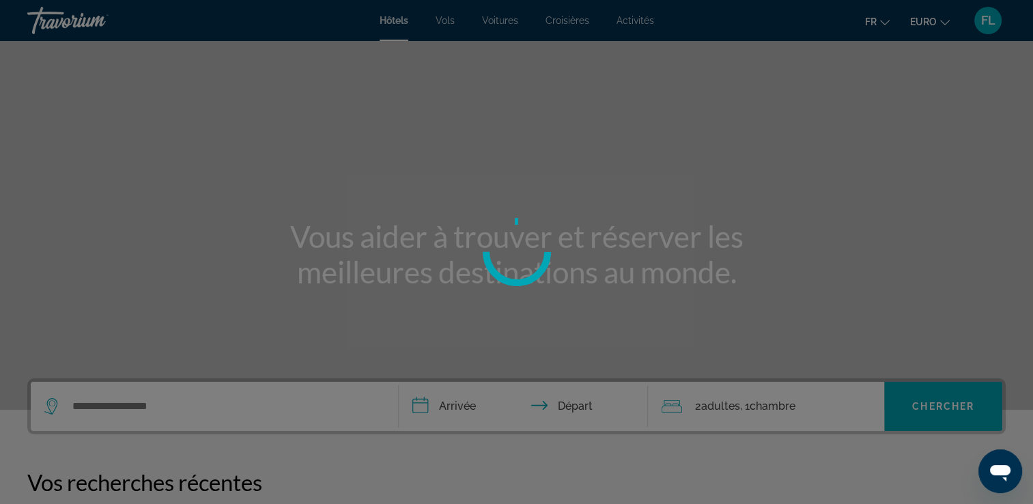
click at [46, 20] on div at bounding box center [516, 252] width 1033 height 504
